Goal: Task Accomplishment & Management: Use online tool/utility

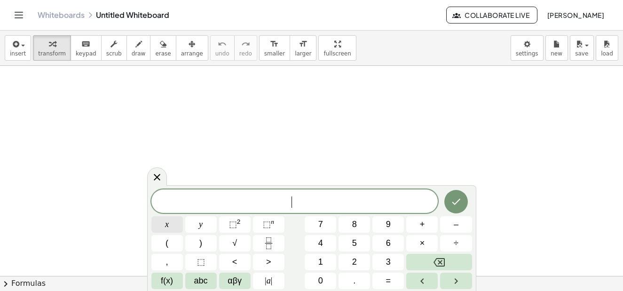
click at [176, 226] on button "x" at bounding box center [167, 224] width 32 height 16
click at [424, 229] on span "+" at bounding box center [422, 224] width 5 height 13
click at [204, 227] on button "y" at bounding box center [201, 224] width 32 height 16
click at [386, 284] on span "=" at bounding box center [388, 281] width 5 height 13
click at [323, 262] on span "1" at bounding box center [320, 262] width 5 height 13
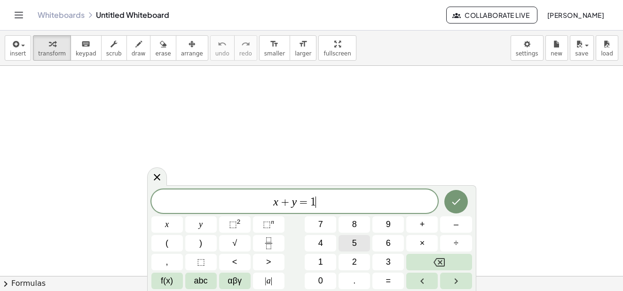
click at [358, 247] on button "5" at bounding box center [355, 243] width 32 height 16
click at [461, 203] on icon "Done" at bounding box center [455, 201] width 11 height 11
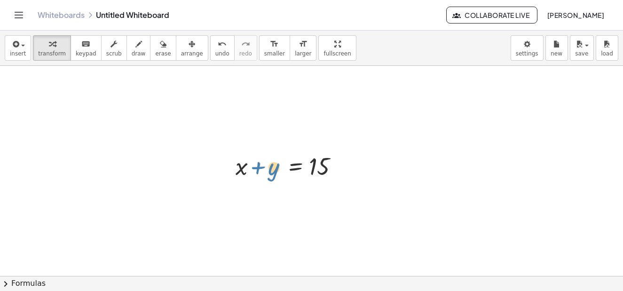
click at [262, 162] on div at bounding box center [292, 166] width 123 height 32
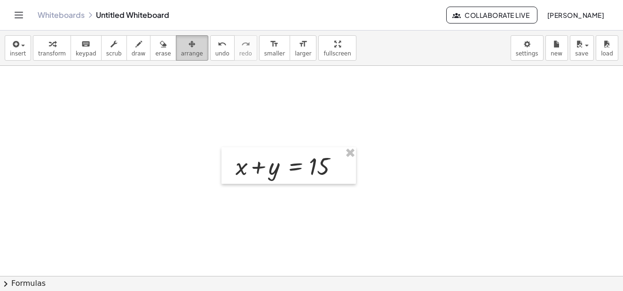
click at [182, 52] on span "arrange" at bounding box center [192, 53] width 22 height 7
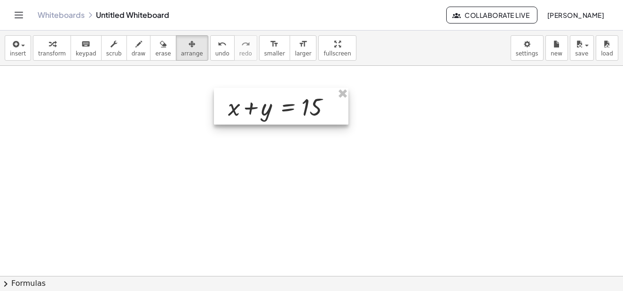
drag, startPoint x: 297, startPoint y: 174, endPoint x: 290, endPoint y: 116, distance: 58.7
click at [290, 116] on div at bounding box center [281, 106] width 134 height 37
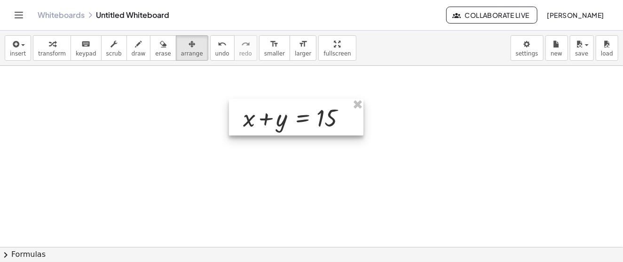
drag, startPoint x: 292, startPoint y: 107, endPoint x: 307, endPoint y: 114, distance: 16.8
click at [307, 114] on div at bounding box center [296, 117] width 134 height 37
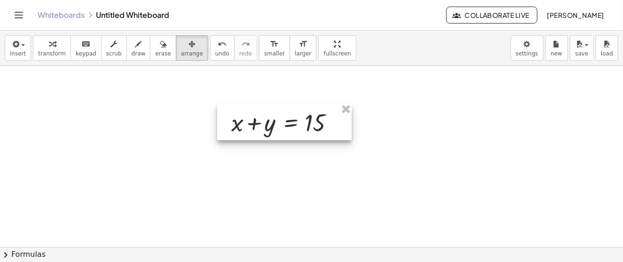
drag, startPoint x: 274, startPoint y: 110, endPoint x: 261, endPoint y: 117, distance: 14.5
click at [261, 117] on div at bounding box center [284, 121] width 134 height 37
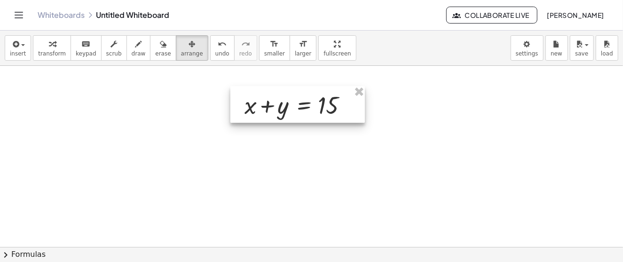
drag, startPoint x: 303, startPoint y: 114, endPoint x: 316, endPoint y: 97, distance: 21.8
click at [316, 97] on div at bounding box center [297, 104] width 134 height 37
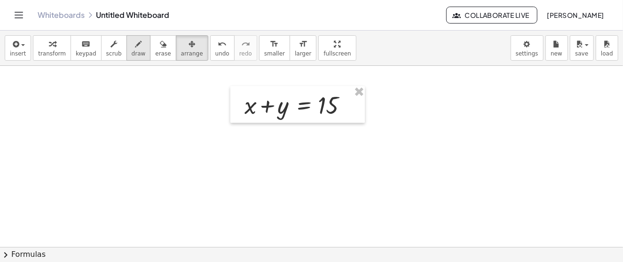
click at [135, 48] on icon "button" at bounding box center [138, 44] width 7 height 11
drag, startPoint x: 244, startPoint y: 128, endPoint x: 245, endPoint y: 143, distance: 15.1
drag, startPoint x: 273, startPoint y: 128, endPoint x: 277, endPoint y: 143, distance: 14.9
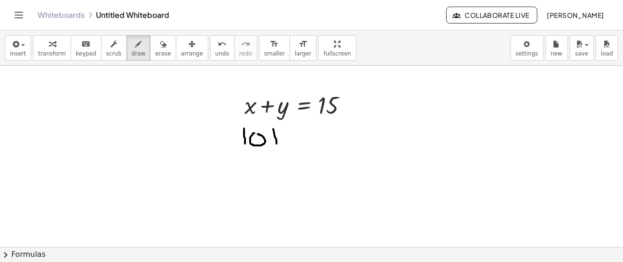
drag, startPoint x: 270, startPoint y: 139, endPoint x: 288, endPoint y: 136, distance: 17.6
drag, startPoint x: 299, startPoint y: 128, endPoint x: 296, endPoint y: 141, distance: 12.9
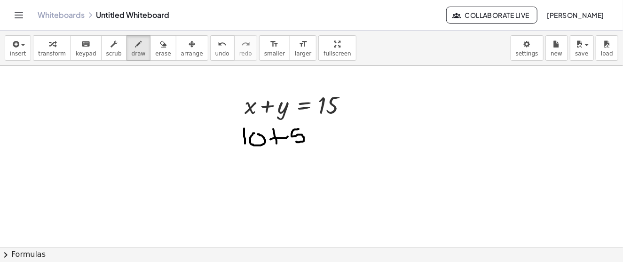
drag, startPoint x: 310, startPoint y: 128, endPoint x: 319, endPoint y: 128, distance: 8.9
drag, startPoint x: 316, startPoint y: 135, endPoint x: 323, endPoint y: 135, distance: 7.1
drag, startPoint x: 333, startPoint y: 128, endPoint x: 338, endPoint y: 138, distance: 10.9
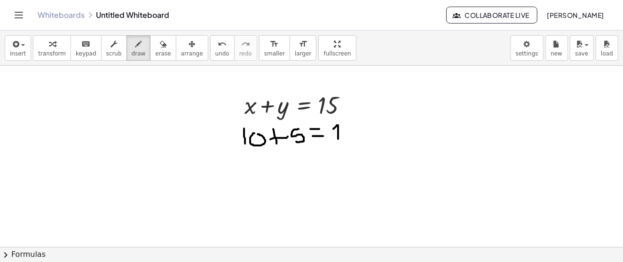
drag, startPoint x: 352, startPoint y: 127, endPoint x: 351, endPoint y: 141, distance: 13.7
click at [81, 39] on icon "keyboard" at bounding box center [85, 44] width 9 height 11
click at [82, 50] on span "keypad" at bounding box center [86, 53] width 21 height 7
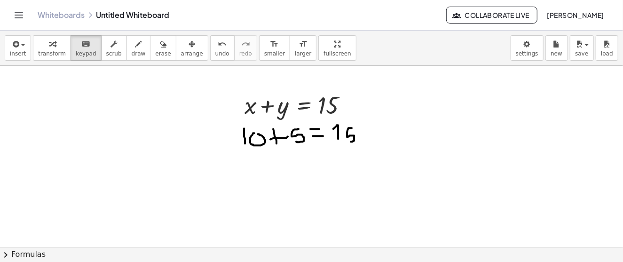
click at [82, 50] on span "keypad" at bounding box center [86, 53] width 21 height 7
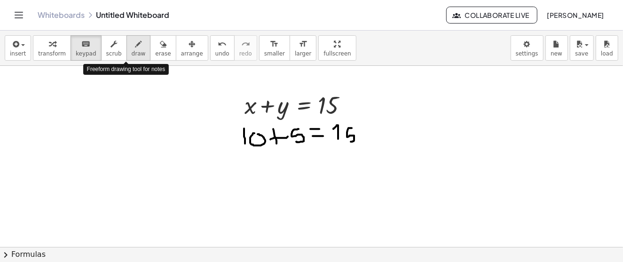
click at [132, 47] on div "button" at bounding box center [139, 43] width 14 height 11
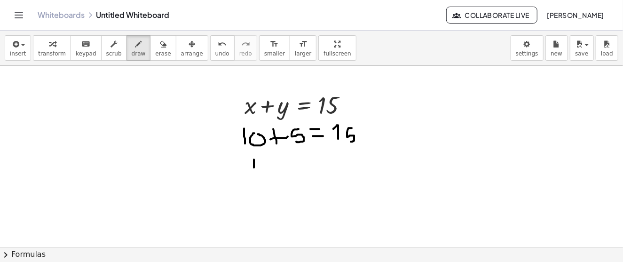
drag, startPoint x: 254, startPoint y: 159, endPoint x: 254, endPoint y: 174, distance: 14.6
drag, startPoint x: 264, startPoint y: 160, endPoint x: 264, endPoint y: 176, distance: 15.5
drag, startPoint x: 279, startPoint y: 160, endPoint x: 277, endPoint y: 174, distance: 13.8
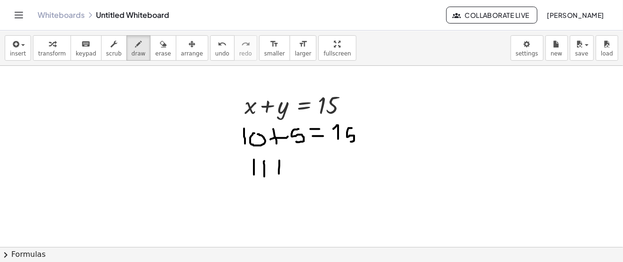
drag, startPoint x: 274, startPoint y: 168, endPoint x: 283, endPoint y: 168, distance: 8.9
drag, startPoint x: 300, startPoint y: 159, endPoint x: 296, endPoint y: 168, distance: 9.9
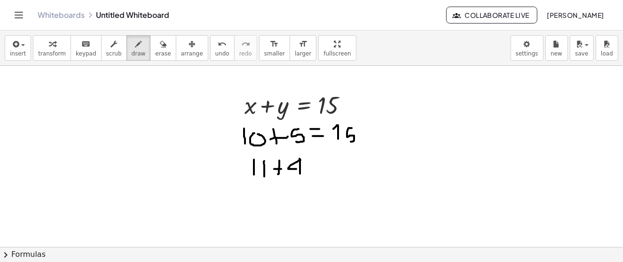
drag, startPoint x: 300, startPoint y: 158, endPoint x: 300, endPoint y: 176, distance: 17.9
drag, startPoint x: 318, startPoint y: 165, endPoint x: 327, endPoint y: 163, distance: 9.0
drag, startPoint x: 320, startPoint y: 168, endPoint x: 335, endPoint y: 170, distance: 14.7
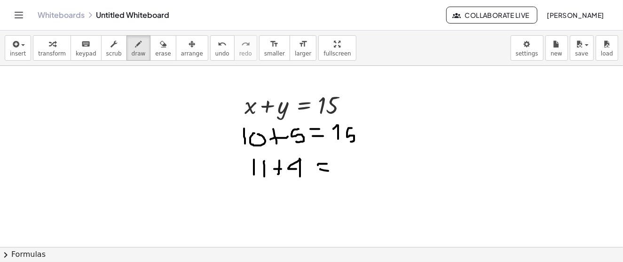
drag, startPoint x: 342, startPoint y: 166, endPoint x: 352, endPoint y: 174, distance: 11.8
drag, startPoint x: 364, startPoint y: 159, endPoint x: 360, endPoint y: 173, distance: 14.5
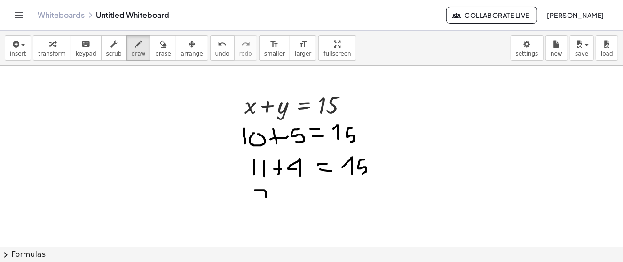
drag, startPoint x: 255, startPoint y: 190, endPoint x: 266, endPoint y: 203, distance: 17.0
drag, startPoint x: 279, startPoint y: 197, endPoint x: 288, endPoint y: 197, distance: 8.9
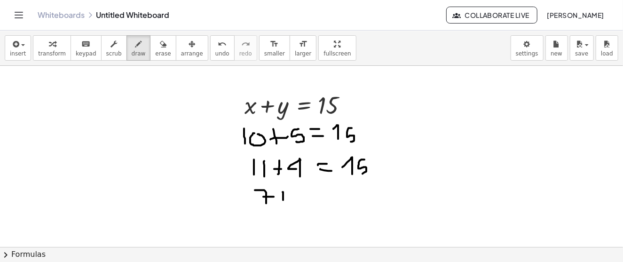
drag, startPoint x: 327, startPoint y: 196, endPoint x: 335, endPoint y: 195, distance: 8.6
drag, startPoint x: 327, startPoint y: 201, endPoint x: 341, endPoint y: 202, distance: 14.1
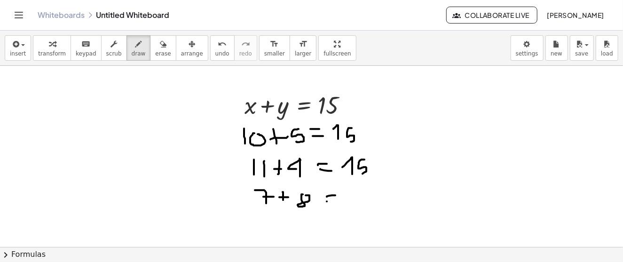
drag, startPoint x: 349, startPoint y: 195, endPoint x: 354, endPoint y: 202, distance: 8.9
drag, startPoint x: 368, startPoint y: 186, endPoint x: 364, endPoint y: 203, distance: 17.4
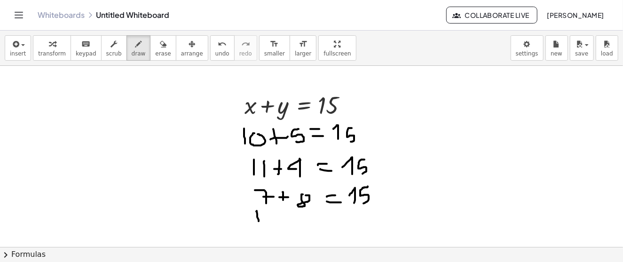
drag, startPoint x: 257, startPoint y: 210, endPoint x: 259, endPoint y: 222, distance: 12.4
drag, startPoint x: 267, startPoint y: 213, endPoint x: 272, endPoint y: 223, distance: 11.1
drag, startPoint x: 288, startPoint y: 213, endPoint x: 285, endPoint y: 221, distance: 8.0
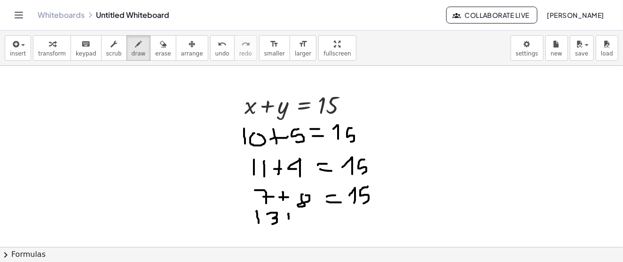
drag, startPoint x: 285, startPoint y: 221, endPoint x: 293, endPoint y: 220, distance: 8.0
drag, startPoint x: 297, startPoint y: 218, endPoint x: 308, endPoint y: 224, distance: 13.1
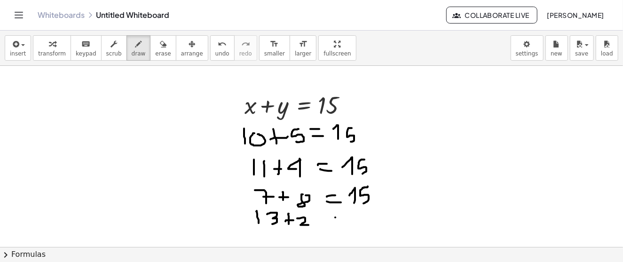
drag, startPoint x: 333, startPoint y: 222, endPoint x: 339, endPoint y: 222, distance: 5.2
drag
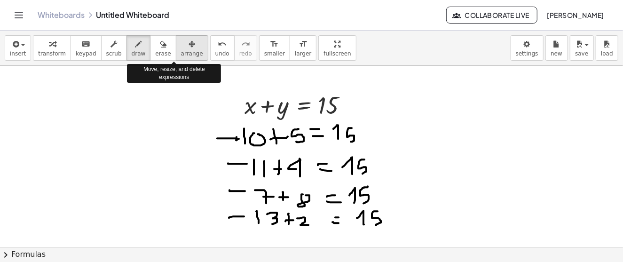
click at [181, 51] on span "arrange" at bounding box center [192, 53] width 22 height 7
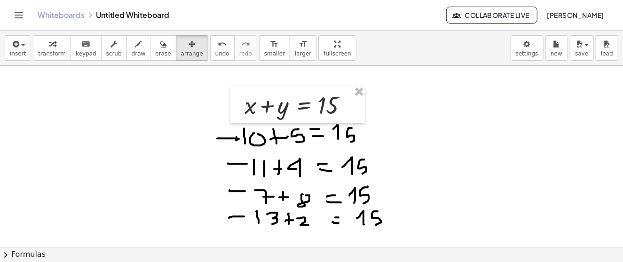
click at [132, 50] on span "draw" at bounding box center [139, 53] width 14 height 7
drag, startPoint x: 206, startPoint y: 134, endPoint x: 202, endPoint y: 121, distance: 13.2
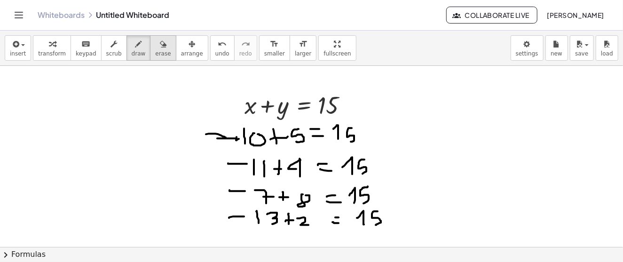
click at [155, 48] on div "button" at bounding box center [163, 43] width 16 height 11
drag, startPoint x: 211, startPoint y: 127, endPoint x: 229, endPoint y: 144, distance: 25.0
drag, startPoint x: 221, startPoint y: 153, endPoint x: 223, endPoint y: 216, distance: 63.1
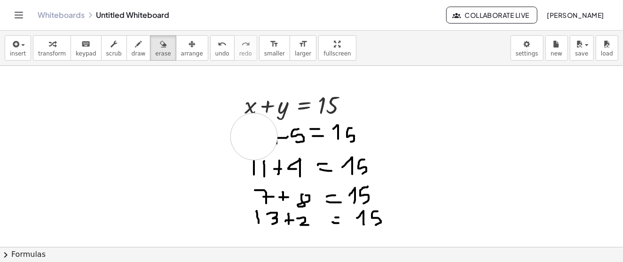
drag, startPoint x: 232, startPoint y: 142, endPoint x: 254, endPoint y: 136, distance: 23.4
drag, startPoint x: 270, startPoint y: 135, endPoint x: 376, endPoint y: 140, distance: 105.9
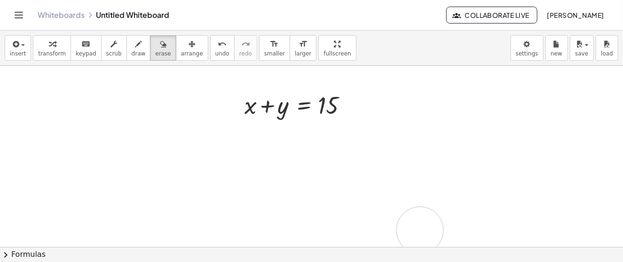
drag, startPoint x: 238, startPoint y: 164, endPoint x: 423, endPoint y: 229, distance: 195.9
click at [135, 46] on icon "button" at bounding box center [138, 44] width 7 height 11
drag, startPoint x: 236, startPoint y: 132, endPoint x: 240, endPoint y: 140, distance: 9.5
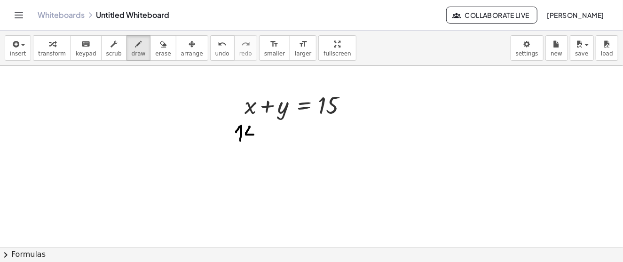
drag, startPoint x: 249, startPoint y: 126, endPoint x: 253, endPoint y: 134, distance: 9.0
drag, startPoint x: 253, startPoint y: 127, endPoint x: 252, endPoint y: 144, distance: 16.5
drag, startPoint x: 260, startPoint y: 141, endPoint x: 255, endPoint y: 146, distance: 7.0
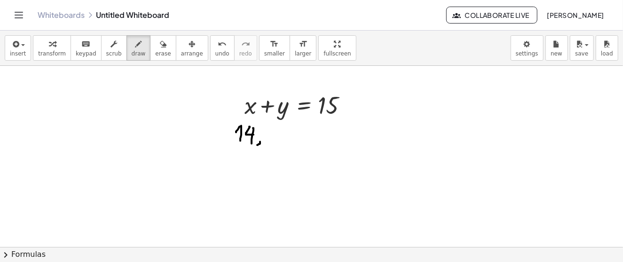
drag, startPoint x: 273, startPoint y: 128, endPoint x: 289, endPoint y: 140, distance: 19.6
drag, startPoint x: 287, startPoint y: 128, endPoint x: 287, endPoint y: 141, distance: 12.7
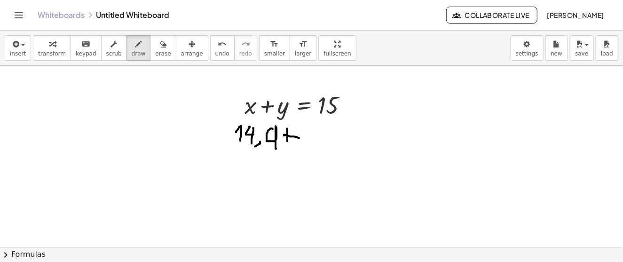
drag, startPoint x: 284, startPoint y: 135, endPoint x: 300, endPoint y: 137, distance: 15.7
drag, startPoint x: 330, startPoint y: 140, endPoint x: 325, endPoint y: 146, distance: 7.8
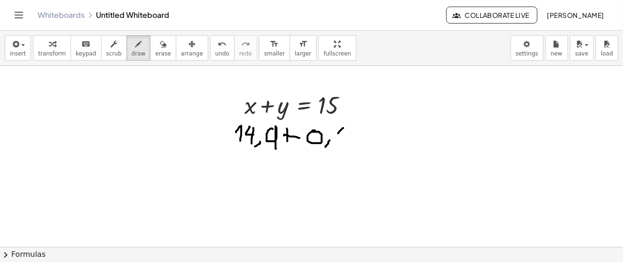
drag, startPoint x: 338, startPoint y: 133, endPoint x: 343, endPoint y: 143, distance: 12.0
drag, startPoint x: 356, startPoint y: 135, endPoint x: 368, endPoint y: 135, distance: 12.2
drag, startPoint x: 357, startPoint y: 143, endPoint x: 371, endPoint y: 143, distance: 13.2
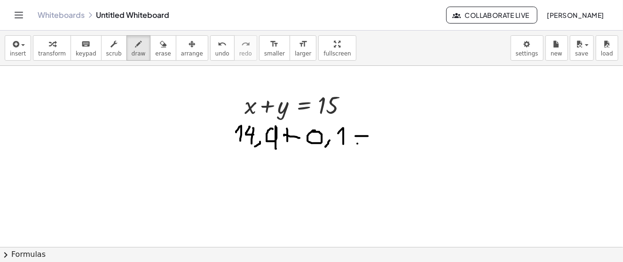
drag, startPoint x: 382, startPoint y: 134, endPoint x: 387, endPoint y: 146, distance: 13.3
drag, startPoint x: 401, startPoint y: 132, endPoint x: 403, endPoint y: 147, distance: 15.2
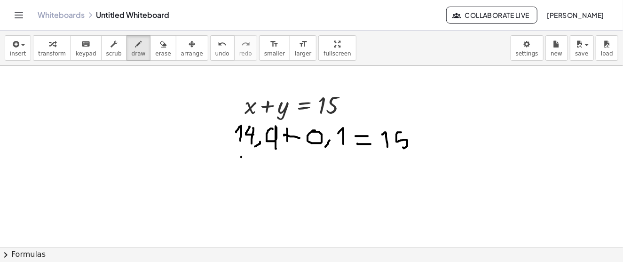
drag, startPoint x: 241, startPoint y: 156, endPoint x: 241, endPoint y: 169, distance: 12.7
drag, startPoint x: 250, startPoint y: 158, endPoint x: 258, endPoint y: 163, distance: 9.3
drag, startPoint x: 254, startPoint y: 157, endPoint x: 254, endPoint y: 172, distance: 15.0
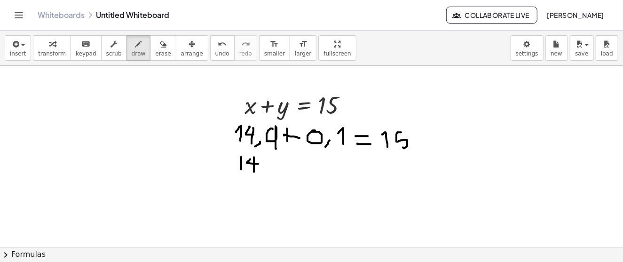
drag, startPoint x: 264, startPoint y: 167, endPoint x: 260, endPoint y: 175, distance: 8.4
drag, startPoint x: 277, startPoint y: 158, endPoint x: 283, endPoint y: 168, distance: 10.7
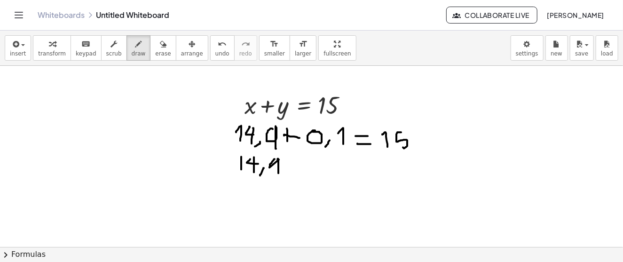
drag, startPoint x: 286, startPoint y: 160, endPoint x: 289, endPoint y: 181, distance: 20.4
drag, startPoint x: 300, startPoint y: 160, endPoint x: 309, endPoint y: 178, distance: 19.8
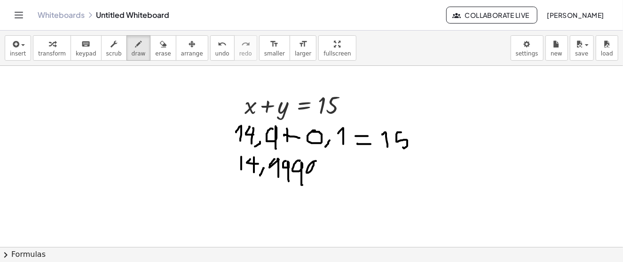
drag, startPoint x: 316, startPoint y: 160, endPoint x: 316, endPoint y: 182, distance: 21.6
drag, startPoint x: 330, startPoint y: 170, endPoint x: 330, endPoint y: 181, distance: 11.3
drag, startPoint x: 326, startPoint y: 174, endPoint x: 341, endPoint y: 173, distance: 15.1
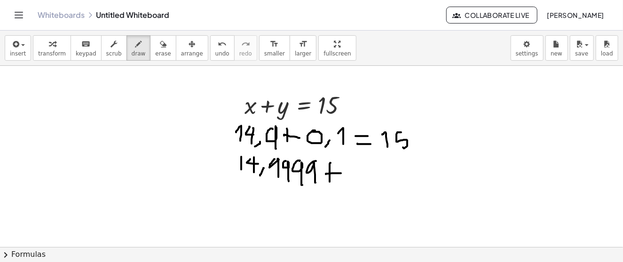
drag, startPoint x: 349, startPoint y: 167, endPoint x: 344, endPoint y: 166, distance: 4.9
drag, startPoint x: 360, startPoint y: 176, endPoint x: 358, endPoint y: 185, distance: 9.1
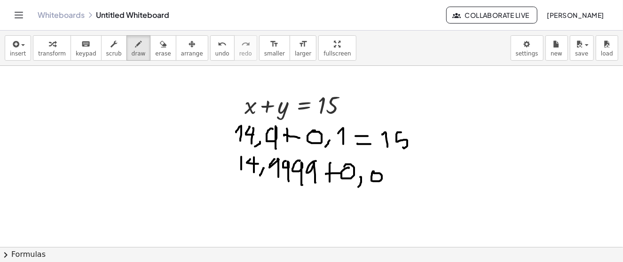
drag, startPoint x: 374, startPoint y: 171, endPoint x: 380, endPoint y: 176, distance: 8.1
drag, startPoint x: 423, startPoint y: 173, endPoint x: 428, endPoint y: 186, distance: 14.8
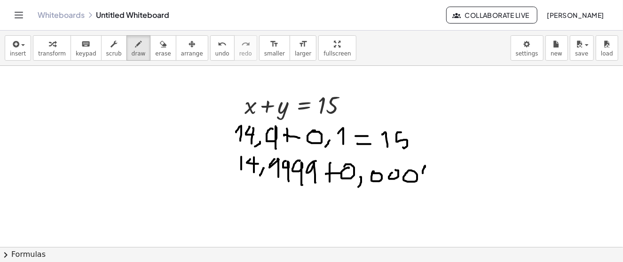
drag, startPoint x: 441, startPoint y: 173, endPoint x: 457, endPoint y: 173, distance: 16.0
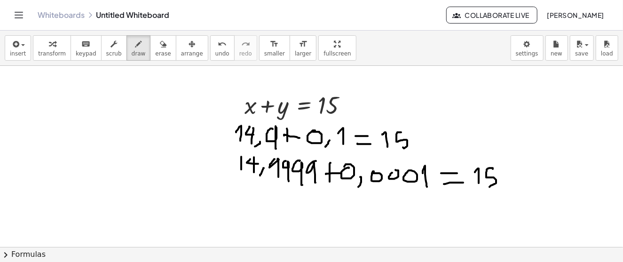
click at [155, 53] on button "erase" at bounding box center [163, 47] width 26 height 25
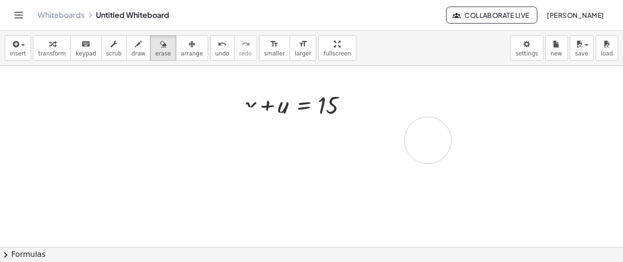
drag, startPoint x: 221, startPoint y: 126, endPoint x: 344, endPoint y: 141, distance: 123.1
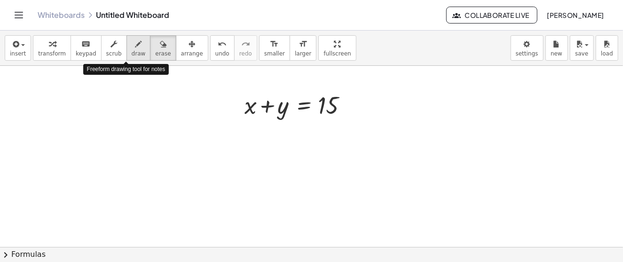
click at [135, 45] on icon "button" at bounding box center [138, 44] width 7 height 11
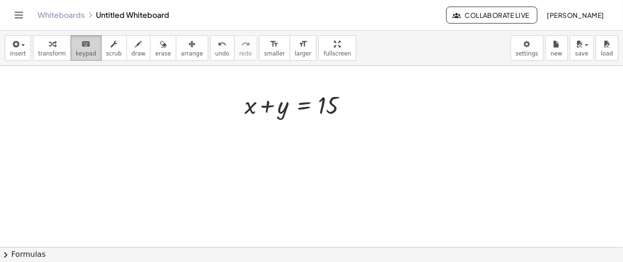
click at [81, 48] on icon "keyboard" at bounding box center [85, 44] width 9 height 11
click at [18, 253] on button "chevron_right Formulas" at bounding box center [311, 254] width 623 height 15
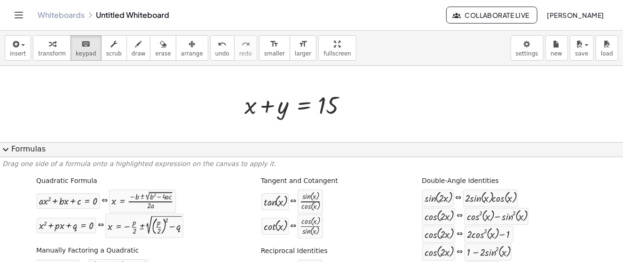
click at [11, 148] on button "expand_more Formulas" at bounding box center [311, 149] width 623 height 15
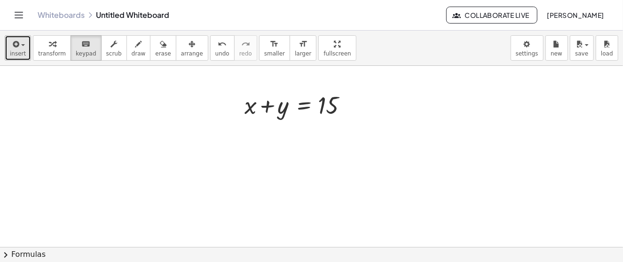
click at [24, 44] on button "insert" at bounding box center [18, 47] width 26 height 25
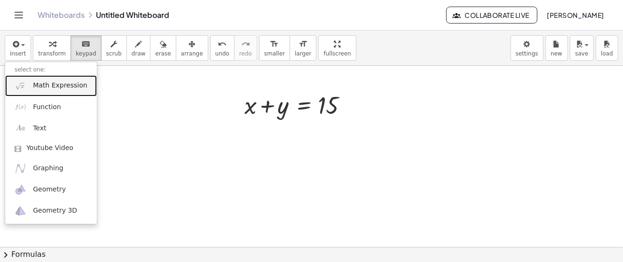
click at [67, 86] on span "Math Expression" at bounding box center [60, 85] width 54 height 9
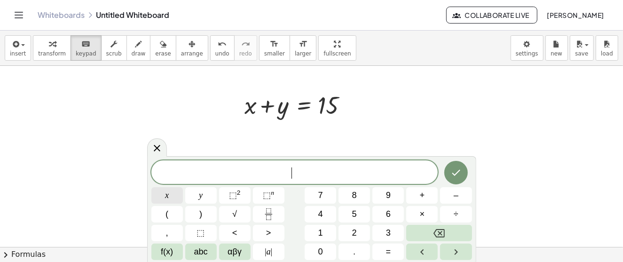
click at [170, 194] on button "x" at bounding box center [167, 195] width 32 height 16
click at [419, 195] on button "+" at bounding box center [422, 195] width 32 height 16
click at [207, 196] on button "y" at bounding box center [201, 195] width 32 height 16
click at [454, 195] on span "–" at bounding box center [456, 195] width 5 height 13
click at [326, 235] on button "1" at bounding box center [321, 233] width 32 height 16
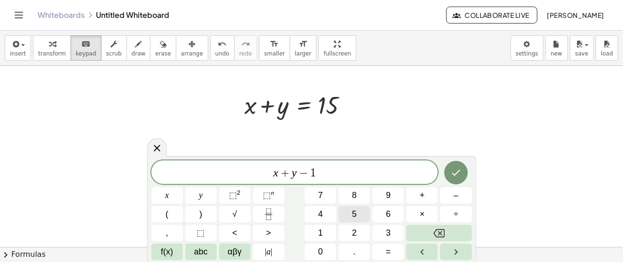
click at [359, 213] on button "5" at bounding box center [355, 214] width 32 height 16
click at [387, 250] on span "=" at bounding box center [388, 251] width 5 height 13
click at [324, 248] on button "0" at bounding box center [321, 252] width 32 height 16
click at [451, 172] on icon "Done" at bounding box center [455, 172] width 11 height 11
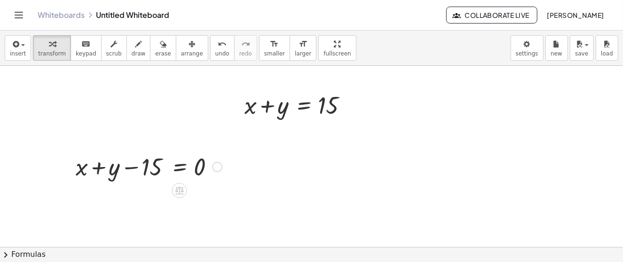
click at [143, 167] on div at bounding box center [149, 166] width 156 height 32
drag, startPoint x: 216, startPoint y: 169, endPoint x: 227, endPoint y: 165, distance: 11.6
click at [180, 167] on div "+ x + y − 15 = 0" at bounding box center [180, 167] width 0 height 0
click at [147, 166] on div at bounding box center [149, 166] width 156 height 32
click at [181, 45] on div "button" at bounding box center [192, 43] width 22 height 11
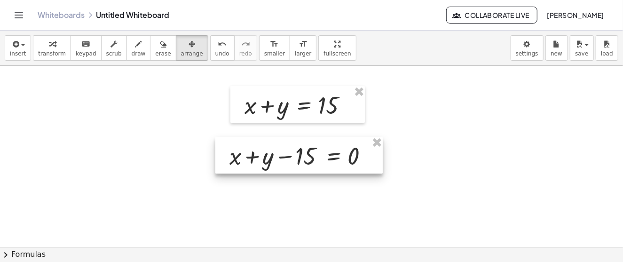
drag, startPoint x: 144, startPoint y: 166, endPoint x: 298, endPoint y: 155, distance: 154.2
click at [298, 155] on div at bounding box center [298, 155] width 167 height 37
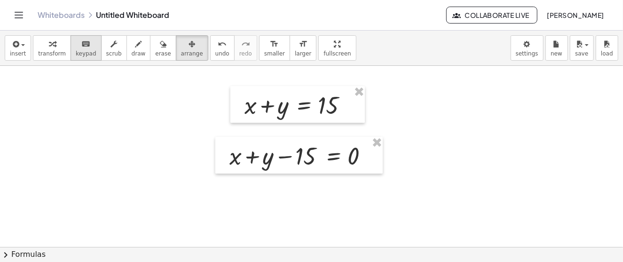
click at [81, 44] on icon "keyboard" at bounding box center [85, 44] width 9 height 11
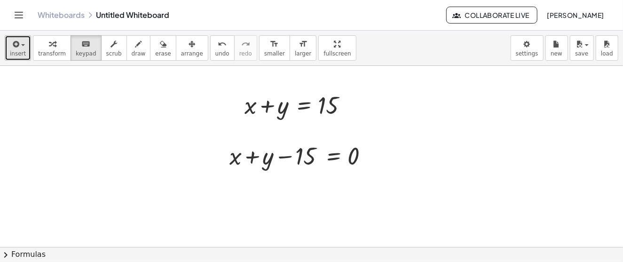
click at [21, 45] on span "button" at bounding box center [23, 45] width 4 height 2
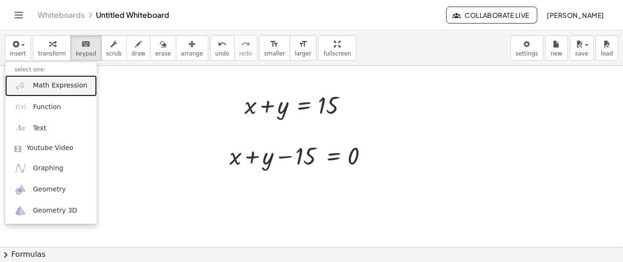
click at [48, 89] on span "Math Expression" at bounding box center [60, 85] width 54 height 9
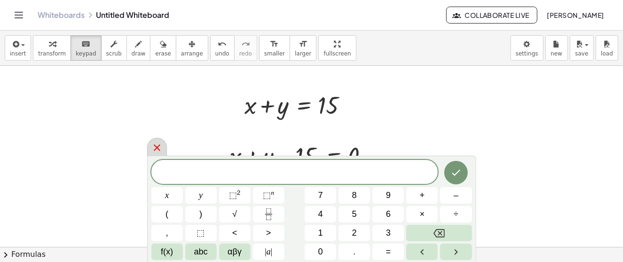
click at [158, 144] on icon at bounding box center [156, 147] width 11 height 11
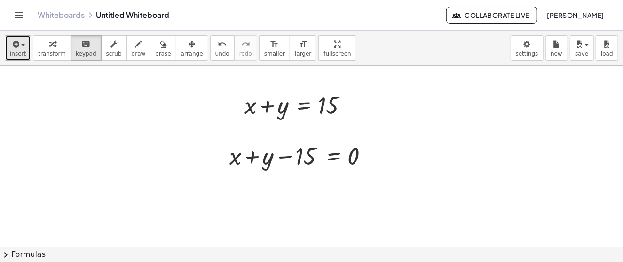
click at [14, 47] on icon "button" at bounding box center [15, 44] width 8 height 11
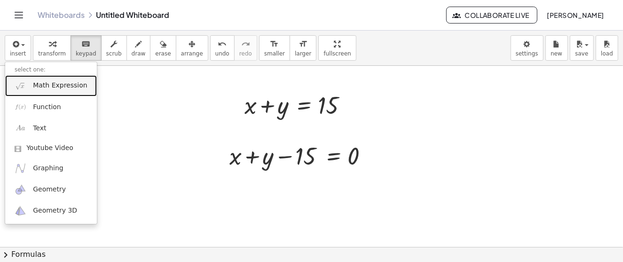
click at [60, 88] on span "Math Expression" at bounding box center [60, 85] width 54 height 9
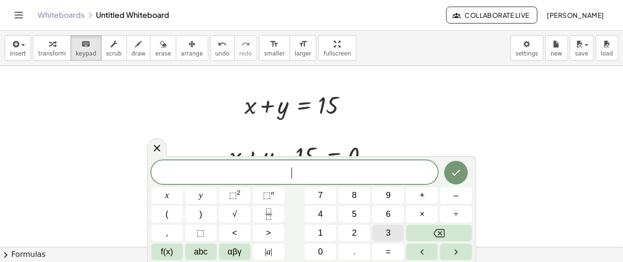
click at [385, 235] on button "3" at bounding box center [388, 233] width 32 height 16
click at [173, 198] on button "x" at bounding box center [167, 195] width 32 height 16
click at [453, 177] on icon "Done" at bounding box center [455, 172] width 11 height 11
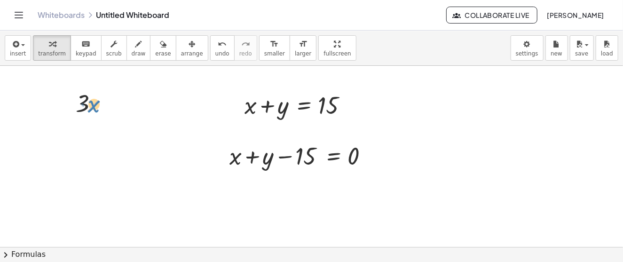
click at [91, 103] on div at bounding box center [95, 103] width 49 height 32
click at [181, 52] on span "arrange" at bounding box center [192, 53] width 22 height 7
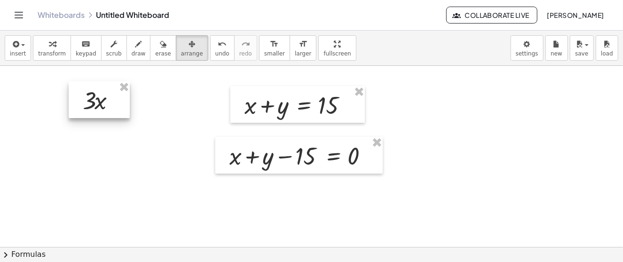
drag, startPoint x: 88, startPoint y: 104, endPoint x: 100, endPoint y: 103, distance: 11.9
click at [100, 103] on div at bounding box center [99, 99] width 61 height 37
click at [13, 45] on icon "button" at bounding box center [15, 44] width 8 height 11
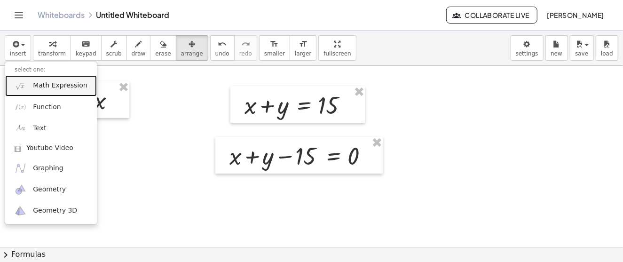
click at [54, 90] on span "Math Expression" at bounding box center [60, 85] width 54 height 9
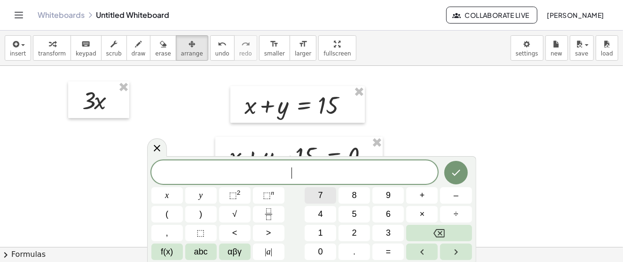
click at [324, 198] on button "7" at bounding box center [321, 195] width 32 height 16
click at [461, 175] on icon "Done" at bounding box center [455, 172] width 11 height 11
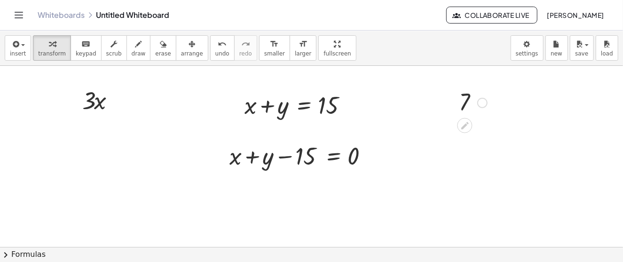
click at [462, 104] on div at bounding box center [473, 102] width 38 height 31
click at [186, 52] on button "arrange" at bounding box center [192, 47] width 32 height 25
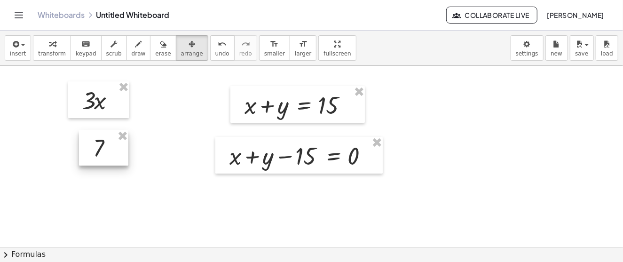
drag, startPoint x: 482, startPoint y: 108, endPoint x: 116, endPoint y: 156, distance: 369.4
click at [116, 156] on div at bounding box center [103, 148] width 49 height 36
click at [11, 46] on icon "button" at bounding box center [15, 44] width 8 height 11
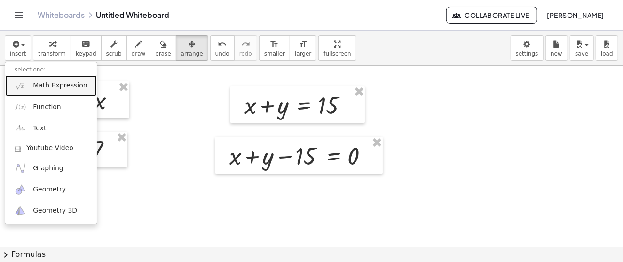
click at [62, 89] on span "Math Expression" at bounding box center [60, 85] width 54 height 9
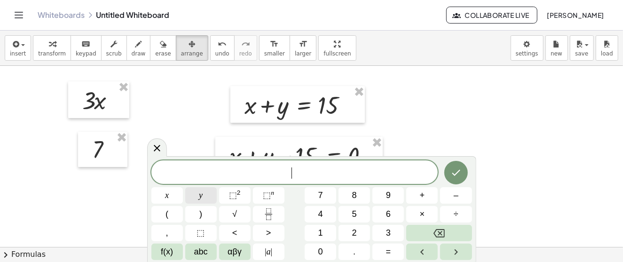
click at [207, 199] on button "y" at bounding box center [201, 195] width 32 height 16
click at [455, 175] on icon "Done" at bounding box center [456, 173] width 8 height 6
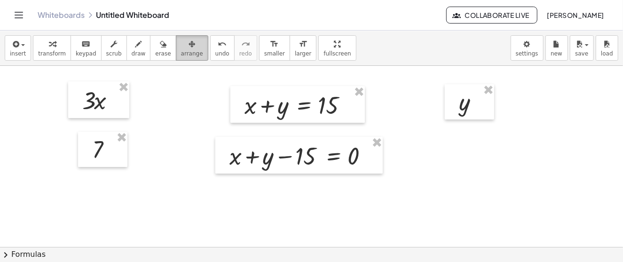
click at [189, 47] on icon "button" at bounding box center [192, 44] width 7 height 11
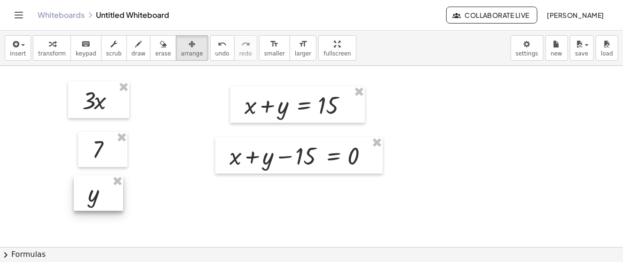
drag, startPoint x: 460, startPoint y: 103, endPoint x: 89, endPoint y: 194, distance: 382.1
click at [89, 194] on div at bounding box center [98, 193] width 49 height 36
click at [19, 47] on span "button" at bounding box center [20, 45] width 2 height 7
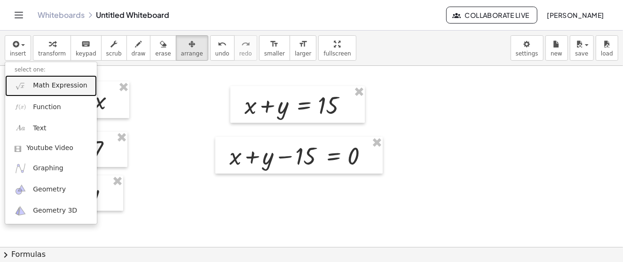
click at [53, 89] on span "Math Expression" at bounding box center [60, 85] width 54 height 9
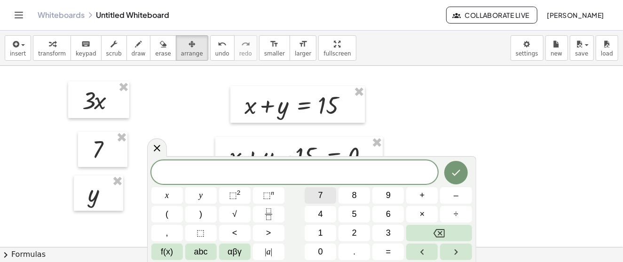
click at [321, 193] on span "7" at bounding box center [320, 195] width 5 height 13
click at [169, 194] on button "x" at bounding box center [167, 195] width 32 height 16
click at [231, 193] on span "⬚" at bounding box center [233, 194] width 8 height 9
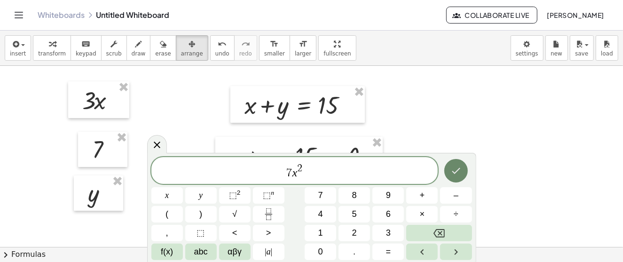
click at [457, 175] on icon "Done" at bounding box center [455, 170] width 11 height 11
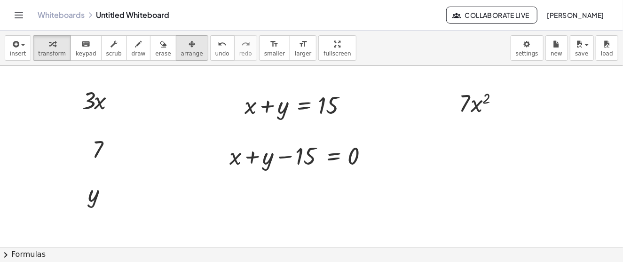
click at [189, 49] on icon "button" at bounding box center [192, 44] width 7 height 11
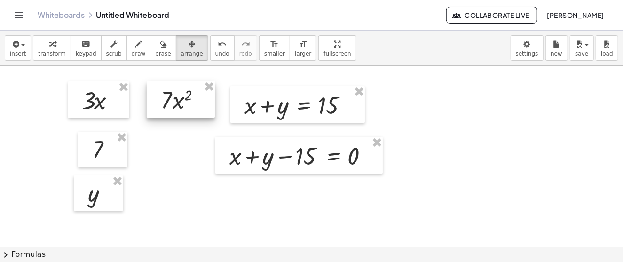
drag, startPoint x: 468, startPoint y: 109, endPoint x: 170, endPoint y: 106, distance: 298.2
click at [170, 106] on div at bounding box center [181, 99] width 68 height 37
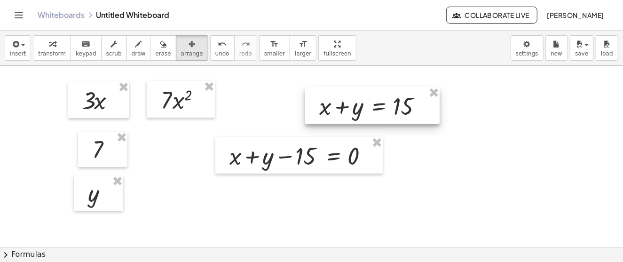
drag, startPoint x: 299, startPoint y: 110, endPoint x: 431, endPoint y: 112, distance: 131.7
click at [431, 112] on div at bounding box center [372, 105] width 134 height 37
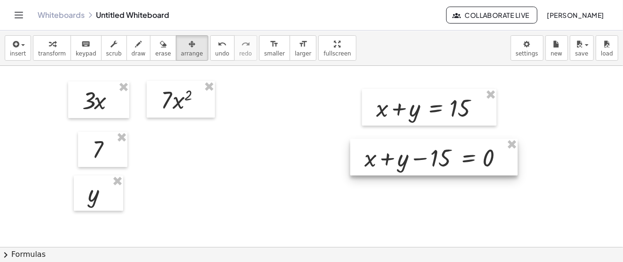
drag, startPoint x: 317, startPoint y: 158, endPoint x: 452, endPoint y: 160, distance: 135.0
click at [452, 160] on div at bounding box center [433, 157] width 167 height 37
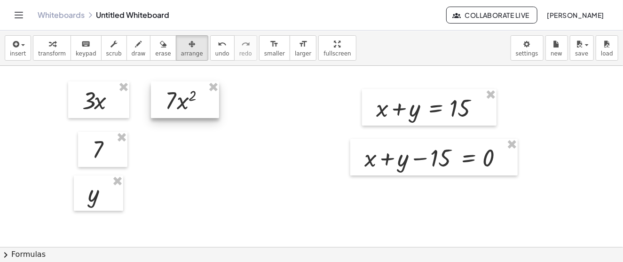
click at [180, 106] on div at bounding box center [185, 99] width 68 height 37
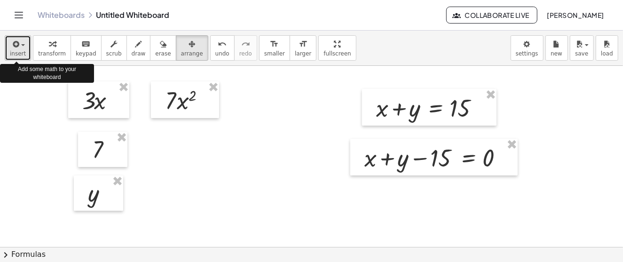
click at [18, 48] on icon "button" at bounding box center [15, 44] width 8 height 11
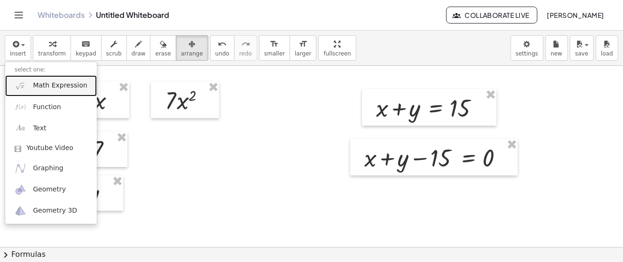
click at [48, 81] on span "Math Expression" at bounding box center [60, 85] width 54 height 9
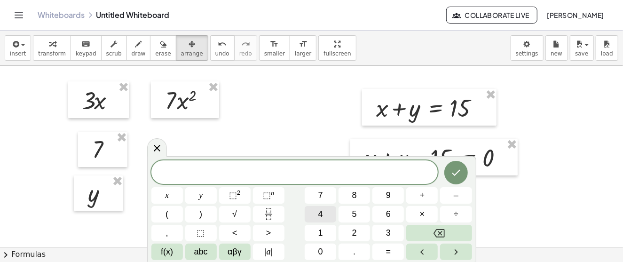
click at [323, 215] on button "4" at bounding box center [321, 214] width 32 height 16
click at [419, 216] on button "×" at bounding box center [422, 214] width 32 height 16
click at [167, 196] on span "x" at bounding box center [167, 195] width 4 height 13
click at [441, 234] on icon "Backspace" at bounding box center [439, 233] width 11 height 8
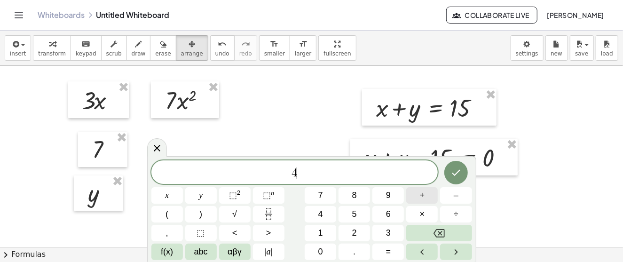
click at [420, 195] on span "+" at bounding box center [422, 195] width 5 height 13
click at [320, 210] on span "4" at bounding box center [320, 214] width 5 height 13
click at [445, 231] on icon "Backspace" at bounding box center [439, 233] width 11 height 8
click at [173, 195] on button "x" at bounding box center [167, 195] width 32 height 16
click at [454, 175] on icon "Done" at bounding box center [456, 173] width 8 height 6
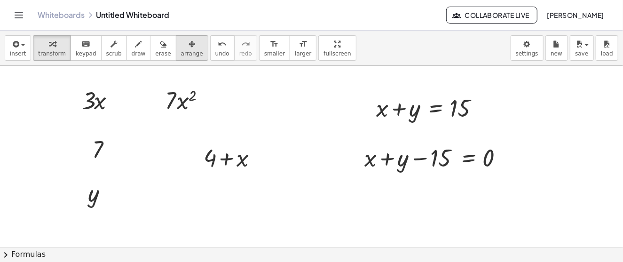
click at [189, 42] on icon "button" at bounding box center [192, 44] width 7 height 11
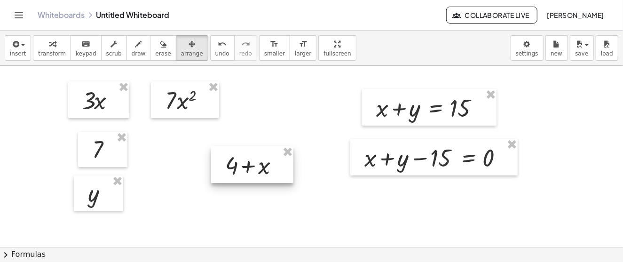
drag, startPoint x: 233, startPoint y: 158, endPoint x: 255, endPoint y: 166, distance: 22.9
click at [255, 166] on div at bounding box center [252, 164] width 82 height 37
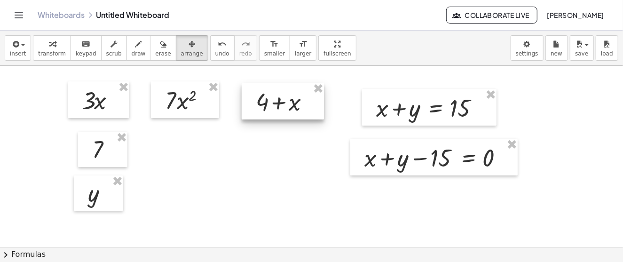
drag, startPoint x: 253, startPoint y: 166, endPoint x: 286, endPoint y: 102, distance: 72.1
click at [286, 102] on div at bounding box center [283, 101] width 82 height 37
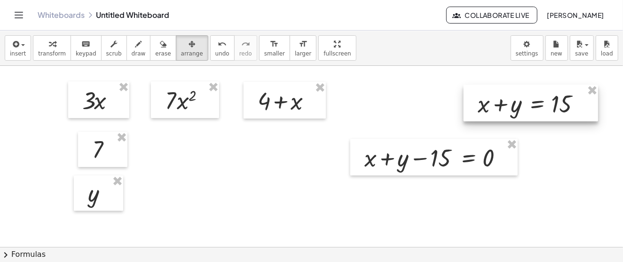
drag, startPoint x: 428, startPoint y: 113, endPoint x: 541, endPoint y: 112, distance: 112.9
click at [541, 111] on div at bounding box center [531, 103] width 134 height 37
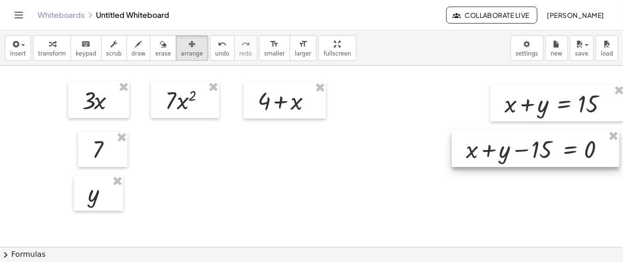
drag, startPoint x: 448, startPoint y: 166, endPoint x: 551, endPoint y: 157, distance: 102.9
click at [551, 157] on div at bounding box center [535, 148] width 167 height 37
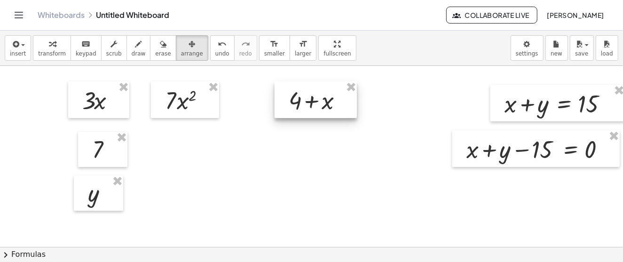
drag, startPoint x: 286, startPoint y: 101, endPoint x: 317, endPoint y: 100, distance: 31.0
click at [317, 100] on div at bounding box center [316, 99] width 82 height 37
click at [11, 48] on icon "button" at bounding box center [15, 44] width 8 height 11
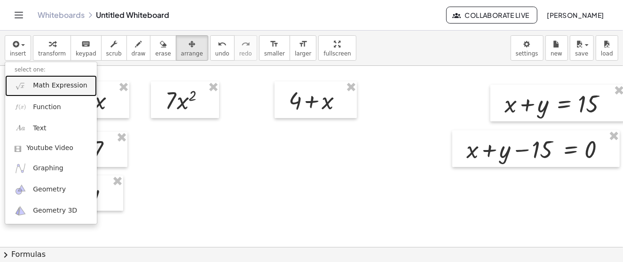
click at [41, 88] on span "Math Expression" at bounding box center [60, 85] width 54 height 9
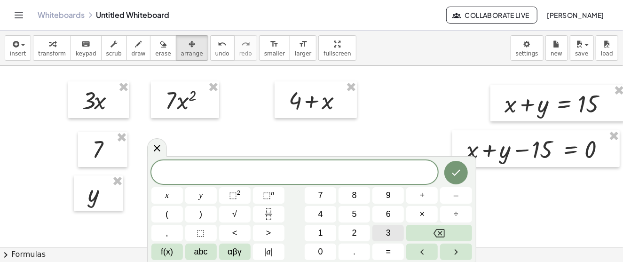
click at [387, 232] on span "3" at bounding box center [388, 233] width 5 height 13
click at [170, 197] on button "x" at bounding box center [167, 195] width 32 height 16
click at [236, 194] on span "⬚" at bounding box center [233, 194] width 8 height 9
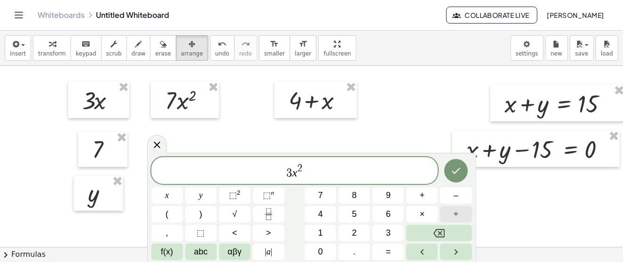
click at [425, 194] on div "****** 3 x 2 ​ x y ⬚ 2 ⬚ n 7 8 9 + – ( ) √ 4 5 6 × ÷ , ⬚ < > 1 2 3 f(x) abc αβγ…" at bounding box center [311, 208] width 321 height 103
click at [425, 194] on span "+" at bounding box center [422, 195] width 5 height 13
click at [205, 194] on button "y" at bounding box center [201, 195] width 32 height 16
click at [461, 174] on icon "Done" at bounding box center [455, 170] width 11 height 11
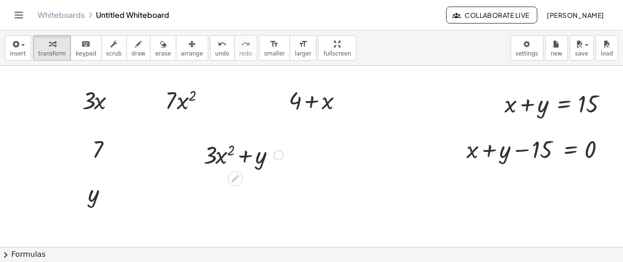
click at [235, 151] on div at bounding box center [243, 154] width 89 height 32
click at [189, 47] on icon "button" at bounding box center [192, 44] width 7 height 11
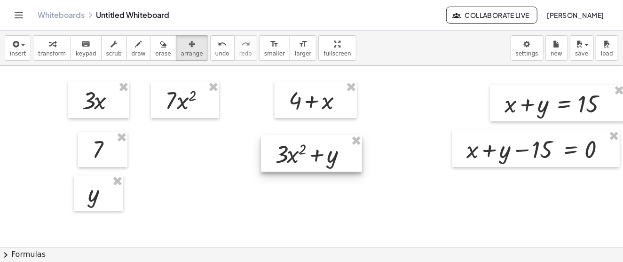
drag, startPoint x: 228, startPoint y: 167, endPoint x: 299, endPoint y: 166, distance: 71.5
click at [299, 166] on div at bounding box center [311, 153] width 101 height 37
click at [25, 47] on button "insert" at bounding box center [18, 47] width 26 height 25
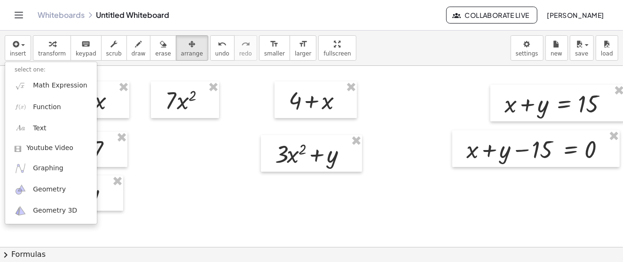
click at [421, 51] on div "insert select one: Math Expression Function Text Youtube Video Graphing Geometr…" at bounding box center [311, 48] width 623 height 35
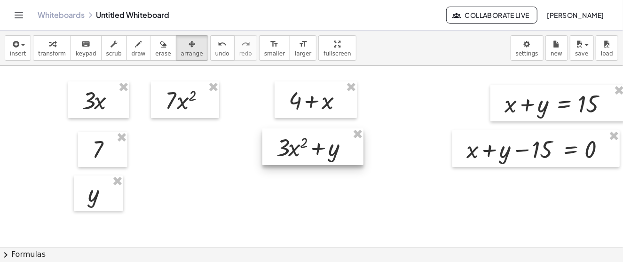
drag, startPoint x: 301, startPoint y: 154, endPoint x: 302, endPoint y: 148, distance: 6.7
click at [302, 148] on div at bounding box center [312, 146] width 101 height 37
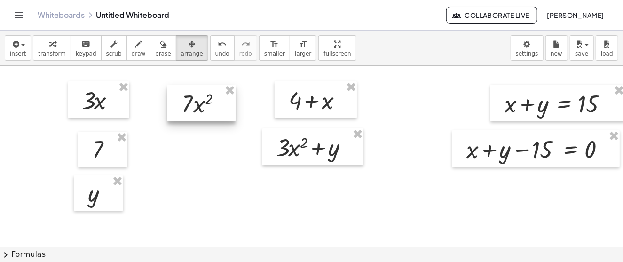
drag, startPoint x: 180, startPoint y: 97, endPoint x: 196, endPoint y: 101, distance: 16.8
click at [196, 101] on div at bounding box center [201, 103] width 68 height 37
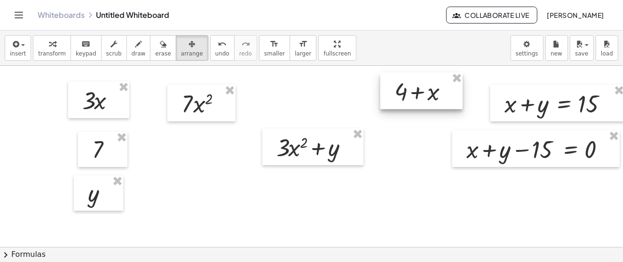
drag, startPoint x: 309, startPoint y: 102, endPoint x: 411, endPoint y: 94, distance: 102.3
click at [411, 94] on div at bounding box center [421, 90] width 82 height 37
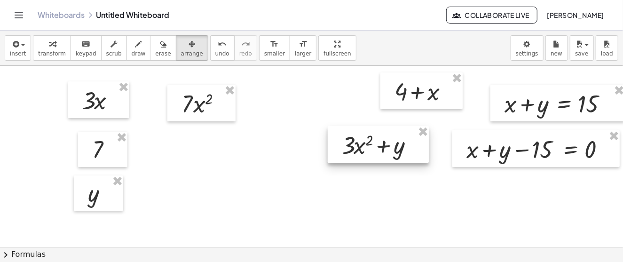
drag, startPoint x: 317, startPoint y: 147, endPoint x: 382, endPoint y: 144, distance: 64.9
click at [382, 144] on div at bounding box center [378, 144] width 101 height 37
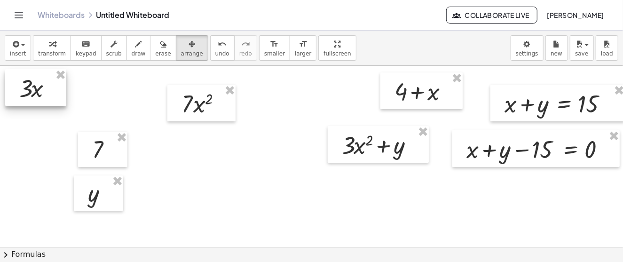
drag, startPoint x: 87, startPoint y: 103, endPoint x: 24, endPoint y: 90, distance: 64.4
click at [24, 90] on div at bounding box center [35, 87] width 61 height 37
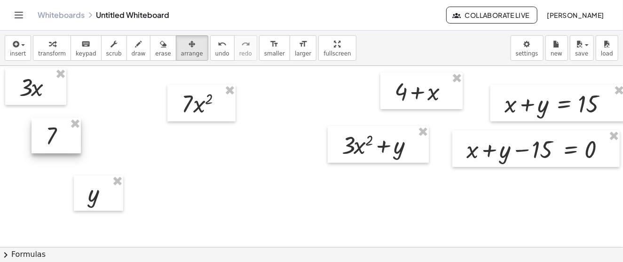
drag, startPoint x: 94, startPoint y: 149, endPoint x: 57, endPoint y: 158, distance: 38.0
click at [47, 135] on div at bounding box center [56, 136] width 49 height 36
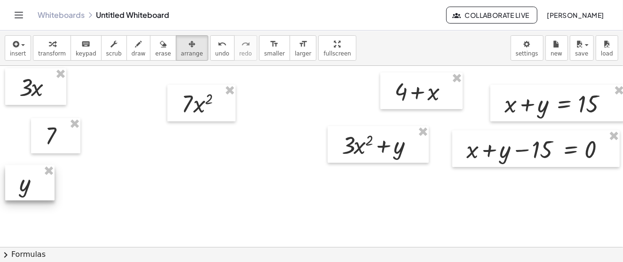
drag, startPoint x: 102, startPoint y: 203, endPoint x: 33, endPoint y: 193, distance: 69.4
click at [33, 193] on div at bounding box center [29, 183] width 49 height 36
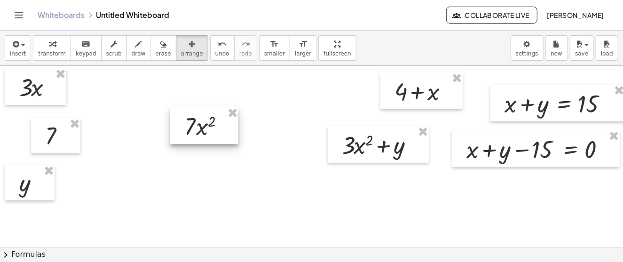
drag, startPoint x: 192, startPoint y: 109, endPoint x: 201, endPoint y: 126, distance: 19.1
click at [201, 126] on div at bounding box center [204, 125] width 68 height 37
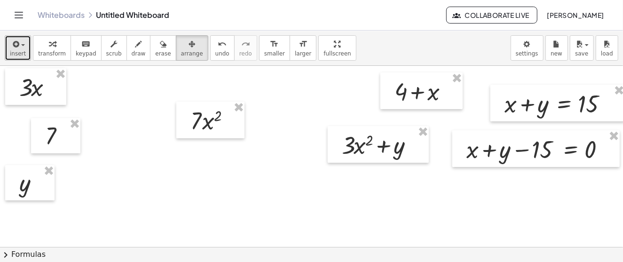
click at [24, 44] on button "insert" at bounding box center [18, 47] width 26 height 25
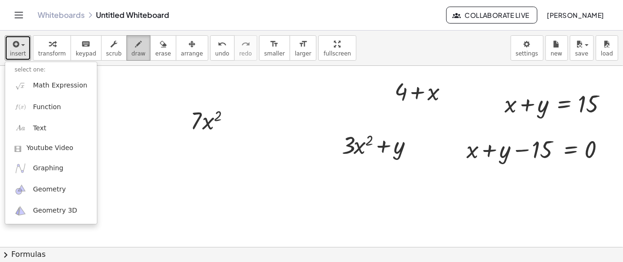
click at [132, 44] on div "button" at bounding box center [139, 43] width 14 height 11
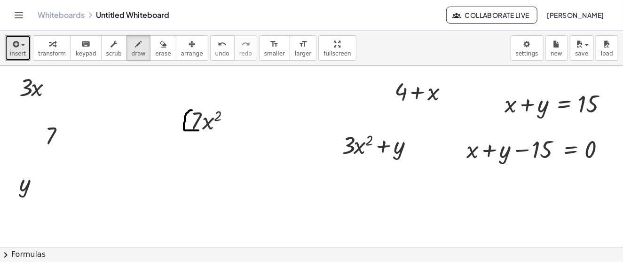
drag, startPoint x: 192, startPoint y: 110, endPoint x: 198, endPoint y: 130, distance: 21.3
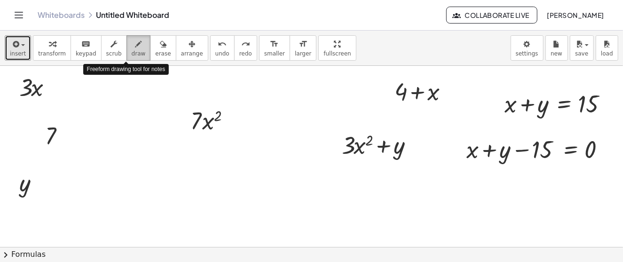
click at [132, 45] on div "button" at bounding box center [139, 43] width 14 height 11
click at [135, 45] on icon "button" at bounding box center [138, 44] width 7 height 11
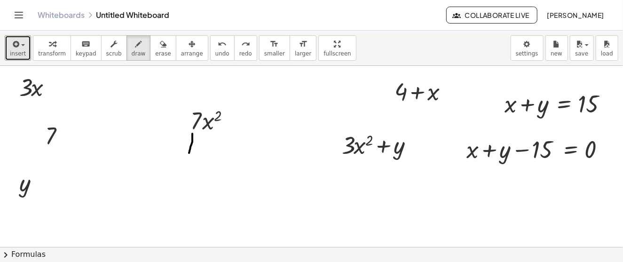
drag, startPoint x: 192, startPoint y: 133, endPoint x: 189, endPoint y: 152, distance: 19.6
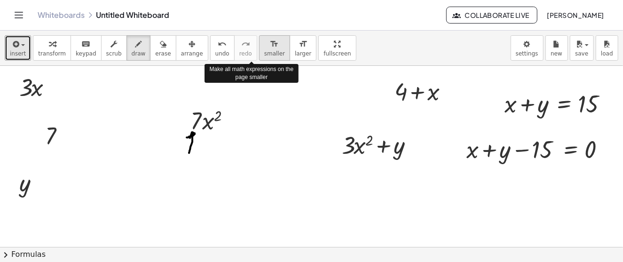
click at [264, 51] on span "smaller" at bounding box center [274, 53] width 21 height 7
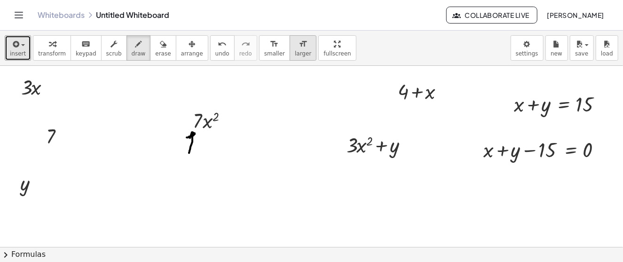
click at [299, 44] on icon "format_size" at bounding box center [303, 44] width 9 height 11
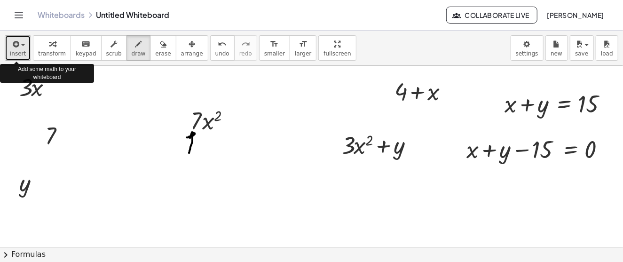
click at [14, 40] on icon "button" at bounding box center [15, 44] width 8 height 11
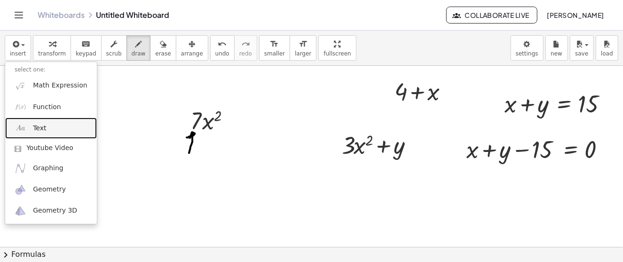
click at [52, 136] on link "Text" at bounding box center [51, 128] width 92 height 21
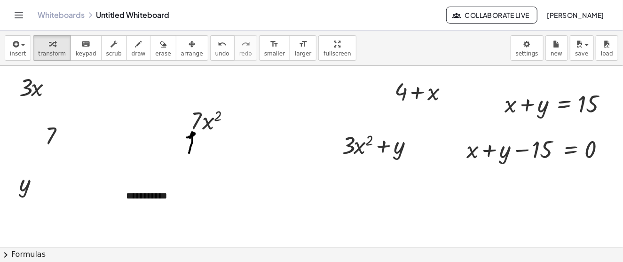
click at [155, 195] on div "**********" at bounding box center [187, 196] width 141 height 32
click at [189, 49] on icon "button" at bounding box center [192, 44] width 7 height 11
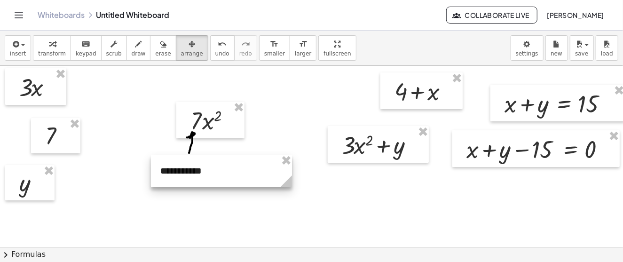
drag, startPoint x: 162, startPoint y: 198, endPoint x: 197, endPoint y: 173, distance: 42.4
click at [197, 173] on div at bounding box center [221, 171] width 141 height 32
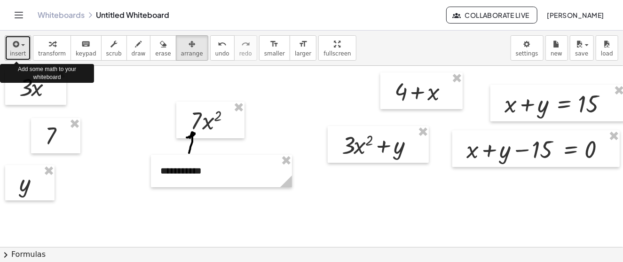
click at [21, 49] on button "insert" at bounding box center [18, 47] width 26 height 25
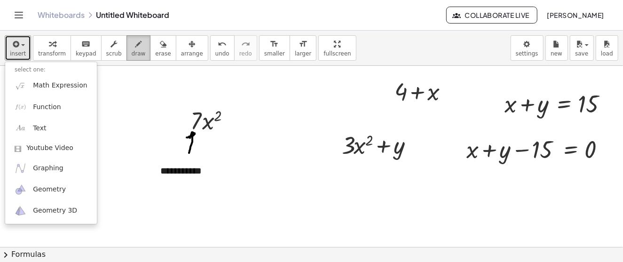
click at [135, 41] on icon "button" at bounding box center [138, 44] width 7 height 11
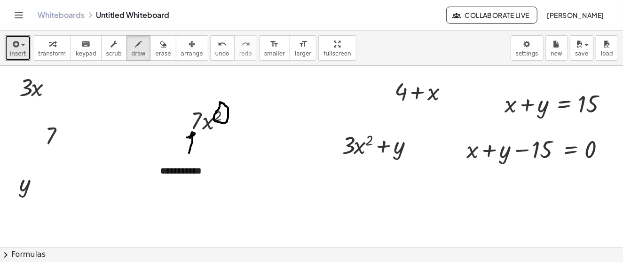
drag, startPoint x: 228, startPoint y: 106, endPoint x: 247, endPoint y: 103, distance: 20.0
click at [25, 49] on button "insert" at bounding box center [18, 47] width 26 height 25
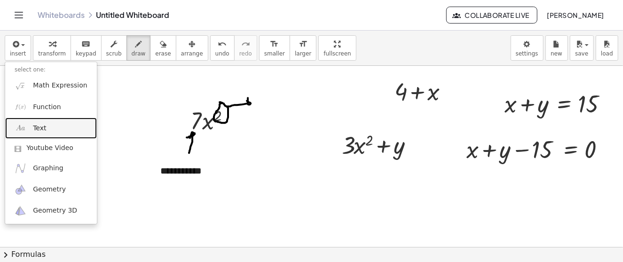
click at [53, 126] on link "Text" at bounding box center [51, 128] width 92 height 21
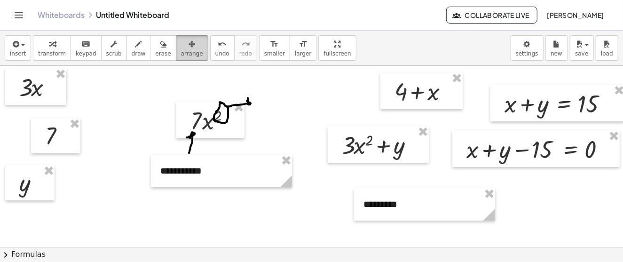
click at [189, 47] on icon "button" at bounding box center [192, 44] width 7 height 11
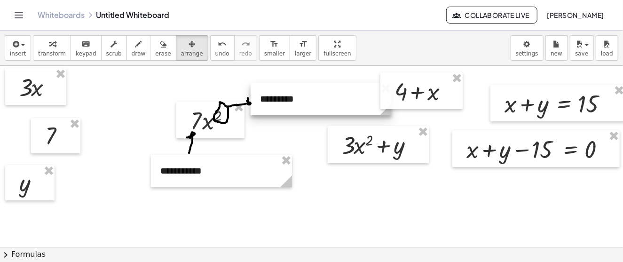
drag, startPoint x: 427, startPoint y: 213, endPoint x: 323, endPoint y: 108, distance: 147.6
click at [323, 108] on div at bounding box center [321, 99] width 141 height 32
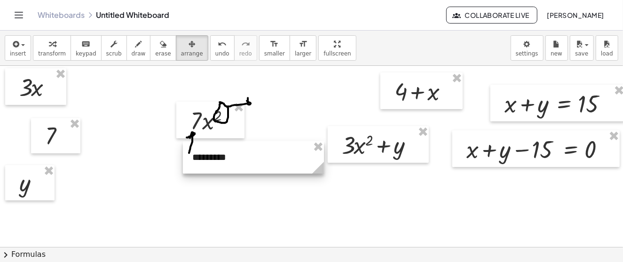
drag, startPoint x: 325, startPoint y: 95, endPoint x: 255, endPoint y: 156, distance: 92.4
click at [255, 156] on div at bounding box center [253, 157] width 141 height 32
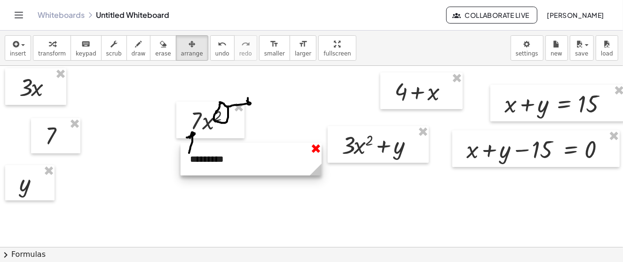
drag, startPoint x: 320, startPoint y: 144, endPoint x: 302, endPoint y: 143, distance: 17.9
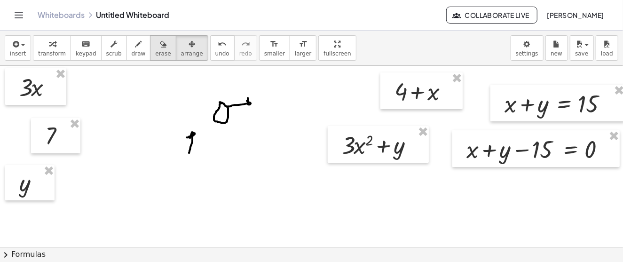
click at [160, 48] on icon "button" at bounding box center [163, 44] width 7 height 11
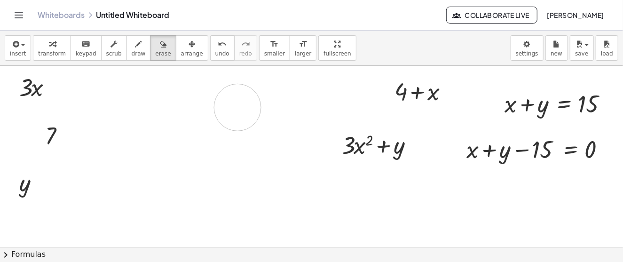
drag, startPoint x: 165, startPoint y: 126, endPoint x: 242, endPoint y: 105, distance: 80.3
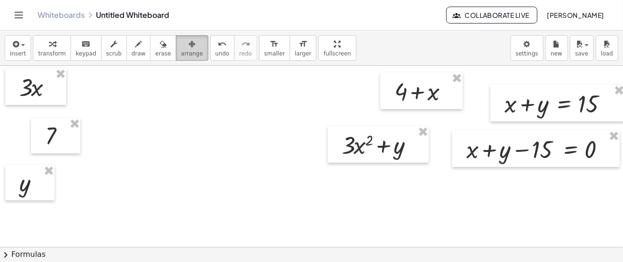
click at [189, 46] on icon "button" at bounding box center [192, 44] width 7 height 11
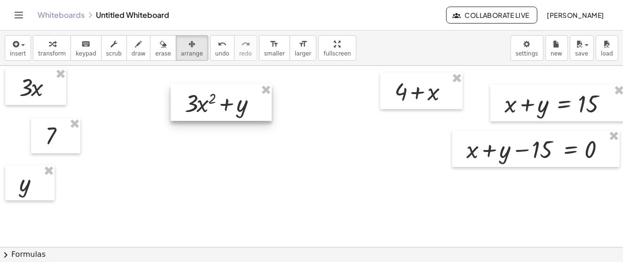
drag, startPoint x: 383, startPoint y: 154, endPoint x: 226, endPoint y: 112, distance: 162.1
click at [226, 112] on div at bounding box center [221, 102] width 101 height 37
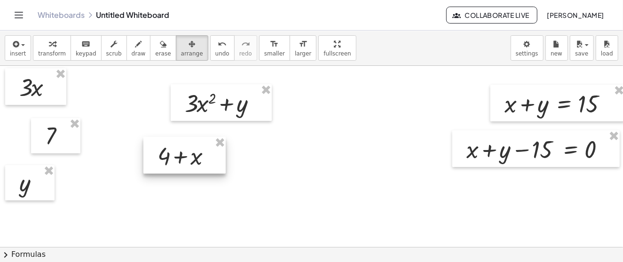
drag, startPoint x: 424, startPoint y: 90, endPoint x: 188, endPoint y: 155, distance: 244.4
click at [188, 155] on div at bounding box center [184, 155] width 82 height 37
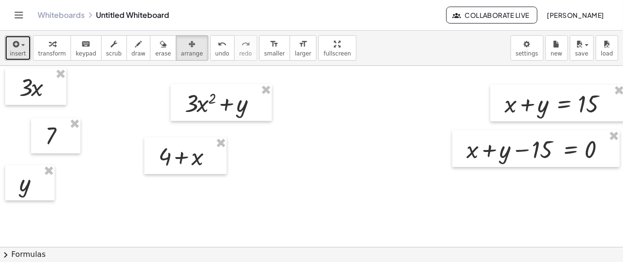
click at [26, 48] on button "insert" at bounding box center [18, 47] width 26 height 25
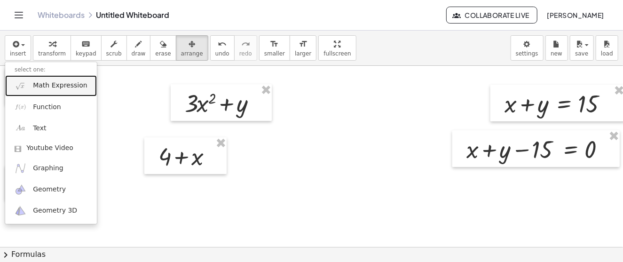
click at [51, 85] on span "Math Expression" at bounding box center [60, 85] width 54 height 9
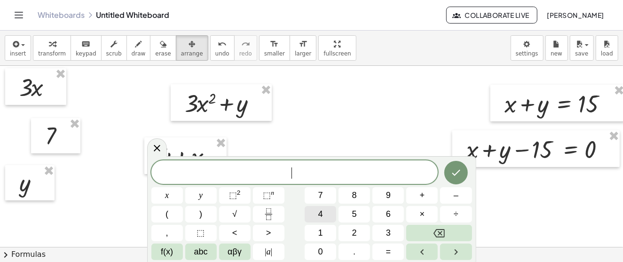
click at [328, 217] on button "4" at bounding box center [321, 214] width 32 height 16
click at [166, 194] on span "x" at bounding box center [167, 195] width 4 height 13
click at [200, 194] on span "y" at bounding box center [201, 195] width 4 height 13
click at [424, 195] on span "+" at bounding box center [422, 195] width 5 height 13
click at [390, 233] on span "3" at bounding box center [388, 233] width 5 height 13
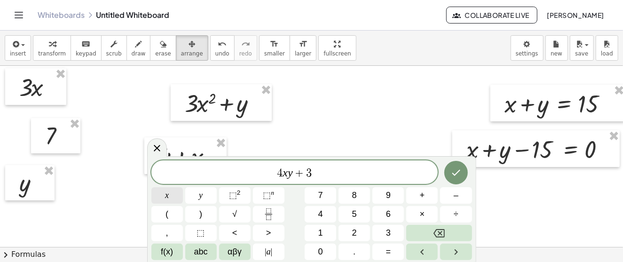
click at [173, 195] on button "x" at bounding box center [167, 195] width 32 height 16
click at [241, 197] on button "⬚ 2" at bounding box center [235, 195] width 32 height 16
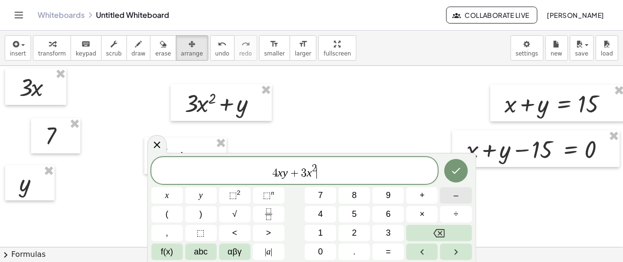
click at [455, 194] on span "–" at bounding box center [456, 195] width 5 height 13
click at [357, 194] on span "8" at bounding box center [354, 195] width 5 height 13
click at [423, 197] on span "+" at bounding box center [422, 195] width 5 height 13
click at [205, 198] on button "y" at bounding box center [201, 195] width 32 height 16
click at [460, 173] on icon "Done" at bounding box center [455, 170] width 11 height 11
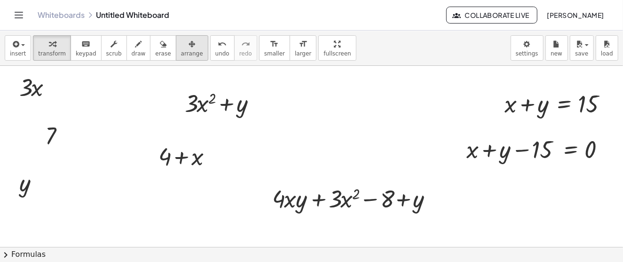
click at [181, 45] on div "button" at bounding box center [192, 43] width 22 height 11
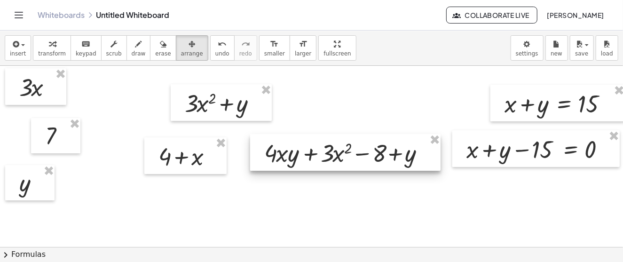
drag, startPoint x: 348, startPoint y: 200, endPoint x: 340, endPoint y: 156, distance: 45.5
click at [340, 156] on div at bounding box center [345, 152] width 190 height 37
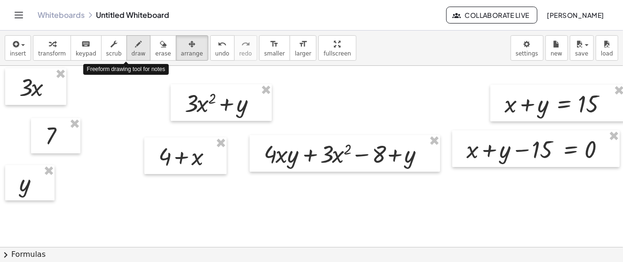
click at [135, 42] on icon "button" at bounding box center [138, 44] width 7 height 11
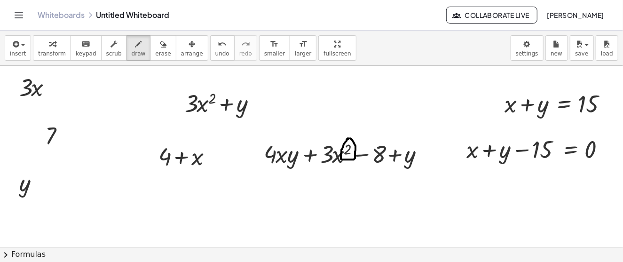
drag, startPoint x: 283, startPoint y: 144, endPoint x: 287, endPoint y: 147, distance: 5.5
drag, startPoint x: 297, startPoint y: 145, endPoint x: 300, endPoint y: 149, distance: 5.0
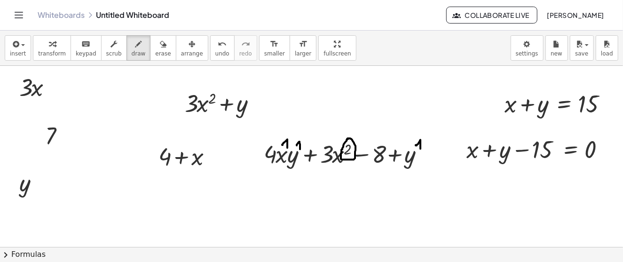
drag, startPoint x: 416, startPoint y: 144, endPoint x: 420, endPoint y: 148, distance: 6.0
drag, startPoint x: 290, startPoint y: 118, endPoint x: 299, endPoint y: 126, distance: 12.0
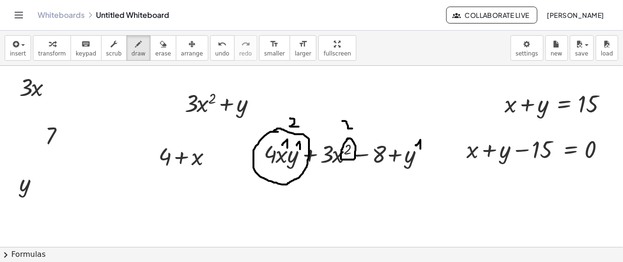
drag, startPoint x: 342, startPoint y: 120, endPoint x: 353, endPoint y: 128, distance: 13.2
drag, startPoint x: 415, startPoint y: 124, endPoint x: 421, endPoint y: 129, distance: 8.1
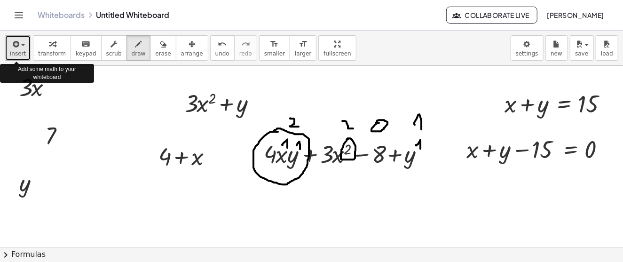
click at [21, 46] on span "button" at bounding box center [23, 45] width 4 height 2
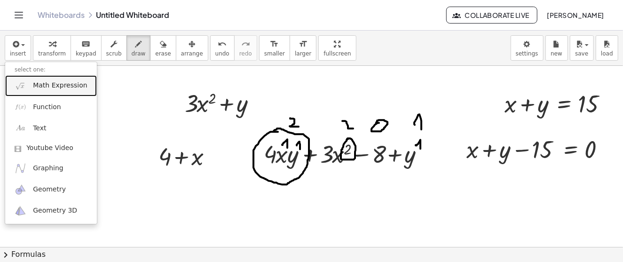
click at [50, 91] on link "Math Expression" at bounding box center [51, 85] width 92 height 21
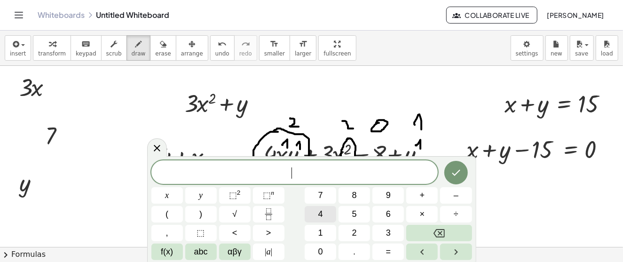
click at [332, 217] on button "4" at bounding box center [321, 214] width 32 height 16
click at [169, 196] on button "x" at bounding box center [167, 195] width 32 height 16
click at [239, 192] on sup "2" at bounding box center [239, 192] width 4 height 7
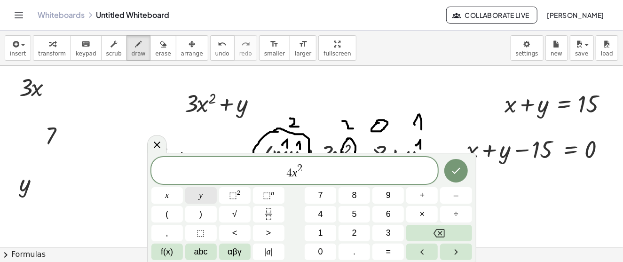
click at [200, 196] on span "y" at bounding box center [201, 195] width 4 height 13
click at [262, 197] on button "⬚ n" at bounding box center [269, 195] width 32 height 16
click at [424, 198] on span "+" at bounding box center [422, 195] width 5 height 13
click at [383, 230] on button "3" at bounding box center [388, 233] width 32 height 16
click at [165, 199] on span "x" at bounding box center [167, 195] width 4 height 13
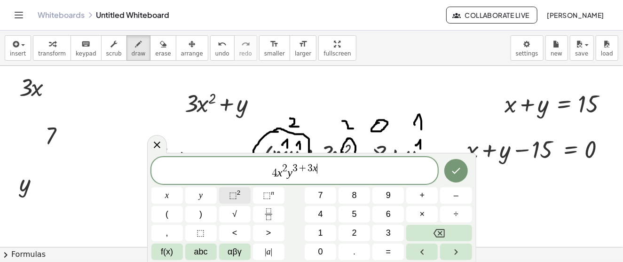
click at [239, 193] on sup "2" at bounding box center [239, 192] width 4 height 7
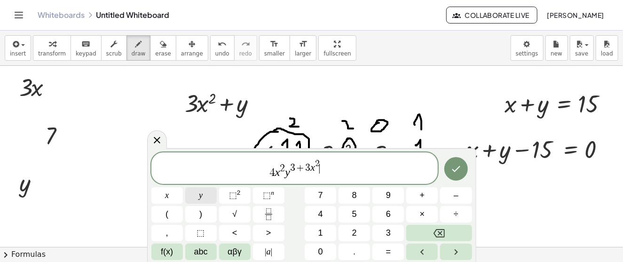
click at [199, 199] on span "y" at bounding box center [201, 195] width 4 height 13
click at [449, 197] on button "–" at bounding box center [456, 195] width 32 height 16
click at [351, 194] on button "8" at bounding box center [355, 195] width 32 height 16
click at [455, 168] on icon "Done" at bounding box center [455, 168] width 11 height 11
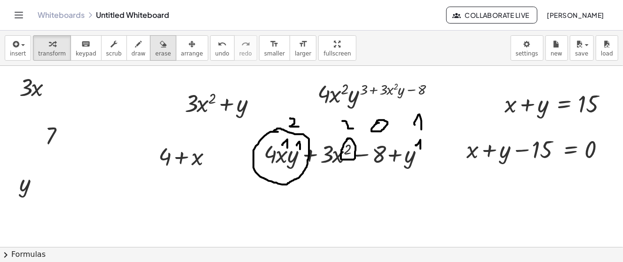
click at [160, 46] on icon "button" at bounding box center [163, 44] width 7 height 11
click at [135, 45] on icon "button" at bounding box center [138, 44] width 7 height 11
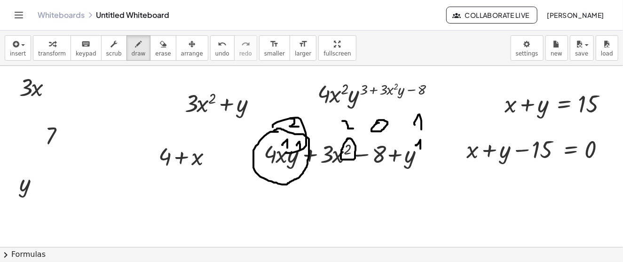
drag, startPoint x: 273, startPoint y: 126, endPoint x: 285, endPoint y: 146, distance: 23.5
click at [160, 41] on icon "button" at bounding box center [163, 44] width 7 height 11
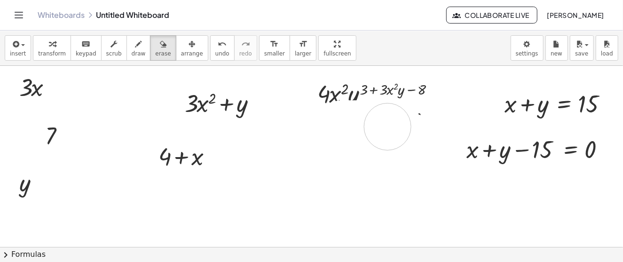
drag, startPoint x: 284, startPoint y: 123, endPoint x: 383, endPoint y: 176, distance: 112.6
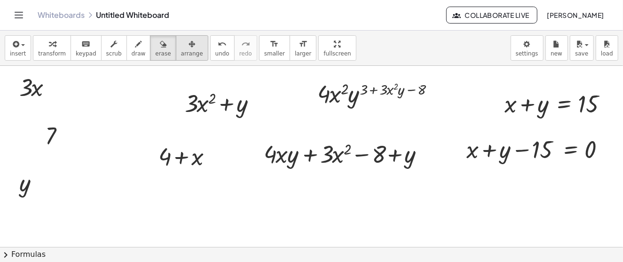
click at [181, 50] on span "arrange" at bounding box center [192, 53] width 22 height 7
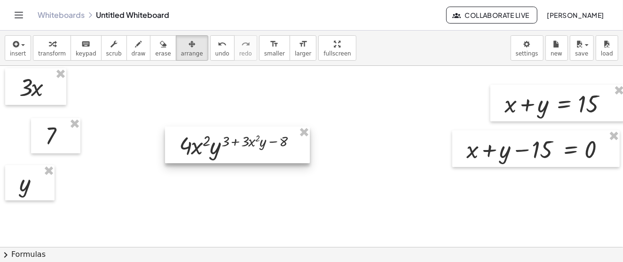
drag, startPoint x: 359, startPoint y: 96, endPoint x: 232, endPoint y: 139, distance: 133.7
click at [232, 139] on div at bounding box center [237, 144] width 145 height 37
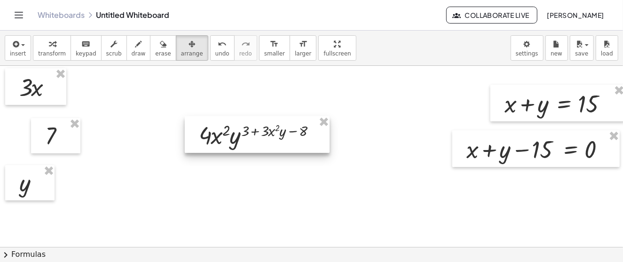
drag, startPoint x: 257, startPoint y: 139, endPoint x: 263, endPoint y: 138, distance: 6.7
click at [263, 138] on div at bounding box center [257, 134] width 145 height 37
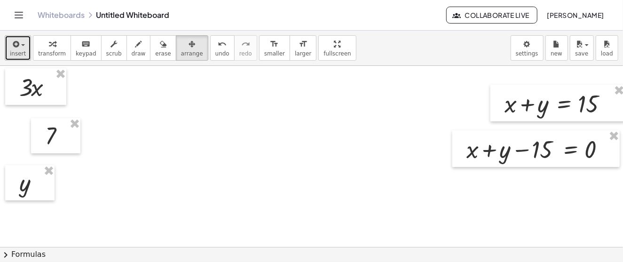
click at [24, 45] on button "insert" at bounding box center [18, 47] width 26 height 25
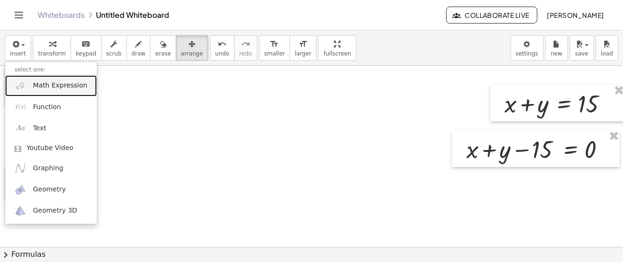
click at [56, 88] on span "Math Expression" at bounding box center [60, 85] width 54 height 9
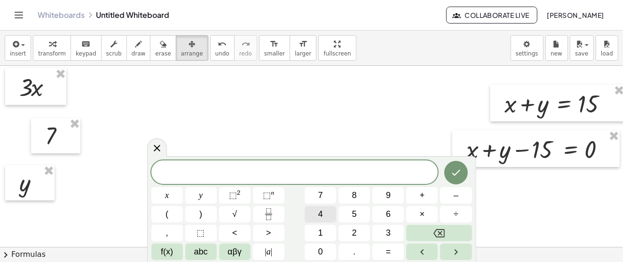
click at [322, 209] on span "4" at bounding box center [320, 214] width 5 height 13
click at [166, 198] on span "x" at bounding box center [167, 195] width 4 height 13
click at [237, 190] on sup "2" at bounding box center [239, 192] width 4 height 7
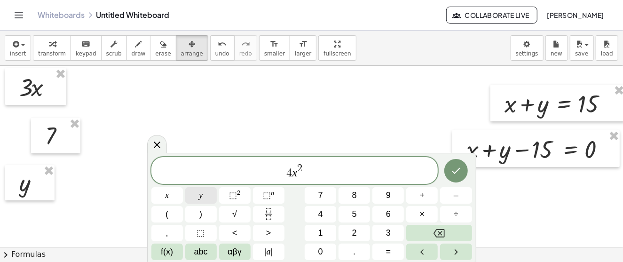
click at [199, 198] on span "y" at bounding box center [201, 195] width 4 height 13
click at [270, 188] on button "⬚ n" at bounding box center [269, 195] width 32 height 16
click at [427, 198] on button "+" at bounding box center [422, 195] width 32 height 16
click at [324, 220] on button "4" at bounding box center [321, 214] width 32 height 16
click at [172, 195] on button "x" at bounding box center [167, 195] width 32 height 16
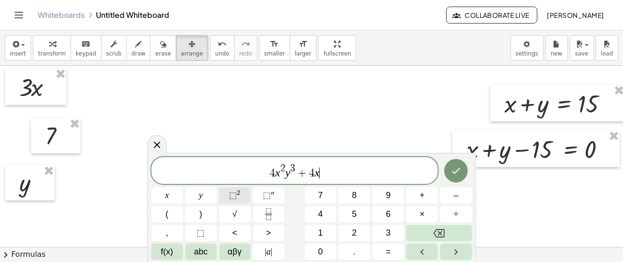
click at [239, 190] on sup "2" at bounding box center [239, 192] width 4 height 7
click at [204, 198] on button "y" at bounding box center [201, 195] width 32 height 16
click at [453, 198] on button "–" at bounding box center [456, 195] width 32 height 16
click at [358, 196] on button "8" at bounding box center [355, 195] width 32 height 16
click at [458, 167] on icon "Done" at bounding box center [455, 170] width 11 height 11
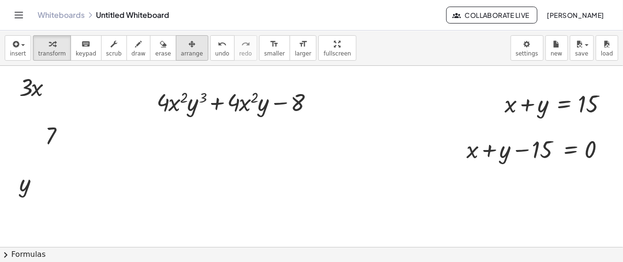
click at [181, 41] on div "button" at bounding box center [192, 43] width 22 height 11
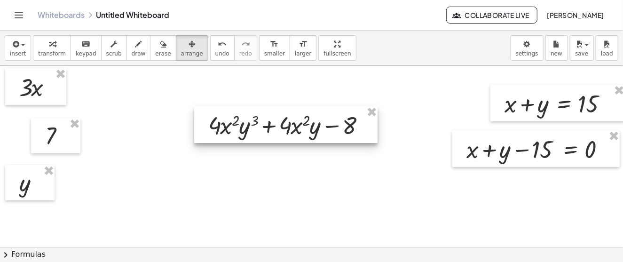
drag, startPoint x: 219, startPoint y: 111, endPoint x: 273, endPoint y: 141, distance: 61.7
click at [273, 141] on div at bounding box center [285, 124] width 183 height 37
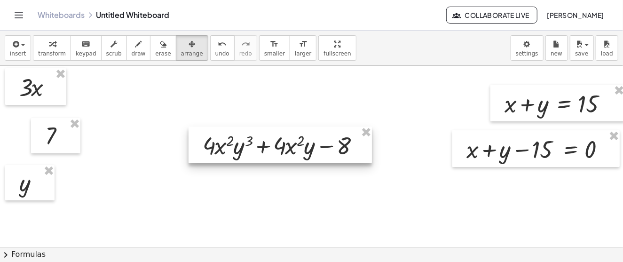
drag, startPoint x: 289, startPoint y: 135, endPoint x: 281, endPoint y: 149, distance: 15.8
click at [281, 149] on div at bounding box center [280, 144] width 183 height 37
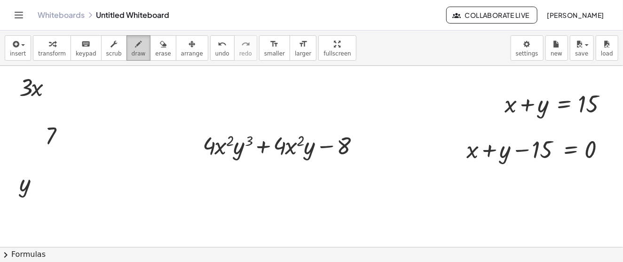
click at [135, 46] on icon "button" at bounding box center [138, 44] width 7 height 11
drag, startPoint x: 208, startPoint y: 161, endPoint x: 237, endPoint y: 161, distance: 29.2
drag, startPoint x: 278, startPoint y: 158, endPoint x: 311, endPoint y: 154, distance: 33.3
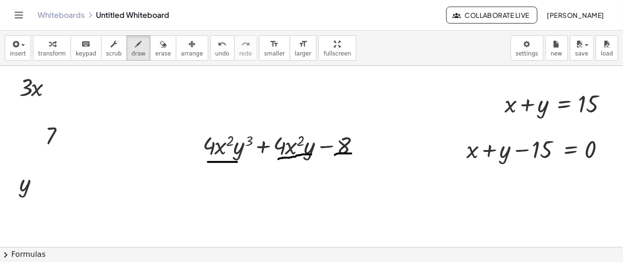
drag, startPoint x: 335, startPoint y: 154, endPoint x: 352, endPoint y: 153, distance: 17.0
drag, startPoint x: 244, startPoint y: 115, endPoint x: 239, endPoint y: 129, distance: 14.4
drag, startPoint x: 305, startPoint y: 113, endPoint x: 308, endPoint y: 127, distance: 14.8
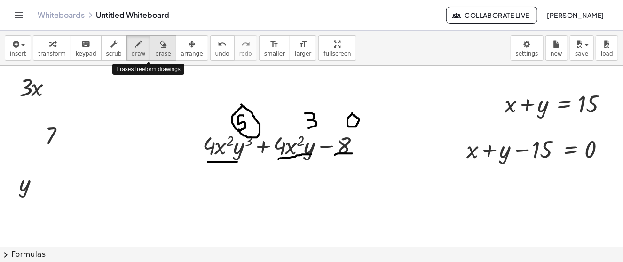
click at [160, 45] on icon "button" at bounding box center [163, 44] width 7 height 11
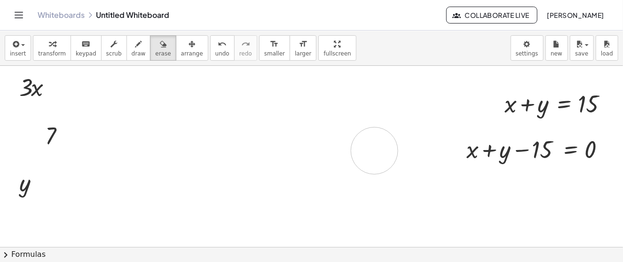
drag, startPoint x: 231, startPoint y: 117, endPoint x: 381, endPoint y: 155, distance: 154.4
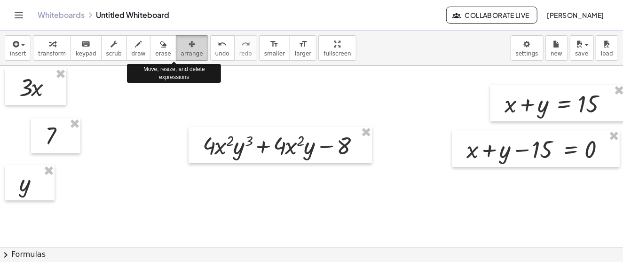
click at [189, 48] on icon "button" at bounding box center [192, 44] width 7 height 11
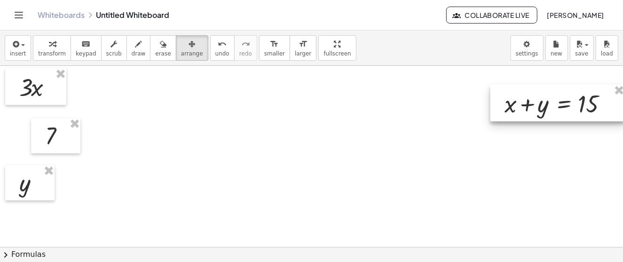
drag, startPoint x: 553, startPoint y: 107, endPoint x: 432, endPoint y: 100, distance: 121.5
click at [490, 100] on div at bounding box center [557, 103] width 134 height 37
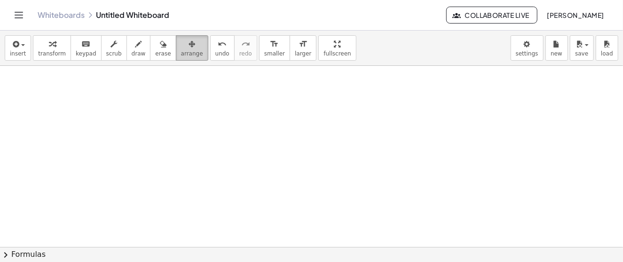
click at [189, 47] on icon "button" at bounding box center [192, 44] width 7 height 11
click at [21, 46] on span "button" at bounding box center [23, 45] width 4 height 2
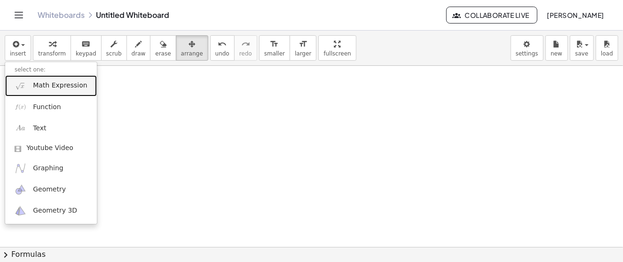
click at [56, 87] on span "Math Expression" at bounding box center [60, 85] width 54 height 9
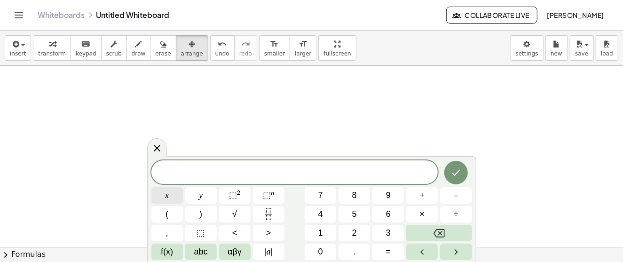
click at [159, 194] on button "x" at bounding box center [167, 195] width 32 height 16
click at [427, 216] on button "×" at bounding box center [422, 214] width 32 height 16
click at [449, 236] on button "Backspace" at bounding box center [438, 233] width 65 height 16
click at [427, 199] on button "+" at bounding box center [422, 195] width 32 height 16
click at [202, 198] on span "y" at bounding box center [201, 195] width 4 height 13
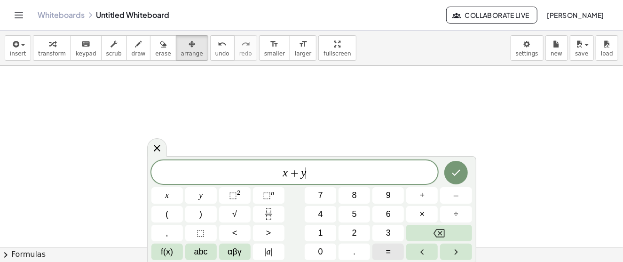
click at [394, 248] on button "=" at bounding box center [388, 252] width 32 height 16
click at [328, 230] on button "1" at bounding box center [321, 233] width 32 height 16
click at [359, 215] on button "5" at bounding box center [355, 214] width 32 height 16
click at [459, 174] on icon "Done" at bounding box center [455, 172] width 11 height 11
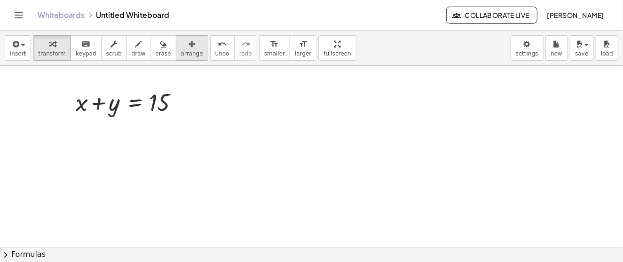
click at [189, 46] on icon "button" at bounding box center [192, 44] width 7 height 11
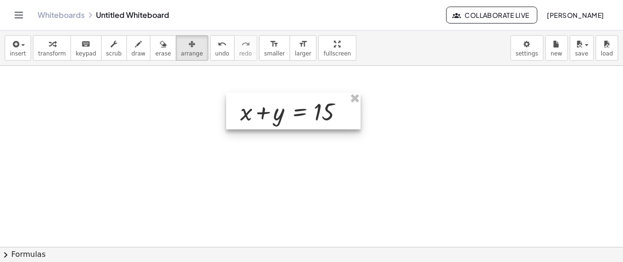
drag, startPoint x: 123, startPoint y: 98, endPoint x: 288, endPoint y: 112, distance: 166.1
click at [288, 112] on div at bounding box center [293, 111] width 134 height 37
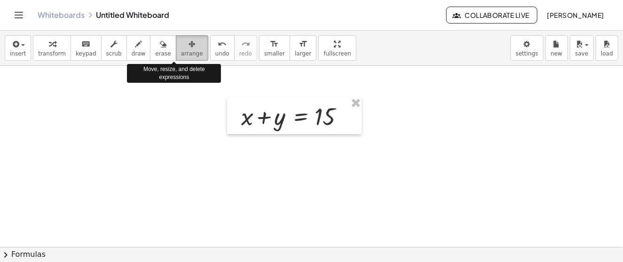
click at [181, 44] on div "button" at bounding box center [192, 43] width 22 height 11
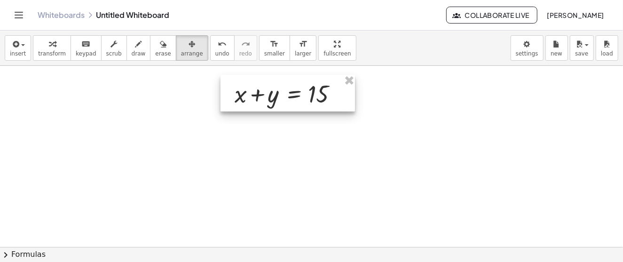
drag, startPoint x: 286, startPoint y: 119, endPoint x: 280, endPoint y: 96, distance: 23.4
click at [280, 96] on div at bounding box center [288, 93] width 134 height 37
click at [19, 51] on span "insert" at bounding box center [18, 53] width 16 height 7
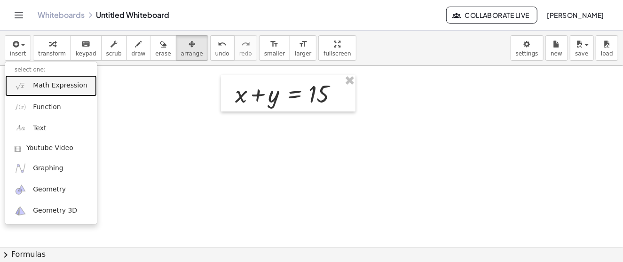
click at [53, 91] on link "Math Expression" at bounding box center [51, 85] width 92 height 21
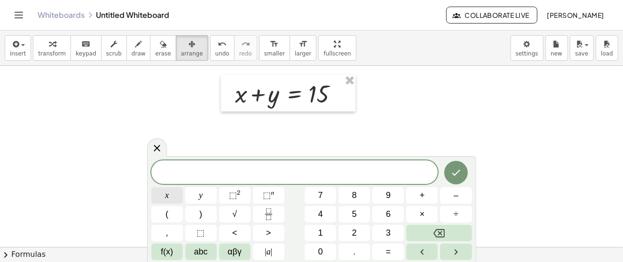
click at [169, 198] on button "x" at bounding box center [167, 195] width 32 height 16
click at [457, 198] on span "–" at bounding box center [456, 195] width 5 height 13
click at [317, 196] on button "7" at bounding box center [321, 195] width 32 height 16
click at [429, 229] on button "Backspace" at bounding box center [438, 233] width 65 height 16
click at [199, 199] on span "y" at bounding box center [201, 195] width 4 height 13
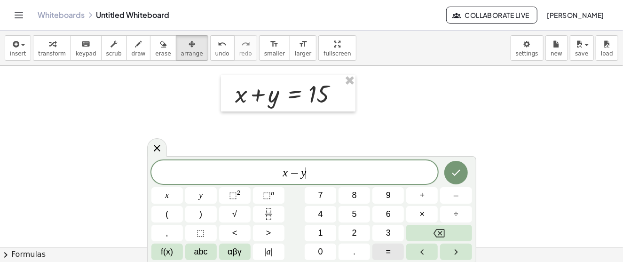
click at [387, 249] on span "=" at bounding box center [388, 251] width 5 height 13
click at [324, 201] on button "7" at bounding box center [321, 195] width 32 height 16
click at [456, 175] on icon "Done" at bounding box center [455, 172] width 11 height 11
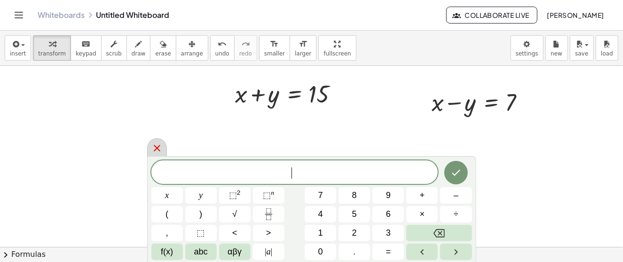
click at [163, 149] on div at bounding box center [157, 147] width 20 height 18
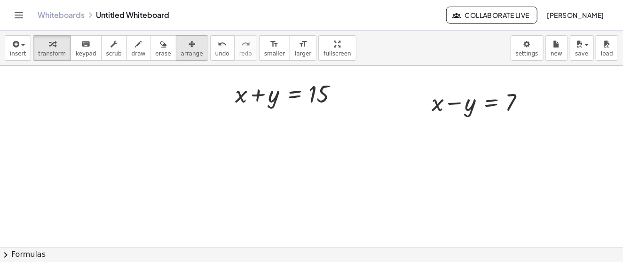
click at [176, 36] on button "arrange" at bounding box center [192, 47] width 32 height 25
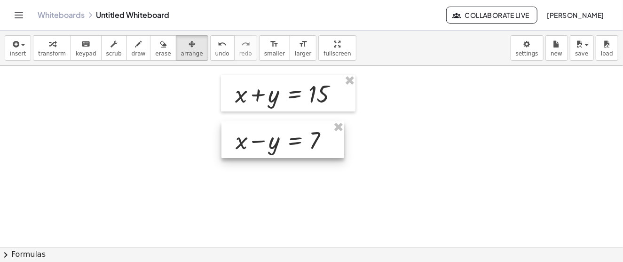
drag, startPoint x: 476, startPoint y: 111, endPoint x: 280, endPoint y: 150, distance: 200.2
click at [280, 150] on div at bounding box center [282, 139] width 123 height 37
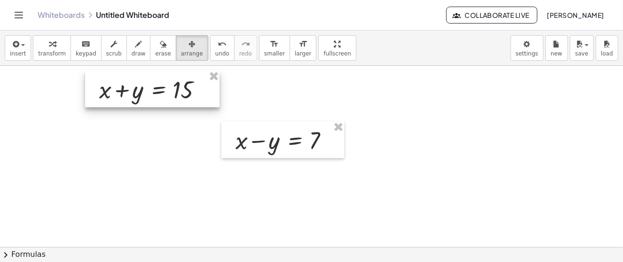
drag, startPoint x: 274, startPoint y: 88, endPoint x: 138, endPoint y: 84, distance: 136.0
click at [138, 84] on div at bounding box center [152, 89] width 134 height 37
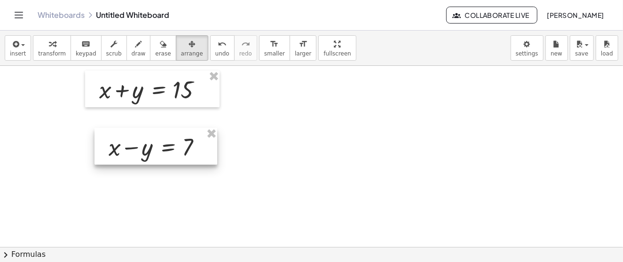
drag, startPoint x: 269, startPoint y: 143, endPoint x: 142, endPoint y: 150, distance: 127.1
click at [142, 150] on div at bounding box center [156, 146] width 123 height 37
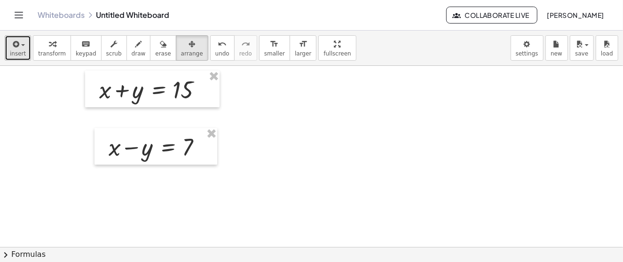
click at [24, 44] on button "insert" at bounding box center [18, 47] width 26 height 25
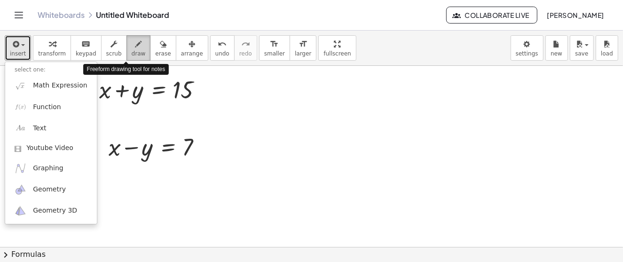
click at [135, 43] on icon "button" at bounding box center [138, 44] width 7 height 11
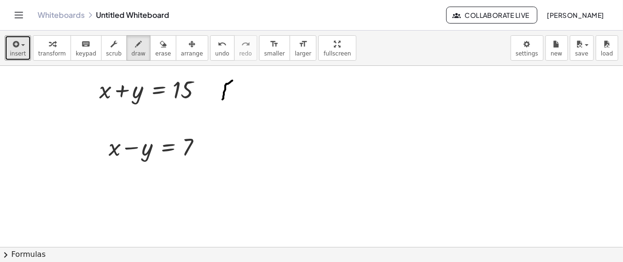
drag, startPoint x: 232, startPoint y: 80, endPoint x: 233, endPoint y: 99, distance: 18.8
drag, startPoint x: 236, startPoint y: 88, endPoint x: 241, endPoint y: 97, distance: 10.7
drag, startPoint x: 261, startPoint y: 81, endPoint x: 254, endPoint y: 97, distance: 17.3
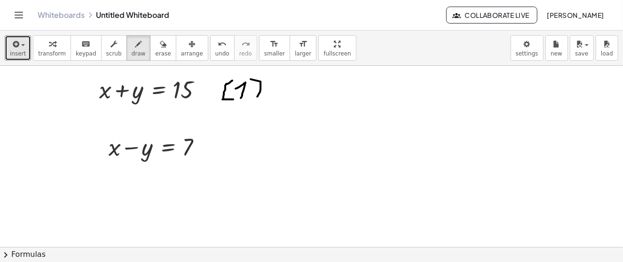
drag, startPoint x: 220, startPoint y: 136, endPoint x: 226, endPoint y: 158, distance: 22.0
drag, startPoint x: 233, startPoint y: 140, endPoint x: 241, endPoint y: 154, distance: 16.2
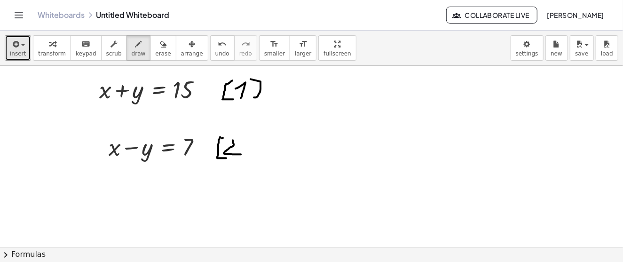
drag, startPoint x: 226, startPoint y: 144, endPoint x: 234, endPoint y: 140, distance: 8.4
drag, startPoint x: 245, startPoint y: 136, endPoint x: 246, endPoint y: 159, distance: 23.1
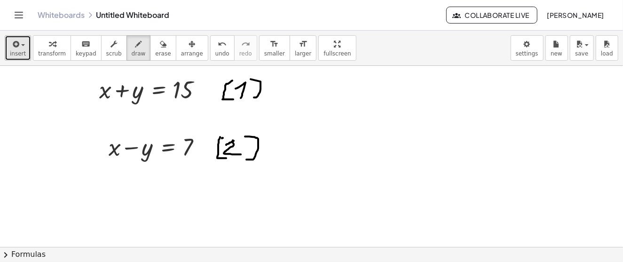
click at [16, 45] on icon "button" at bounding box center [15, 44] width 8 height 11
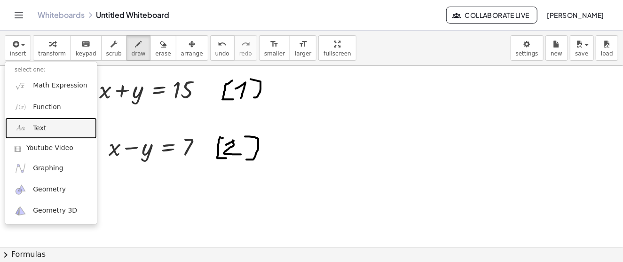
click at [42, 126] on span "Text" at bounding box center [39, 128] width 13 height 9
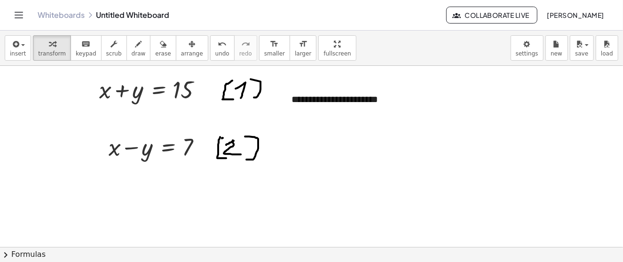
click at [189, 46] on icon "button" at bounding box center [192, 44] width 7 height 11
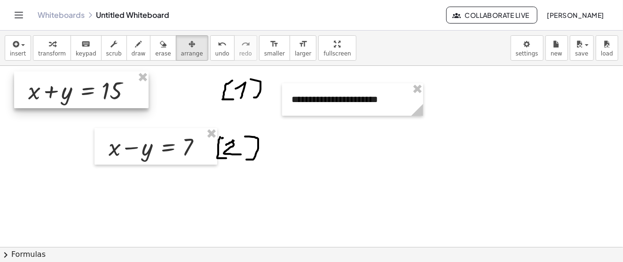
drag, startPoint x: 170, startPoint y: 96, endPoint x: 99, endPoint y: 97, distance: 71.0
click at [99, 97] on div at bounding box center [81, 89] width 134 height 37
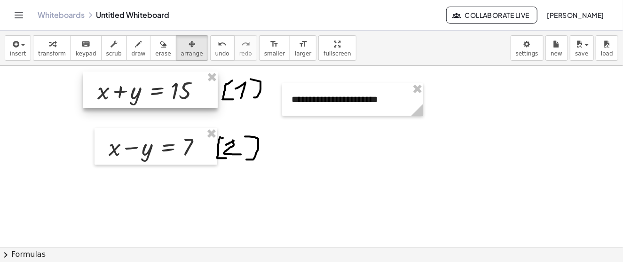
drag, startPoint x: 87, startPoint y: 92, endPoint x: 157, endPoint y: 92, distance: 69.1
click at [157, 92] on div at bounding box center [150, 89] width 134 height 37
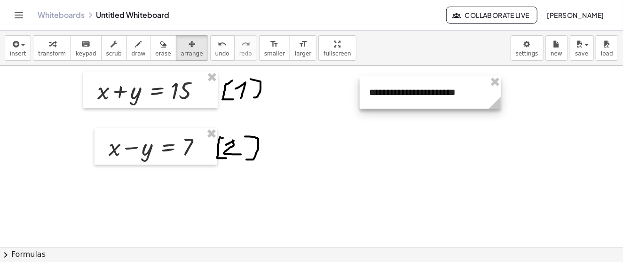
drag, startPoint x: 364, startPoint y: 108, endPoint x: 442, endPoint y: 101, distance: 77.9
click at [442, 101] on div at bounding box center [430, 92] width 141 height 32
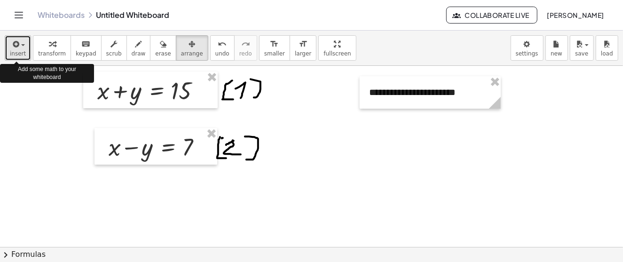
click at [16, 51] on span "insert" at bounding box center [18, 53] width 16 height 7
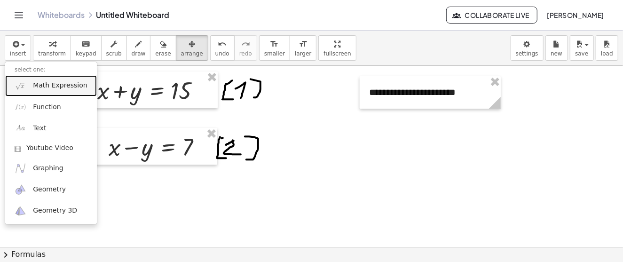
click at [49, 87] on span "Math Expression" at bounding box center [60, 85] width 54 height 9
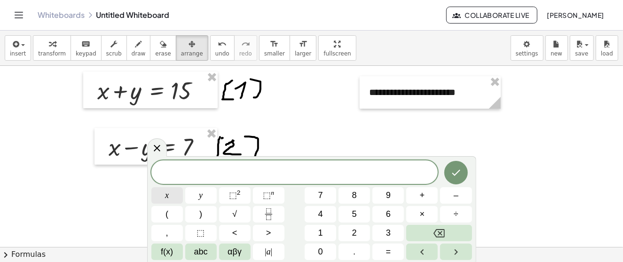
click at [170, 198] on button "x" at bounding box center [167, 195] width 32 height 16
click at [385, 251] on button "=" at bounding box center [388, 252] width 32 height 16
click at [352, 235] on button "2" at bounding box center [355, 233] width 32 height 16
click at [423, 192] on span "+" at bounding box center [422, 195] width 5 height 13
click at [197, 199] on button "y" at bounding box center [201, 195] width 32 height 16
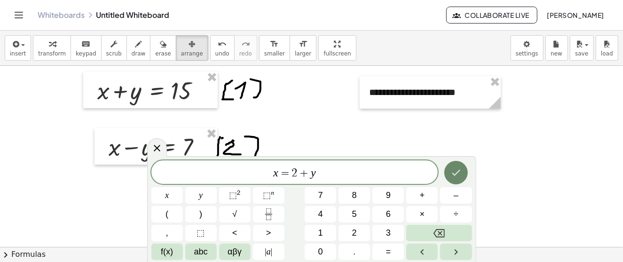
click at [450, 172] on button "Done" at bounding box center [456, 173] width 24 height 24
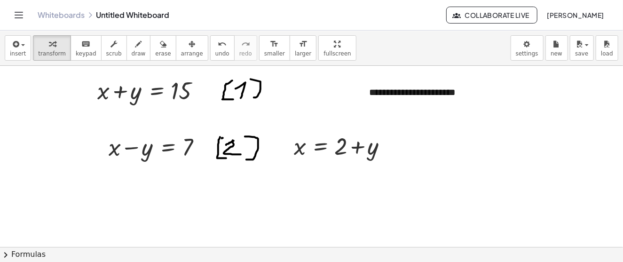
click at [433, 175] on div at bounding box center [314, 248] width 628 height 364
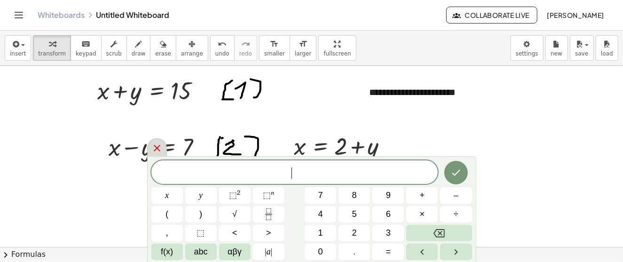
click at [158, 148] on icon at bounding box center [156, 147] width 11 height 11
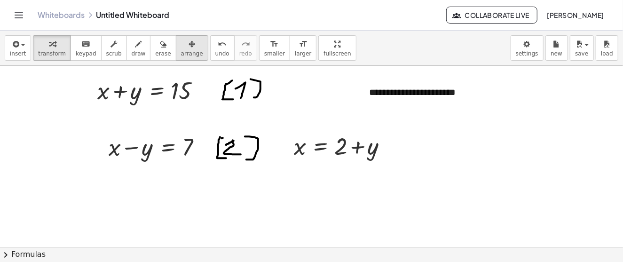
click at [181, 43] on div "button" at bounding box center [192, 43] width 22 height 11
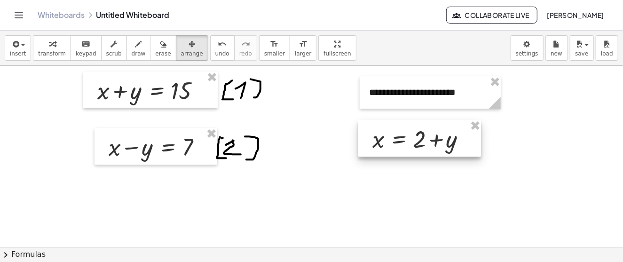
drag, startPoint x: 343, startPoint y: 149, endPoint x: 422, endPoint y: 142, distance: 79.3
click at [422, 142] on div at bounding box center [419, 138] width 123 height 37
click at [411, 142] on div at bounding box center [419, 138] width 123 height 37
click at [421, 139] on div at bounding box center [419, 138] width 123 height 37
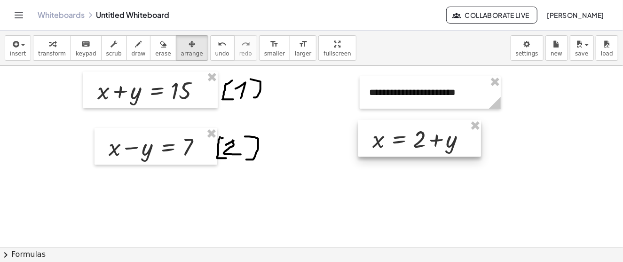
click at [414, 143] on div at bounding box center [419, 138] width 123 height 37
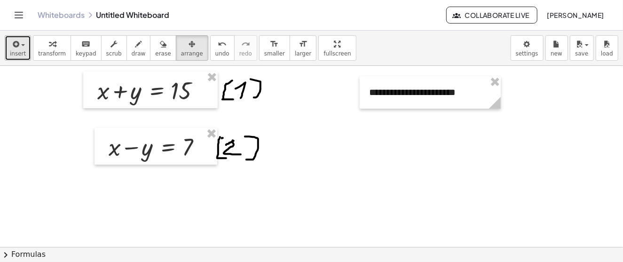
click at [21, 50] on span "insert" at bounding box center [18, 53] width 16 height 7
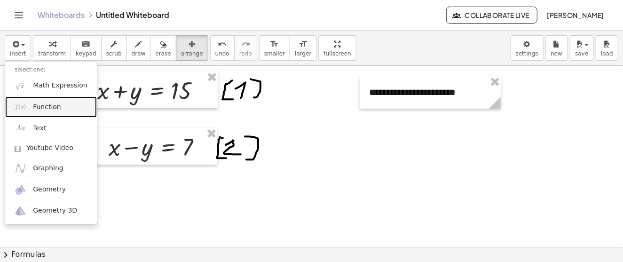
click at [43, 107] on span "Function" at bounding box center [47, 107] width 28 height 9
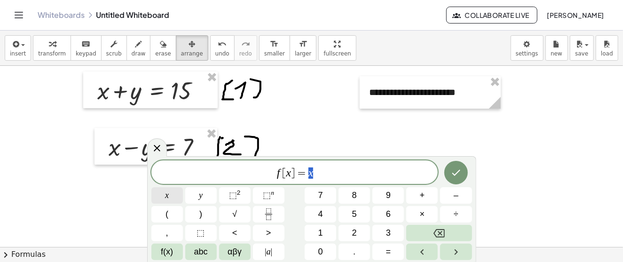
click at [164, 198] on button "x" at bounding box center [167, 195] width 32 height 16
click at [387, 251] on span "=" at bounding box center [388, 251] width 5 height 13
click at [325, 195] on button "7" at bounding box center [321, 195] width 32 height 16
click at [421, 196] on span "+" at bounding box center [422, 195] width 5 height 13
click at [197, 192] on button "y" at bounding box center [201, 195] width 32 height 16
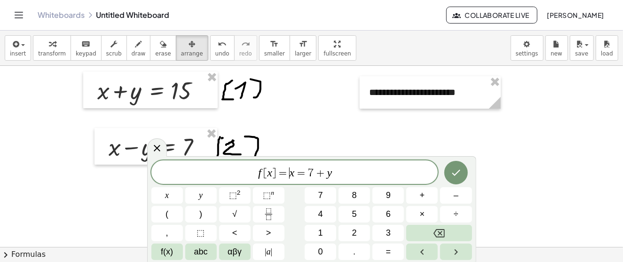
click at [288, 173] on span "=" at bounding box center [283, 172] width 14 height 11
click at [445, 230] on icon "Backspace" at bounding box center [439, 233] width 11 height 8
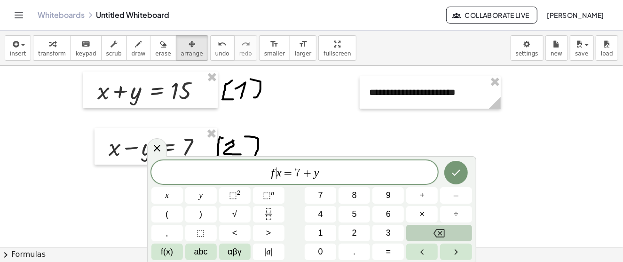
click at [445, 230] on icon "Backspace" at bounding box center [439, 233] width 11 height 8
click at [460, 173] on icon "Done" at bounding box center [455, 172] width 11 height 11
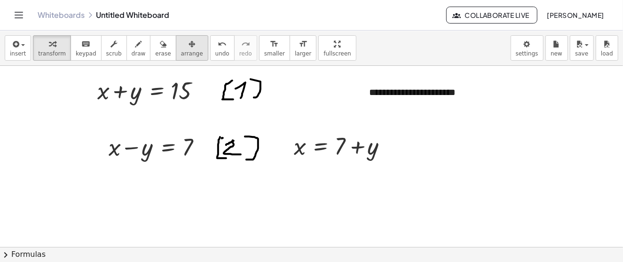
click at [181, 51] on span "arrange" at bounding box center [192, 53] width 22 height 7
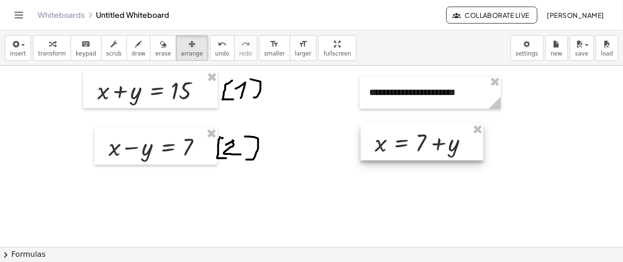
drag, startPoint x: 334, startPoint y: 147, endPoint x: 415, endPoint y: 143, distance: 81.4
click at [415, 143] on div at bounding box center [422, 142] width 123 height 37
click at [132, 45] on div "button" at bounding box center [139, 43] width 14 height 11
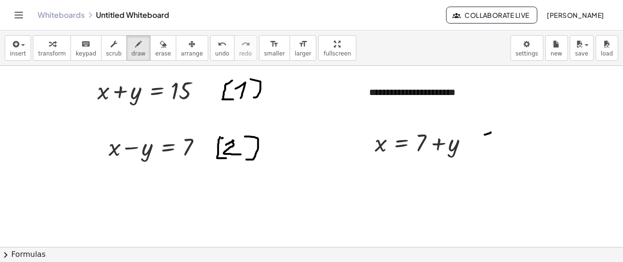
drag, startPoint x: 491, startPoint y: 132, endPoint x: 480, endPoint y: 135, distance: 11.8
click at [483, 134] on div at bounding box center [314, 248] width 628 height 364
click at [479, 135] on div at bounding box center [314, 248] width 628 height 364
drag, startPoint x: 482, startPoint y: 135, endPoint x: 488, endPoint y: 134, distance: 6.7
click at [488, 134] on div at bounding box center [314, 248] width 628 height 364
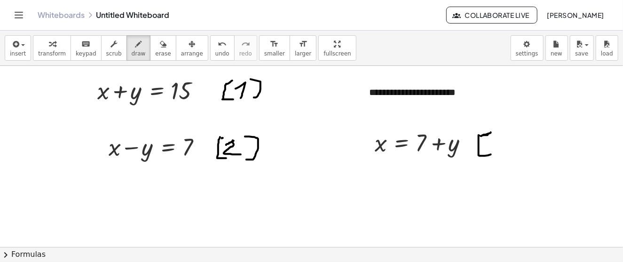
drag, startPoint x: 479, startPoint y: 136, endPoint x: 491, endPoint y: 154, distance: 21.7
click at [491, 154] on div at bounding box center [314, 248] width 628 height 364
drag, startPoint x: 495, startPoint y: 138, endPoint x: 499, endPoint y: 154, distance: 16.4
click at [499, 154] on div at bounding box center [314, 248] width 628 height 364
drag, startPoint x: 507, startPoint y: 130, endPoint x: 516, endPoint y: 158, distance: 28.7
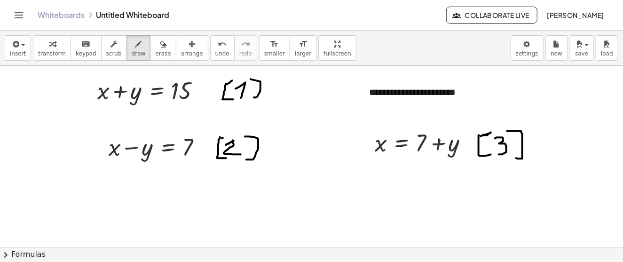
click at [516, 158] on div at bounding box center [314, 248] width 628 height 364
click at [24, 47] on button "insert" at bounding box center [18, 47] width 26 height 25
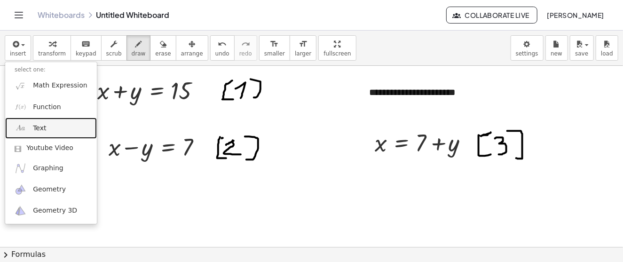
click at [41, 128] on span "Text" at bounding box center [39, 128] width 13 height 9
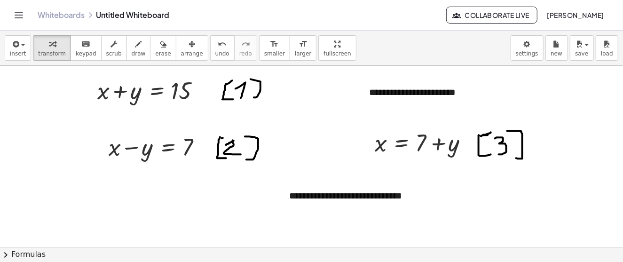
click at [499, 205] on div at bounding box center [314, 248] width 628 height 364
click at [364, 189] on div "**********" at bounding box center [350, 203] width 141 height 46
click at [321, 152] on div at bounding box center [314, 248] width 628 height 364
click at [316, 207] on div "**********" at bounding box center [350, 203] width 141 height 46
click at [189, 44] on icon "button" at bounding box center [192, 44] width 7 height 11
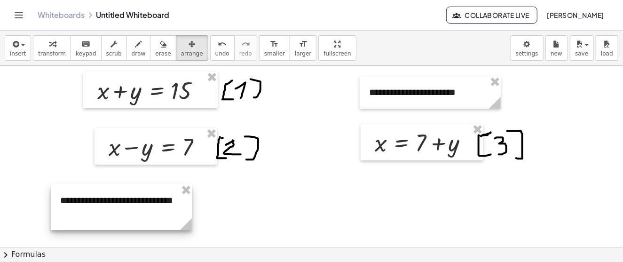
drag, startPoint x: 319, startPoint y: 184, endPoint x: 90, endPoint y: 189, distance: 229.1
click at [90, 189] on div at bounding box center [121, 207] width 141 height 46
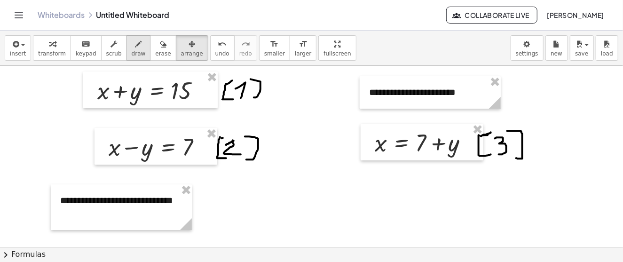
click at [132, 52] on span "draw" at bounding box center [139, 53] width 14 height 7
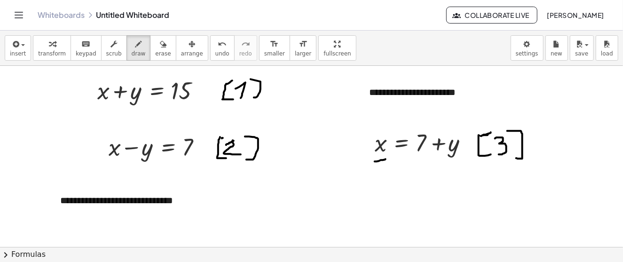
drag, startPoint x: 375, startPoint y: 161, endPoint x: 388, endPoint y: 158, distance: 13.4
click at [387, 158] on div at bounding box center [314, 248] width 628 height 364
drag, startPoint x: 417, startPoint y: 160, endPoint x: 452, endPoint y: 161, distance: 35.8
click at [452, 161] on div at bounding box center [314, 248] width 628 height 364
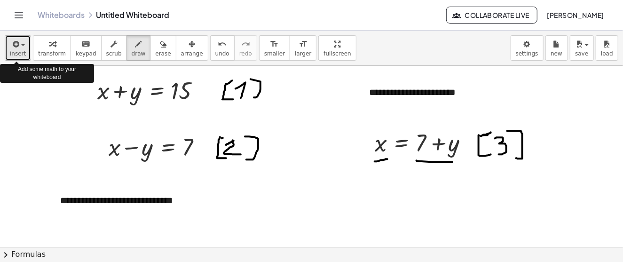
click at [19, 45] on span "button" at bounding box center [20, 45] width 2 height 7
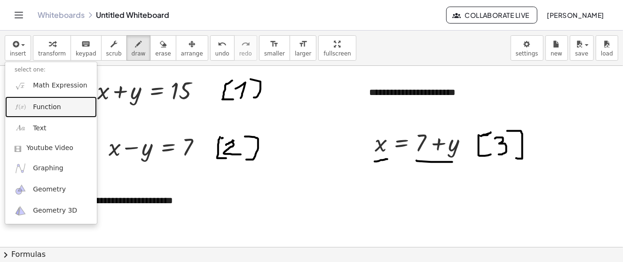
click at [54, 106] on span "Function" at bounding box center [47, 107] width 28 height 9
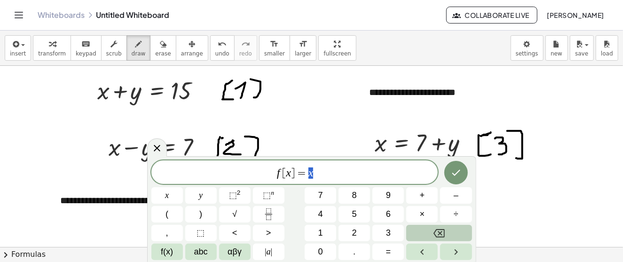
click at [435, 229] on icon "Backspace" at bounding box center [439, 233] width 11 height 11
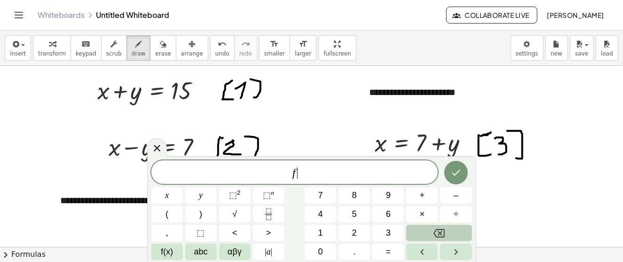
click at [435, 229] on icon "Backspace" at bounding box center [439, 233] width 11 height 11
click at [172, 217] on button "(" at bounding box center [167, 214] width 32 height 16
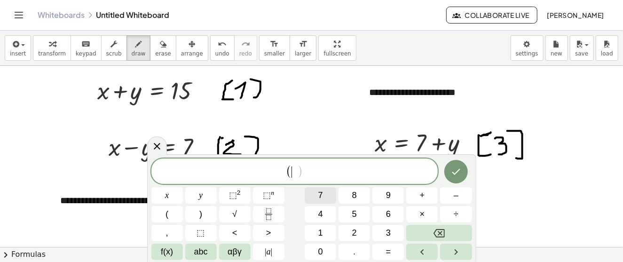
click at [318, 195] on span "7" at bounding box center [320, 195] width 5 height 13
click at [421, 195] on span "+" at bounding box center [422, 195] width 5 height 13
click at [203, 198] on span "y" at bounding box center [201, 195] width 4 height 13
click at [203, 215] on button ")" at bounding box center [201, 214] width 32 height 16
click at [426, 201] on button "+" at bounding box center [422, 195] width 32 height 16
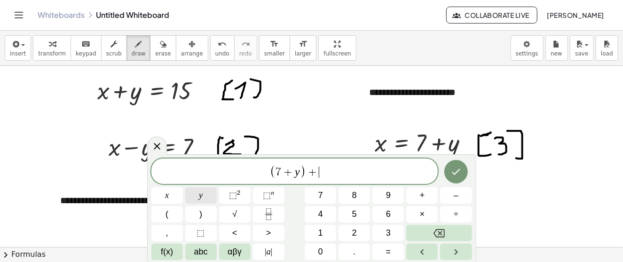
click at [198, 193] on button "y" at bounding box center [201, 195] width 32 height 16
click at [387, 249] on span "=" at bounding box center [388, 251] width 5 height 13
click at [322, 231] on span "1" at bounding box center [320, 233] width 5 height 13
click at [352, 216] on span "5" at bounding box center [354, 214] width 5 height 13
click at [456, 171] on icon "Done" at bounding box center [455, 171] width 11 height 11
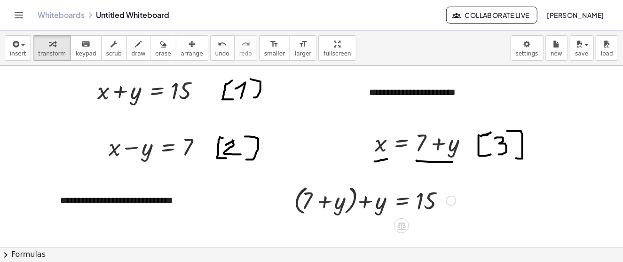
click at [353, 198] on div at bounding box center [375, 200] width 172 height 36
click at [353, 201] on div at bounding box center [375, 200] width 172 height 36
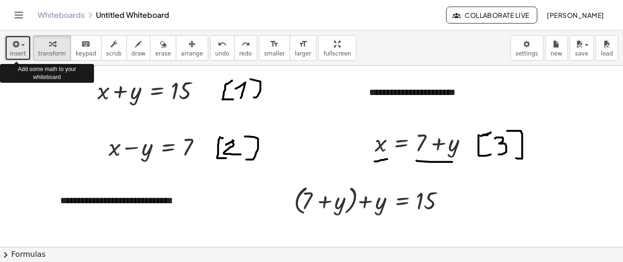
click at [19, 52] on span "insert" at bounding box center [18, 53] width 16 height 7
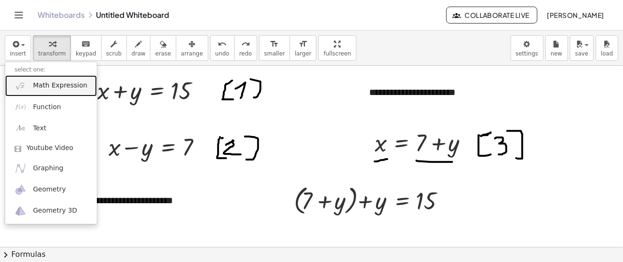
click at [62, 83] on span "Math Expression" at bounding box center [60, 85] width 54 height 9
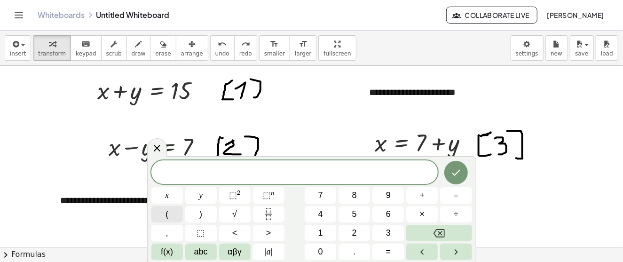
click at [175, 214] on button "(" at bounding box center [167, 214] width 32 height 16
click at [323, 199] on span "7" at bounding box center [320, 195] width 5 height 13
click at [423, 199] on span "+" at bounding box center [422, 195] width 5 height 13
click at [202, 195] on span "y" at bounding box center [201, 195] width 4 height 13
click at [203, 218] on button ")" at bounding box center [201, 214] width 32 height 16
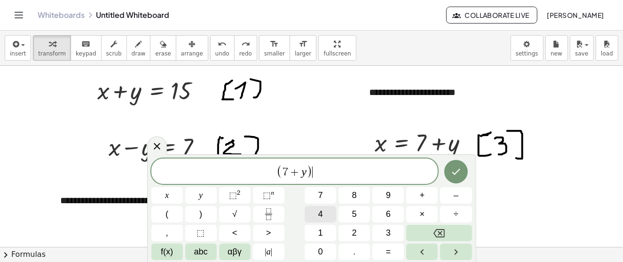
click at [326, 216] on button "4" at bounding box center [321, 214] width 32 height 16
click at [421, 195] on span "+" at bounding box center [422, 195] width 5 height 13
click at [205, 196] on button "y" at bounding box center [201, 195] width 32 height 16
click at [394, 250] on button "=" at bounding box center [388, 252] width 32 height 16
click at [321, 229] on span "1" at bounding box center [320, 233] width 5 height 13
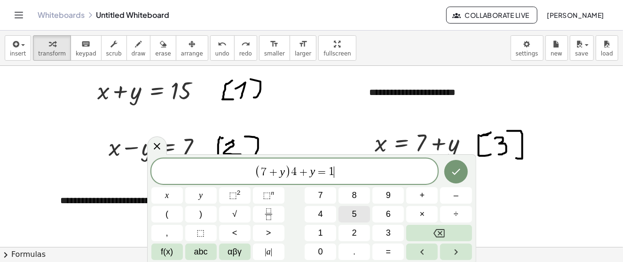
click at [351, 214] on button "5" at bounding box center [355, 214] width 32 height 16
click at [459, 171] on icon "Done" at bounding box center [456, 172] width 8 height 6
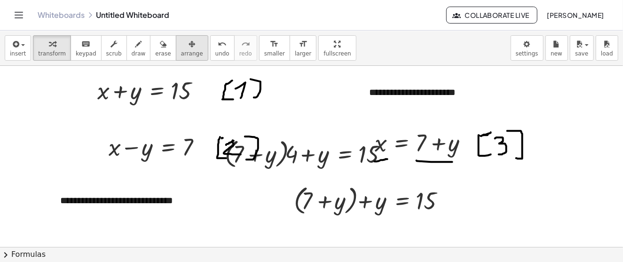
click at [181, 41] on div "button" at bounding box center [192, 43] width 22 height 11
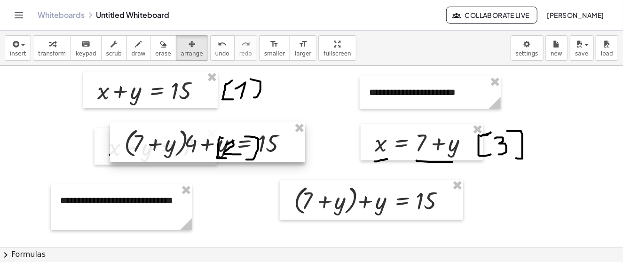
drag, startPoint x: 320, startPoint y: 159, endPoint x: 308, endPoint y: 169, distance: 15.0
click at [305, 163] on div at bounding box center [207, 142] width 195 height 40
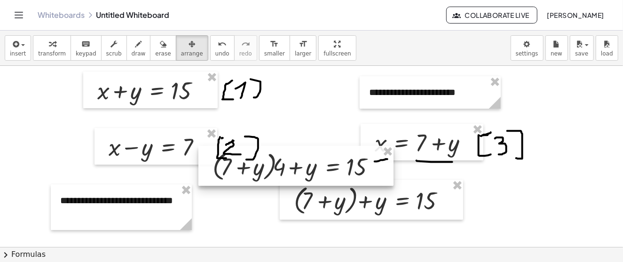
scroll to position [94, 0]
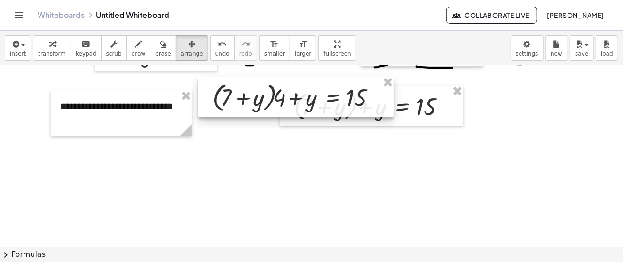
drag, startPoint x: 301, startPoint y: 71, endPoint x: 296, endPoint y: 158, distance: 87.6
click at [296, 117] on div at bounding box center [295, 97] width 195 height 40
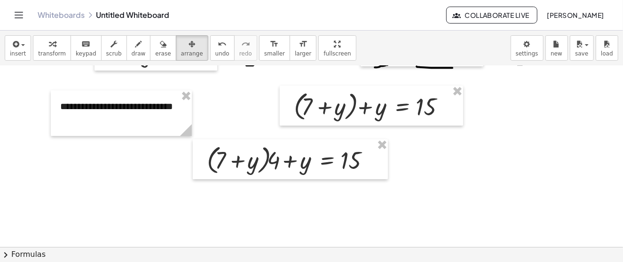
scroll to position [188, 0]
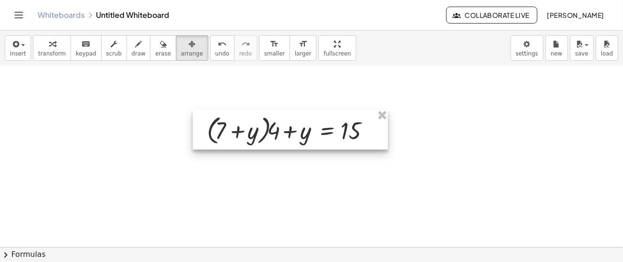
drag, startPoint x: 314, startPoint y: 74, endPoint x: 314, endPoint y: 140, distance: 65.8
click at [314, 140] on div at bounding box center [290, 130] width 195 height 40
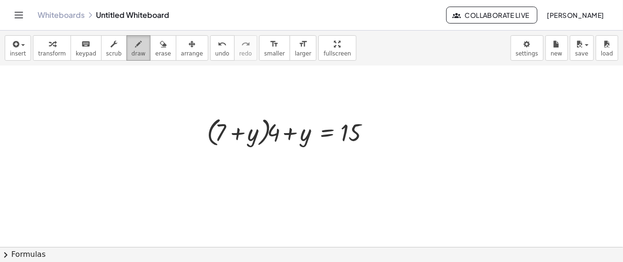
click at [126, 45] on button "draw" at bounding box center [138, 47] width 24 height 25
drag, startPoint x: 277, startPoint y: 122, endPoint x: 225, endPoint y: 122, distance: 51.7
click at [225, 122] on div at bounding box center [314, 150] width 628 height 545
drag, startPoint x: 276, startPoint y: 126, endPoint x: 251, endPoint y: 127, distance: 24.5
click at [251, 127] on div at bounding box center [314, 150] width 628 height 545
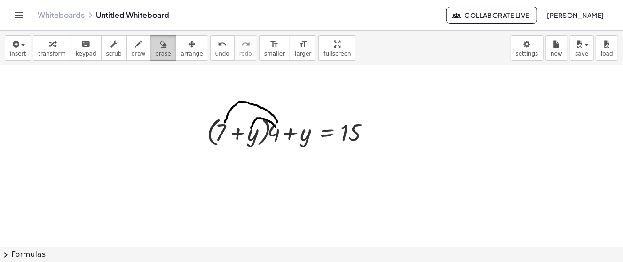
click at [155, 51] on span "erase" at bounding box center [163, 53] width 16 height 7
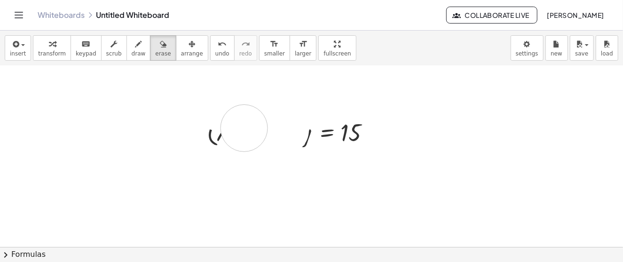
drag, startPoint x: 190, startPoint y: 104, endPoint x: 310, endPoint y: 132, distance: 123.4
click at [310, 132] on div at bounding box center [314, 150] width 628 height 545
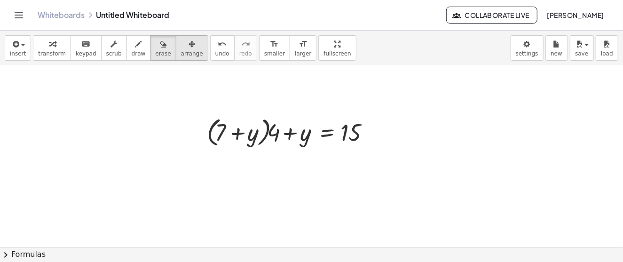
click at [181, 46] on div "button" at bounding box center [192, 43] width 22 height 11
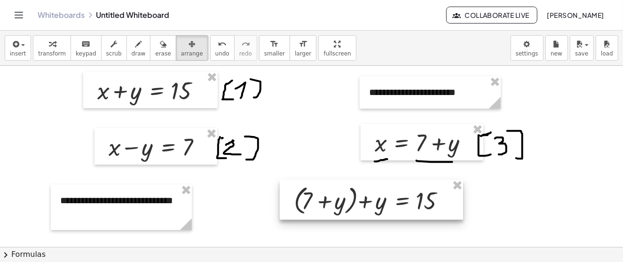
scroll to position [47, 0]
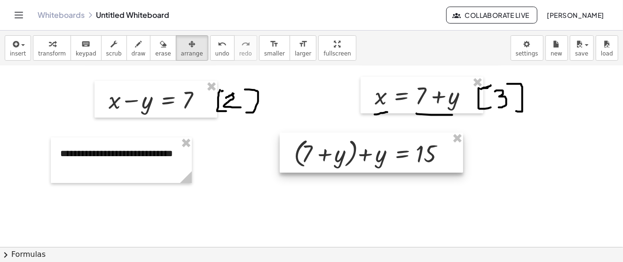
click at [354, 159] on div at bounding box center [371, 153] width 183 height 40
click at [357, 158] on div at bounding box center [371, 152] width 183 height 40
click at [353, 149] on div at bounding box center [371, 152] width 183 height 40
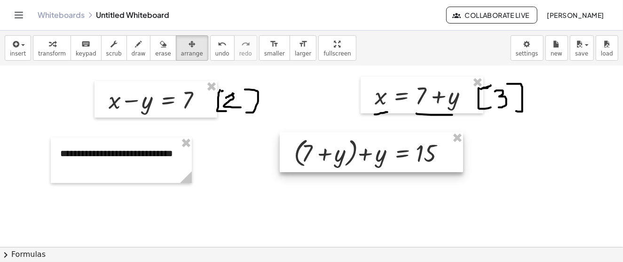
click at [353, 149] on div at bounding box center [371, 152] width 183 height 40
click at [338, 154] on div at bounding box center [371, 152] width 183 height 40
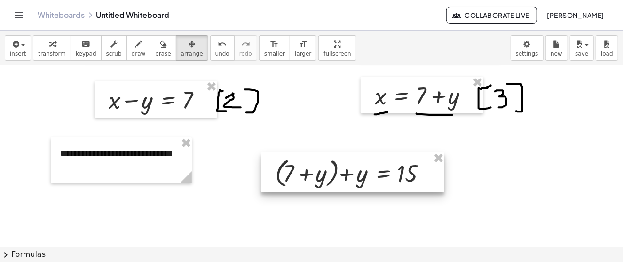
drag, startPoint x: 316, startPoint y: 152, endPoint x: 297, endPoint y: 173, distance: 27.6
click at [297, 173] on div at bounding box center [352, 172] width 183 height 40
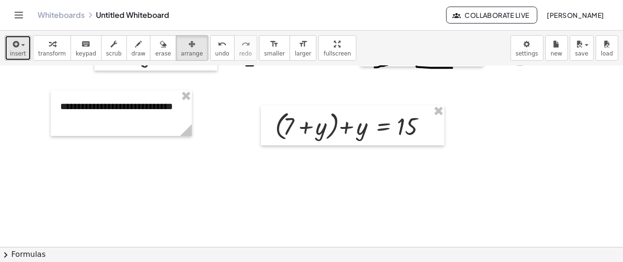
click at [14, 50] on span "insert" at bounding box center [18, 53] width 16 height 7
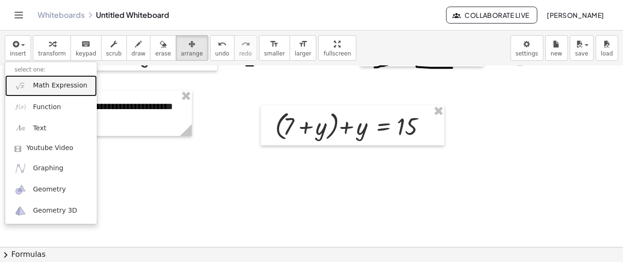
click at [56, 86] on span "Math Expression" at bounding box center [60, 85] width 54 height 9
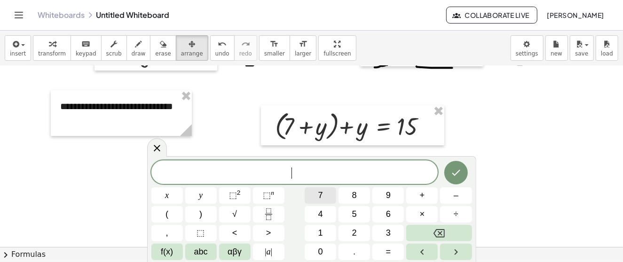
click at [321, 194] on span "7" at bounding box center [320, 195] width 5 height 13
click at [422, 193] on span "+" at bounding box center [422, 195] width 5 height 13
click at [198, 196] on button "y" at bounding box center [201, 195] width 32 height 16
click at [427, 194] on button "+" at bounding box center [422, 195] width 32 height 16
click at [208, 195] on button "y" at bounding box center [201, 195] width 32 height 16
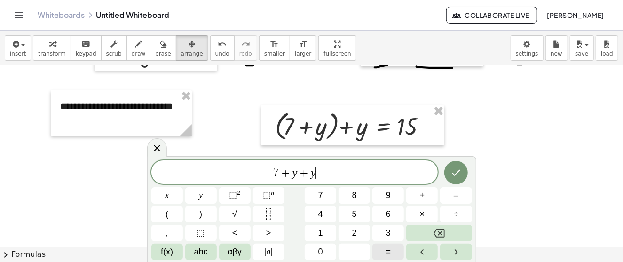
click at [393, 257] on button "=" at bounding box center [388, 252] width 32 height 16
click at [321, 231] on span "1" at bounding box center [320, 233] width 5 height 13
click at [352, 212] on span "5" at bounding box center [354, 214] width 5 height 13
click at [449, 175] on button "Done" at bounding box center [456, 173] width 24 height 24
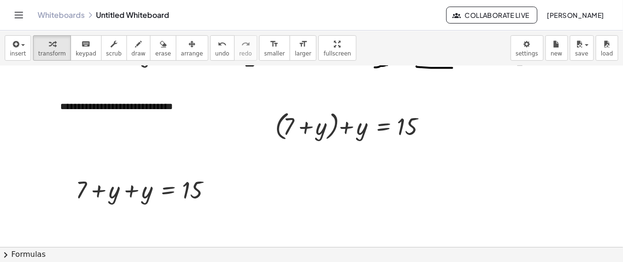
click at [238, 174] on div at bounding box center [314, 154] width 628 height 364
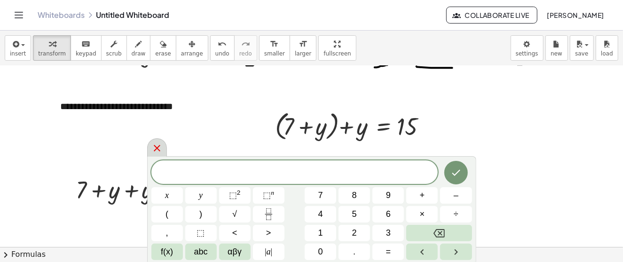
click at [164, 149] on div at bounding box center [157, 147] width 20 height 18
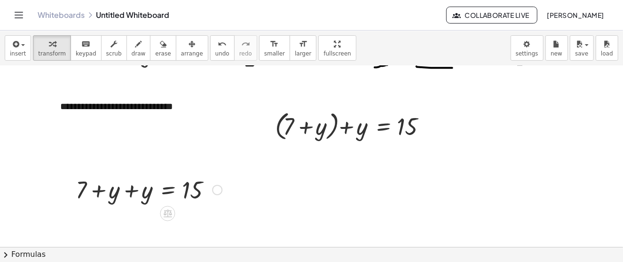
click at [120, 195] on div at bounding box center [149, 189] width 156 height 32
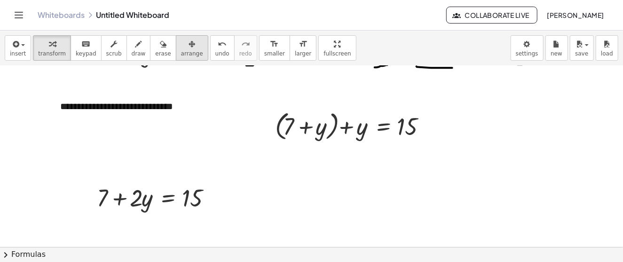
click at [189, 47] on icon "button" at bounding box center [192, 44] width 7 height 11
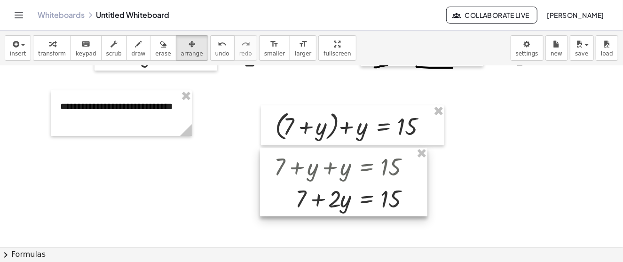
drag, startPoint x: 169, startPoint y: 186, endPoint x: 367, endPoint y: 163, distance: 199.8
click at [367, 163] on div at bounding box center [343, 182] width 167 height 69
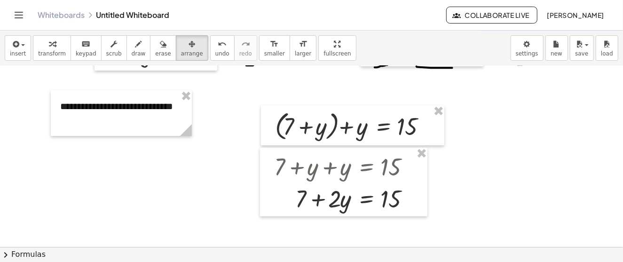
scroll to position [141, 0]
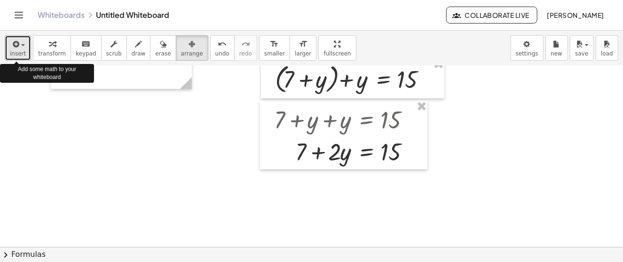
click at [19, 46] on span "button" at bounding box center [20, 45] width 2 height 7
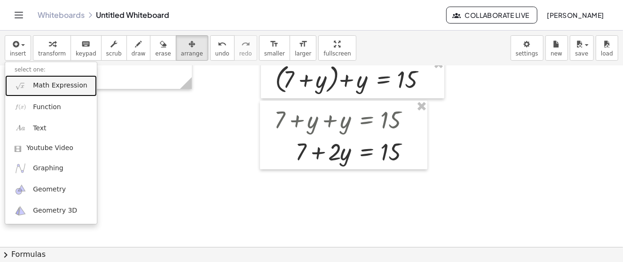
click at [58, 87] on span "Math Expression" at bounding box center [60, 85] width 54 height 9
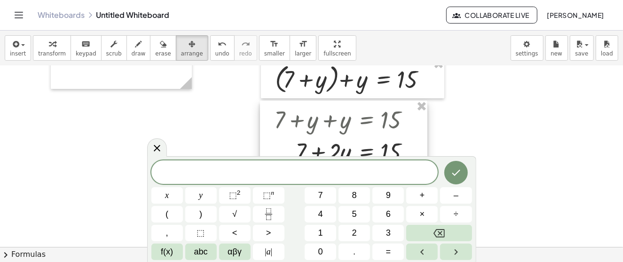
scroll to position [188, 0]
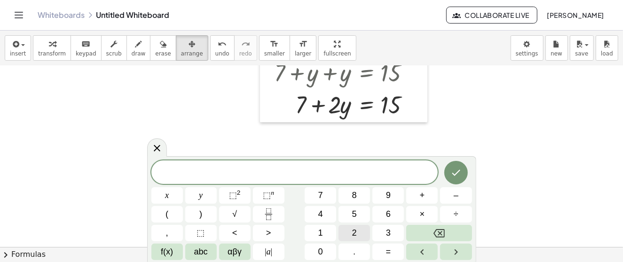
click at [358, 232] on button "2" at bounding box center [355, 233] width 32 height 16
click at [194, 194] on button "y" at bounding box center [201, 195] width 32 height 16
click at [396, 249] on button "=" at bounding box center [388, 252] width 32 height 16
click at [322, 230] on span "1" at bounding box center [320, 233] width 5 height 13
click at [356, 217] on span "5" at bounding box center [354, 214] width 5 height 13
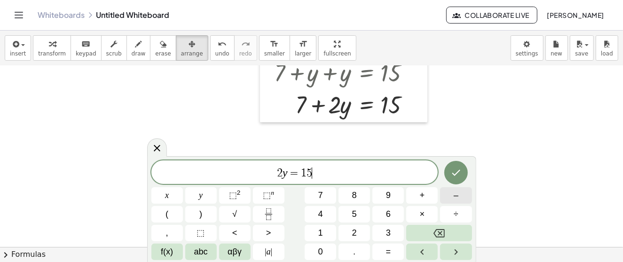
click at [455, 198] on span "–" at bounding box center [456, 195] width 5 height 13
click at [324, 197] on button "7" at bounding box center [321, 195] width 32 height 16
click at [454, 170] on icon "Done" at bounding box center [455, 172] width 11 height 11
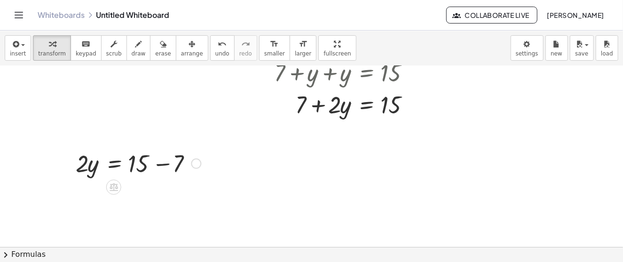
click at [151, 162] on div at bounding box center [138, 163] width 134 height 32
click at [144, 168] on div at bounding box center [138, 163] width 134 height 32
click at [113, 190] on icon at bounding box center [114, 187] width 8 height 8
click at [193, 161] on div at bounding box center [196, 163] width 10 height 10
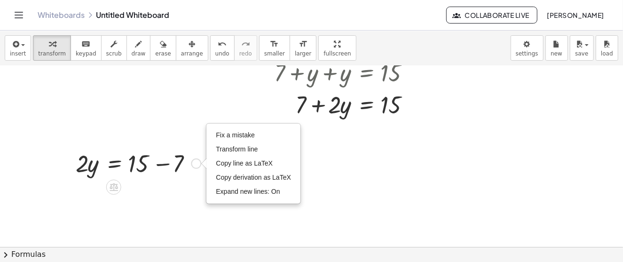
click at [173, 165] on div at bounding box center [138, 163] width 134 height 32
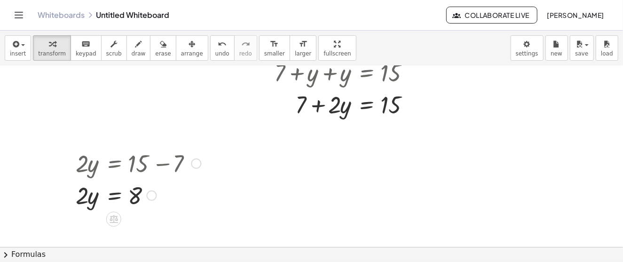
click at [121, 162] on div at bounding box center [138, 163] width 134 height 32
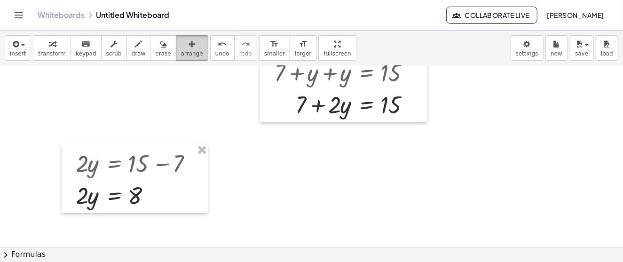
click at [181, 46] on div "button" at bounding box center [192, 43] width 22 height 11
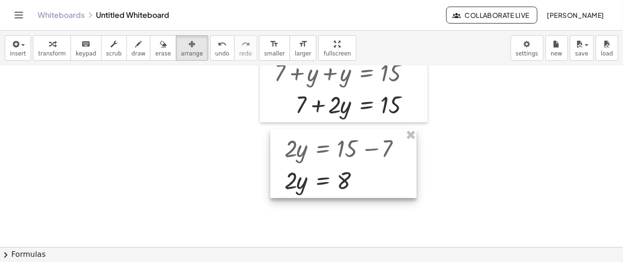
drag, startPoint x: 128, startPoint y: 162, endPoint x: 337, endPoint y: 147, distance: 209.3
click at [337, 147] on div at bounding box center [343, 163] width 146 height 69
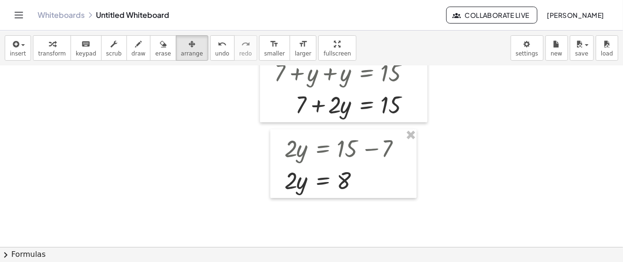
scroll to position [235, 0]
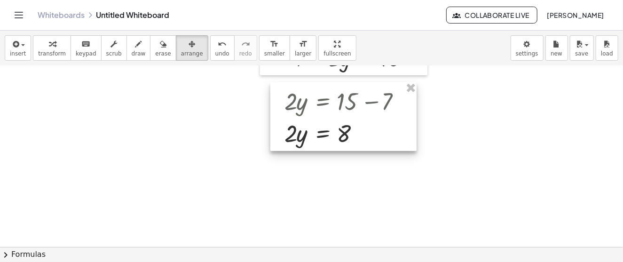
click at [323, 137] on div at bounding box center [343, 116] width 146 height 69
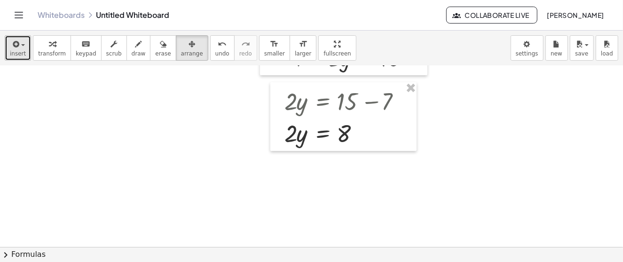
click at [21, 40] on div "button" at bounding box center [18, 43] width 16 height 11
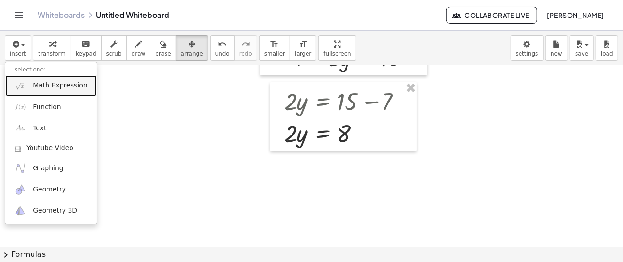
click at [50, 82] on span "Math Expression" at bounding box center [60, 85] width 54 height 9
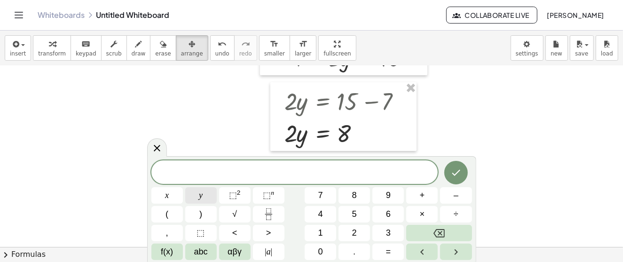
click at [206, 200] on button "y" at bounding box center [201, 195] width 32 height 16
click at [386, 250] on button "=" at bounding box center [388, 252] width 32 height 16
click at [356, 194] on span "8" at bounding box center [354, 195] width 5 height 13
click at [268, 218] on icon "Fraction" at bounding box center [269, 214] width 12 height 12
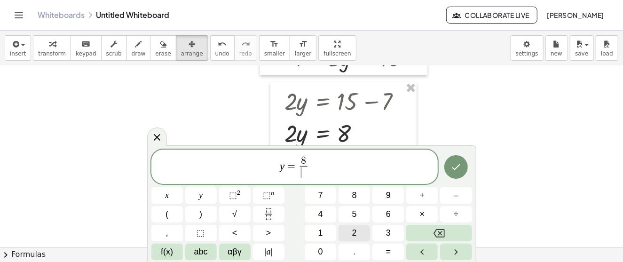
click at [356, 233] on span "2" at bounding box center [354, 233] width 5 height 13
click at [452, 167] on icon "Done" at bounding box center [455, 166] width 11 height 11
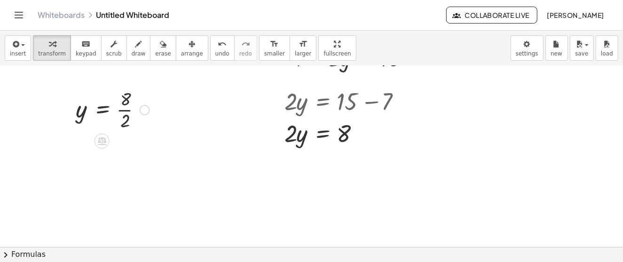
click at [145, 110] on div at bounding box center [145, 110] width 10 height 10
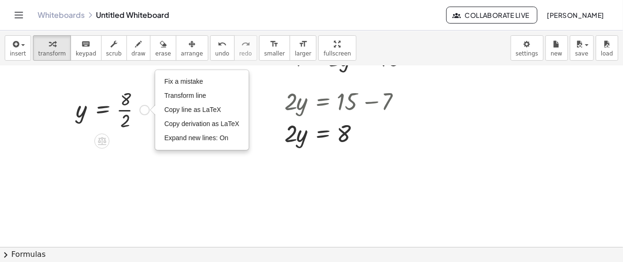
click at [122, 110] on div at bounding box center [112, 109] width 83 height 47
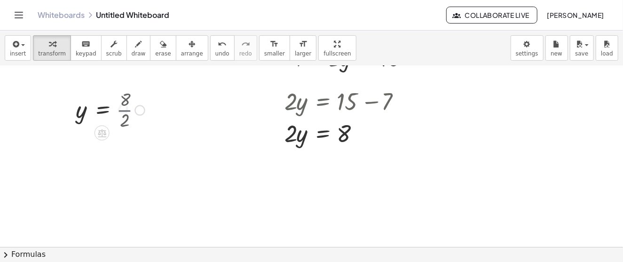
click at [124, 106] on div at bounding box center [110, 109] width 79 height 31
click at [182, 49] on button "arrange" at bounding box center [192, 47] width 32 height 25
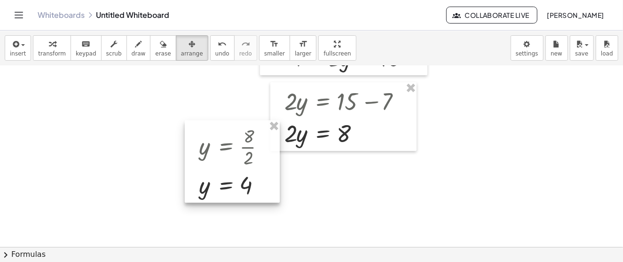
drag, startPoint x: 91, startPoint y: 96, endPoint x: 201, endPoint y: 119, distance: 113.0
click at [201, 120] on div at bounding box center [232, 161] width 95 height 83
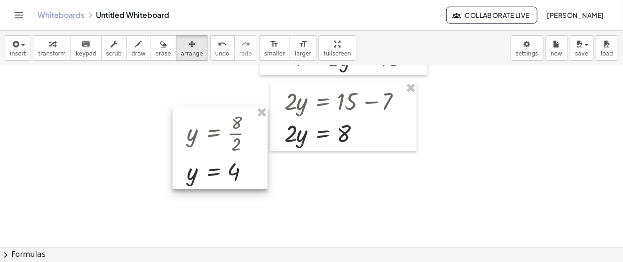
scroll to position [141, 0]
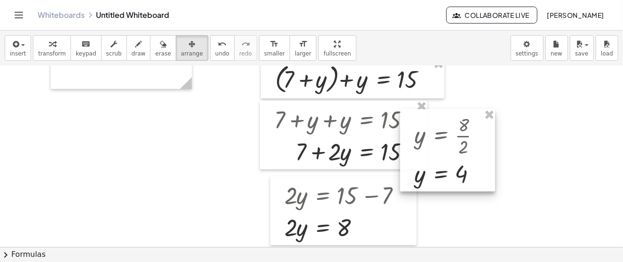
drag, startPoint x: 201, startPoint y: 223, endPoint x: 488, endPoint y: 112, distance: 307.1
click at [488, 112] on div at bounding box center [447, 150] width 95 height 83
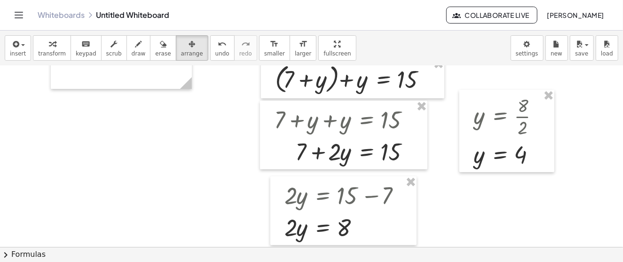
scroll to position [47, 0]
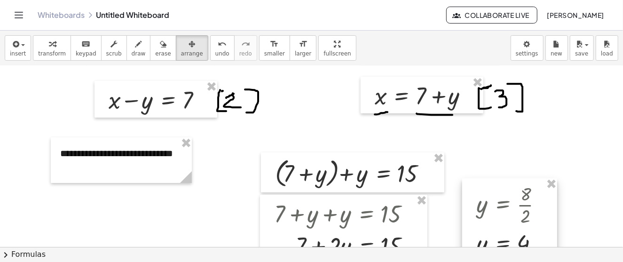
drag, startPoint x: 485, startPoint y: 207, endPoint x: 503, endPoint y: 159, distance: 51.4
click at [503, 178] on div at bounding box center [509, 219] width 95 height 83
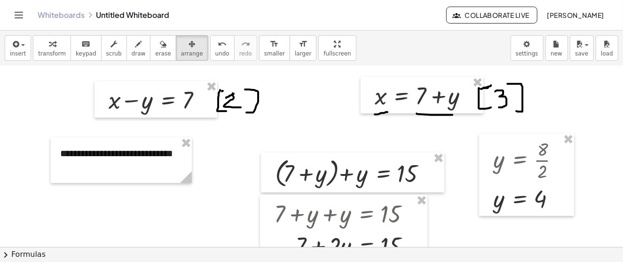
scroll to position [0, 0]
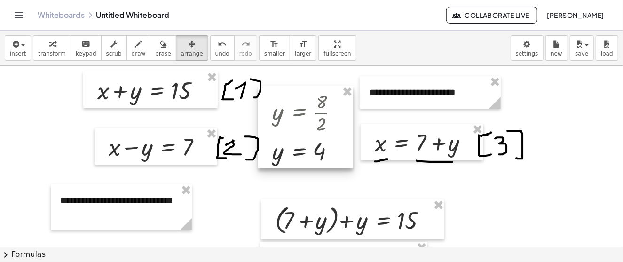
drag, startPoint x: 514, startPoint y: 205, endPoint x: 302, endPoint y: 101, distance: 236.0
click at [302, 101] on div at bounding box center [305, 127] width 95 height 83
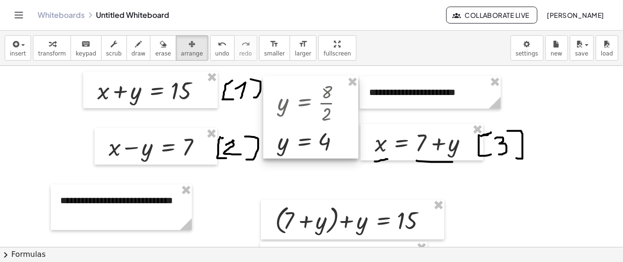
click at [316, 105] on div at bounding box center [310, 117] width 95 height 83
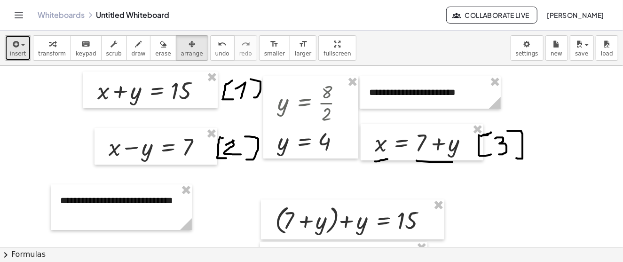
click at [25, 47] on button "insert" at bounding box center [18, 47] width 26 height 25
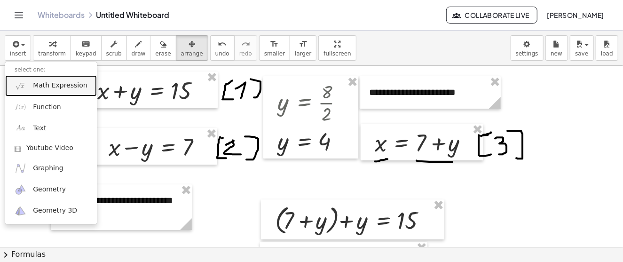
click at [61, 85] on span "Math Expression" at bounding box center [60, 85] width 54 height 9
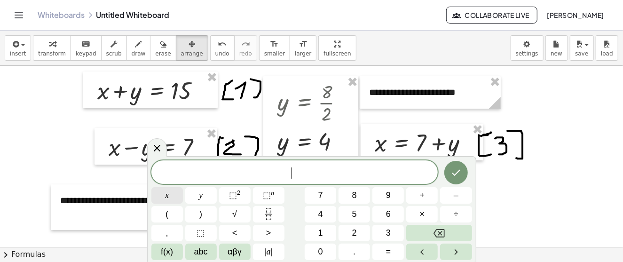
click at [170, 198] on button "x" at bounding box center [167, 195] width 32 height 16
click at [393, 255] on button "=" at bounding box center [388, 252] width 32 height 16
click at [329, 233] on button "1" at bounding box center [321, 233] width 32 height 16
click at [456, 175] on icon "Done" at bounding box center [455, 172] width 11 height 11
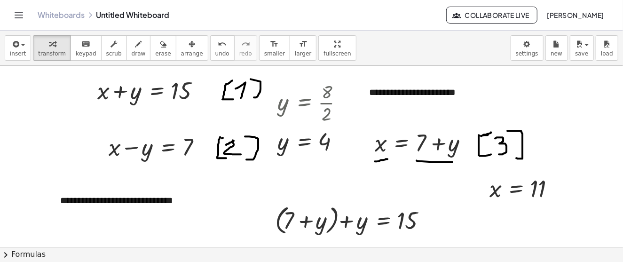
click at [566, 205] on div "x = 11" at bounding box center [526, 189] width 102 height 36
click at [301, 142] on div at bounding box center [314, 141] width 83 height 31
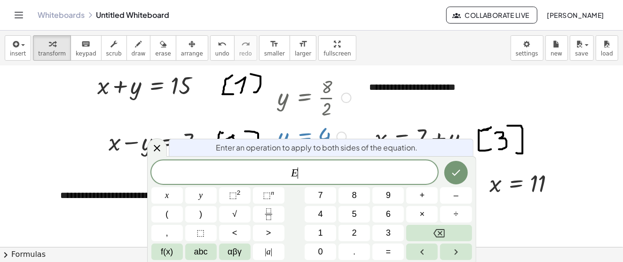
scroll to position [6, 0]
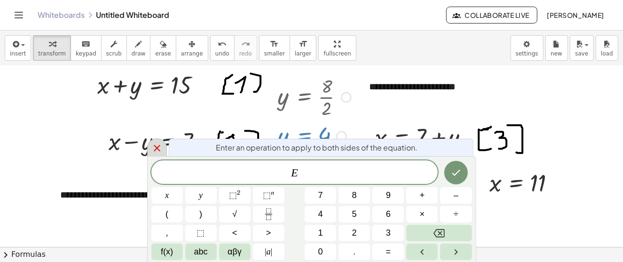
click at [154, 142] on icon at bounding box center [156, 147] width 11 height 11
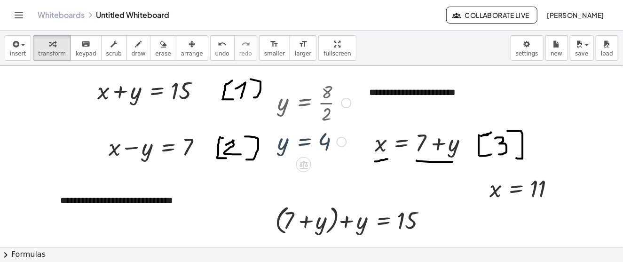
scroll to position [0, 0]
click at [181, 50] on span "arrange" at bounding box center [192, 53] width 22 height 7
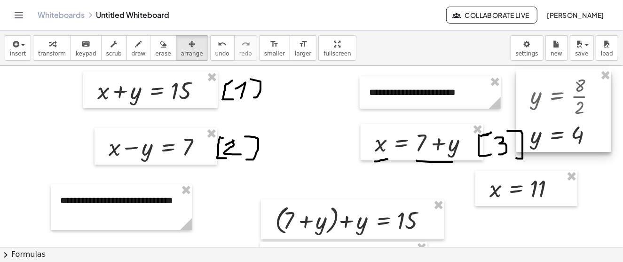
drag, startPoint x: 312, startPoint y: 110, endPoint x: 572, endPoint y: 101, distance: 259.7
click at [572, 101] on div at bounding box center [563, 111] width 95 height 83
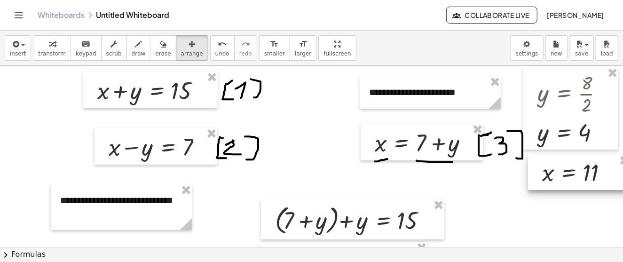
drag, startPoint x: 508, startPoint y: 196, endPoint x: 561, endPoint y: 180, distance: 55.0
click at [561, 180] on div at bounding box center [579, 173] width 102 height 36
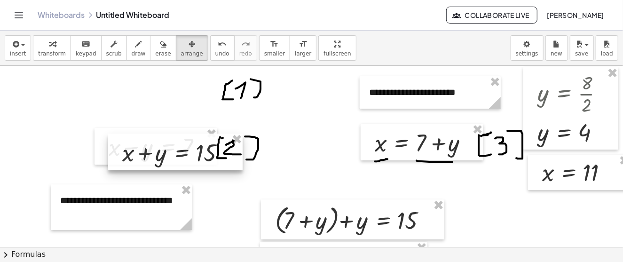
drag, startPoint x: 177, startPoint y: 93, endPoint x: 202, endPoint y: 155, distance: 66.9
click at [202, 155] on div at bounding box center [175, 152] width 134 height 37
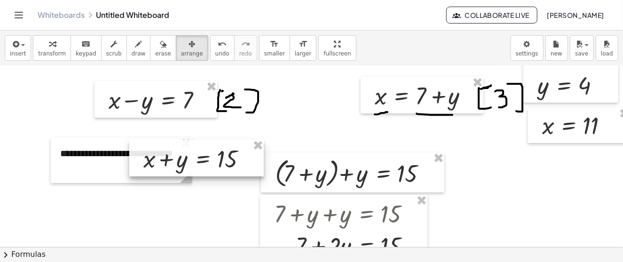
drag, startPoint x: 175, startPoint y: 107, endPoint x: 196, endPoint y: 160, distance: 57.2
click at [196, 160] on div at bounding box center [196, 158] width 134 height 37
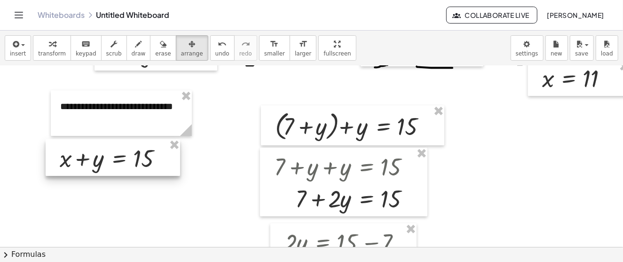
drag, startPoint x: 210, startPoint y: 117, endPoint x: 126, endPoint y: 163, distance: 95.8
click at [126, 163] on div at bounding box center [113, 157] width 134 height 37
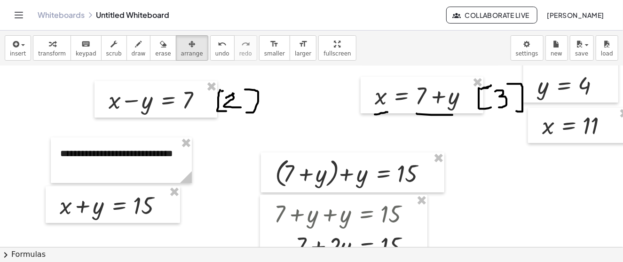
scroll to position [0, 0]
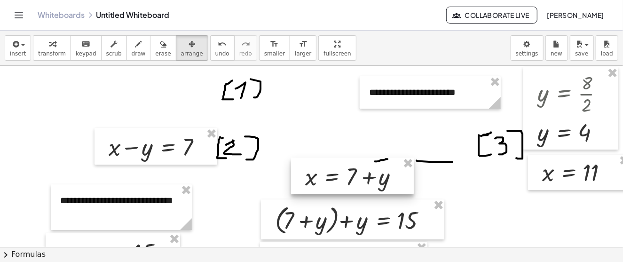
drag, startPoint x: 430, startPoint y: 144, endPoint x: 325, endPoint y: 179, distance: 110.3
click at [328, 182] on div at bounding box center [352, 176] width 123 height 37
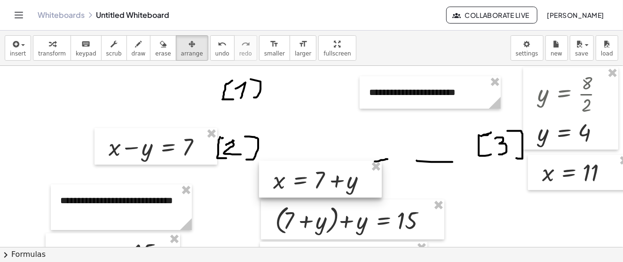
scroll to position [94, 0]
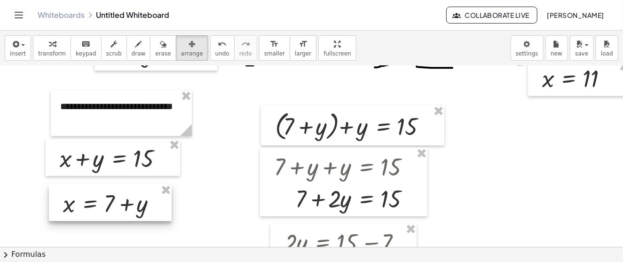
drag, startPoint x: 318, startPoint y: 86, endPoint x: 108, endPoint y: 204, distance: 240.8
click at [108, 204] on div at bounding box center [110, 202] width 123 height 37
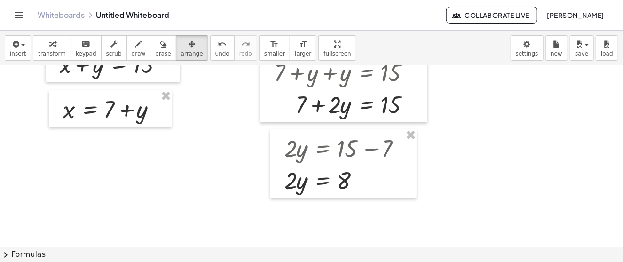
scroll to position [0, 0]
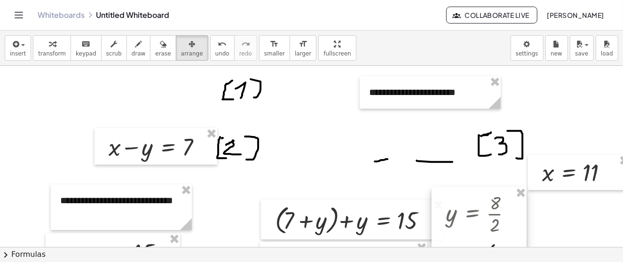
drag, startPoint x: 565, startPoint y: 104, endPoint x: 474, endPoint y: 224, distance: 150.6
click at [474, 224] on div at bounding box center [479, 228] width 95 height 83
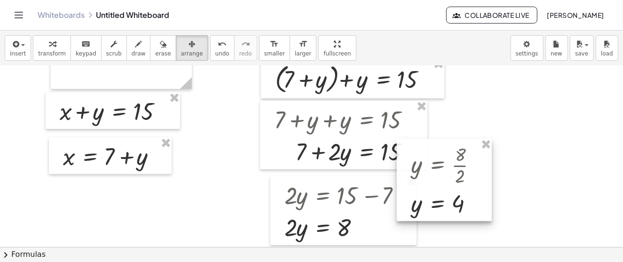
drag, startPoint x: 474, startPoint y: 99, endPoint x: 438, endPoint y: 202, distance: 109.5
click at [438, 202] on div at bounding box center [444, 180] width 95 height 83
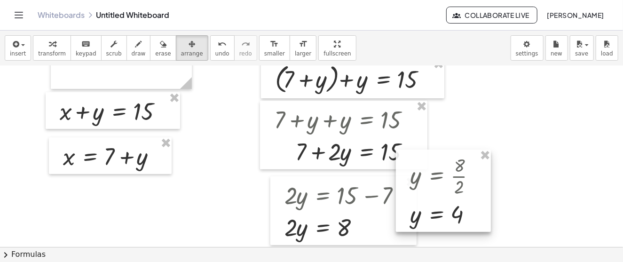
scroll to position [235, 0]
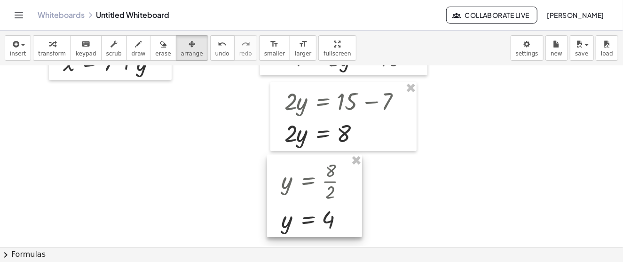
drag, startPoint x: 443, startPoint y: 95, endPoint x: 315, endPoint y: 194, distance: 162.0
click at [315, 194] on div at bounding box center [314, 196] width 95 height 83
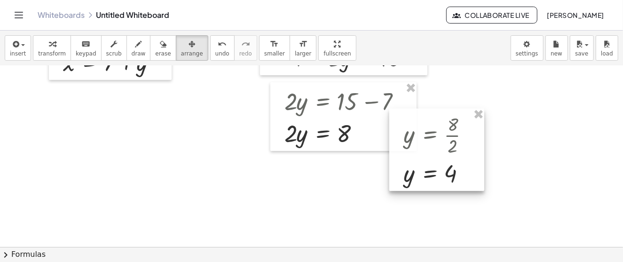
drag, startPoint x: 310, startPoint y: 216, endPoint x: 490, endPoint y: 142, distance: 194.2
click at [484, 142] on div at bounding box center [436, 150] width 95 height 83
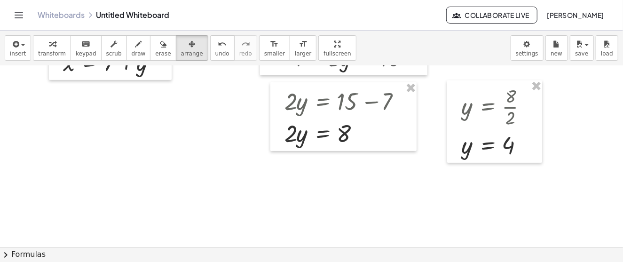
scroll to position [94, 0]
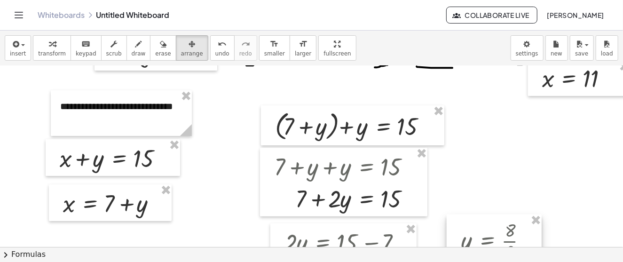
drag, startPoint x: 501, startPoint y: 233, endPoint x: 491, endPoint y: 141, distance: 92.2
click at [491, 214] on div at bounding box center [494, 255] width 95 height 83
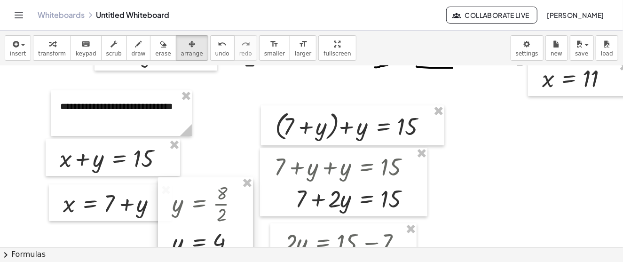
drag, startPoint x: 487, startPoint y: 171, endPoint x: 182, endPoint y: 218, distance: 309.2
click at [182, 218] on div at bounding box center [205, 218] width 95 height 83
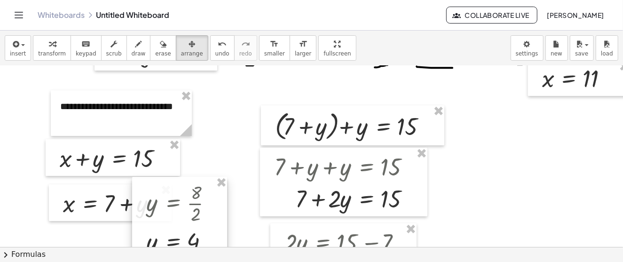
scroll to position [188, 0]
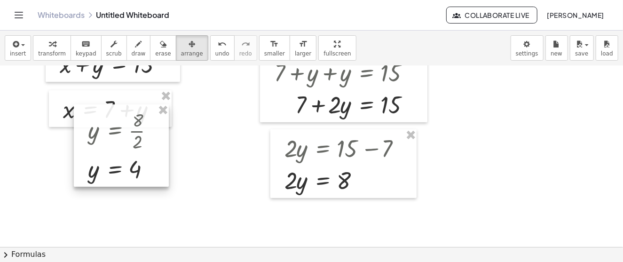
drag, startPoint x: 183, startPoint y: 142, endPoint x: 62, endPoint y: 78, distance: 137.0
click at [76, 187] on div at bounding box center [121, 145] width 95 height 83
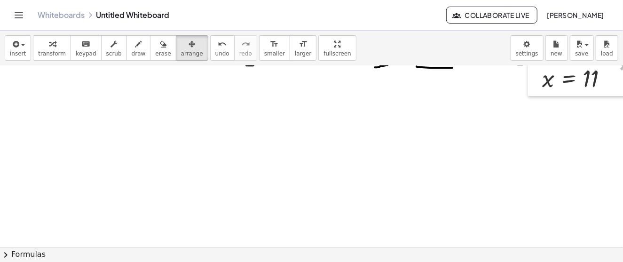
scroll to position [0, 0]
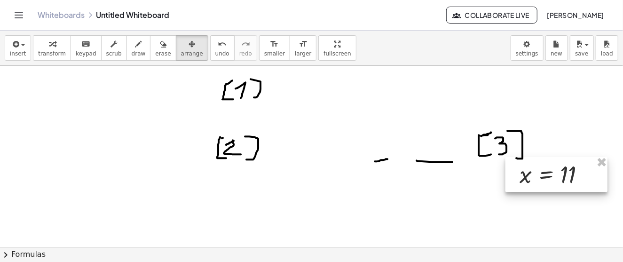
drag, startPoint x: 593, startPoint y: 169, endPoint x: 499, endPoint y: 173, distance: 94.6
click at [506, 173] on div at bounding box center [557, 175] width 102 height 36
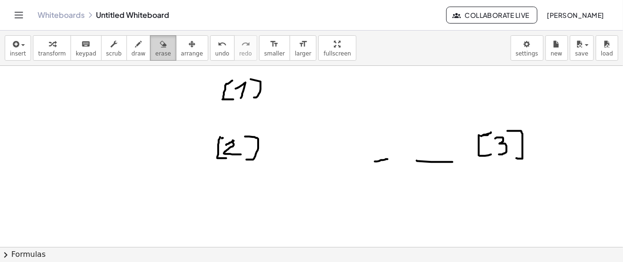
click at [155, 50] on span "erase" at bounding box center [163, 53] width 16 height 7
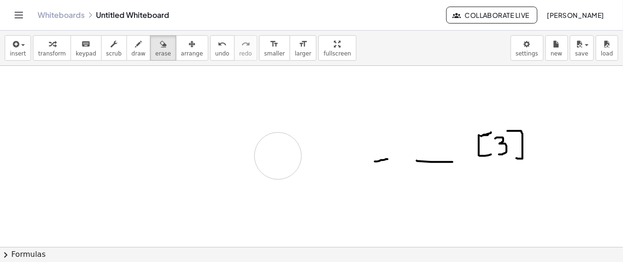
drag, startPoint x: 245, startPoint y: 76, endPoint x: 288, endPoint y: 168, distance: 101.2
drag, startPoint x: 360, startPoint y: 164, endPoint x: 493, endPoint y: 79, distance: 158.1
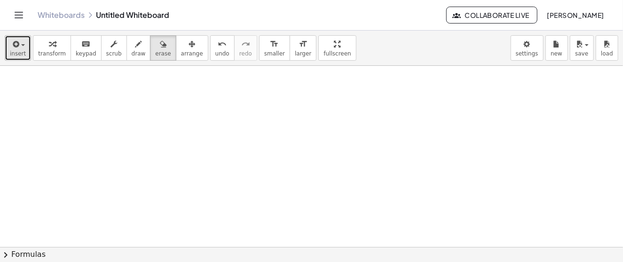
click at [17, 48] on icon "button" at bounding box center [15, 44] width 8 height 11
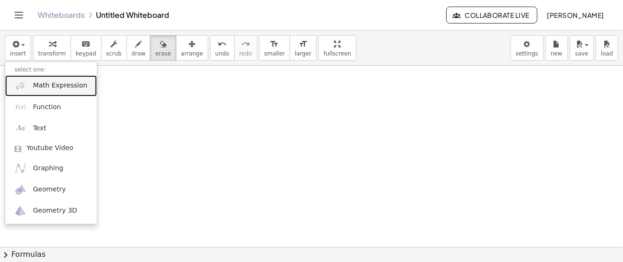
click at [63, 83] on span "Math Expression" at bounding box center [60, 85] width 54 height 9
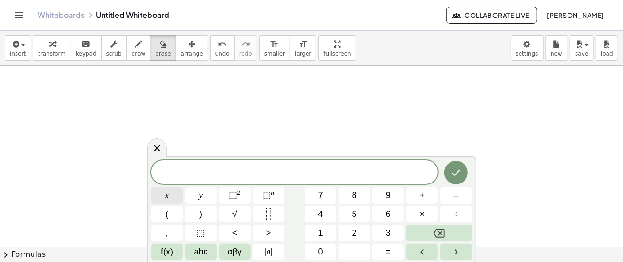
click at [172, 198] on button "x" at bounding box center [167, 195] width 32 height 16
click at [464, 196] on button "–" at bounding box center [456, 195] width 32 height 16
click at [389, 231] on span "3" at bounding box center [388, 233] width 5 height 13
click at [204, 196] on button "y" at bounding box center [201, 195] width 32 height 16
click at [396, 249] on button "=" at bounding box center [388, 252] width 32 height 16
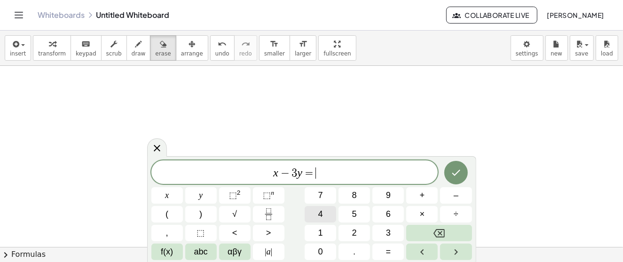
click at [317, 217] on button "4" at bounding box center [321, 214] width 32 height 16
click at [455, 175] on icon "Done" at bounding box center [456, 173] width 8 height 6
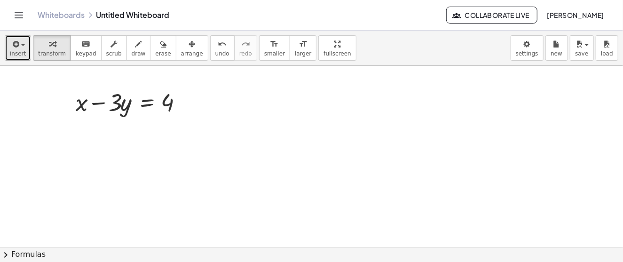
click at [11, 49] on icon "button" at bounding box center [15, 44] width 8 height 11
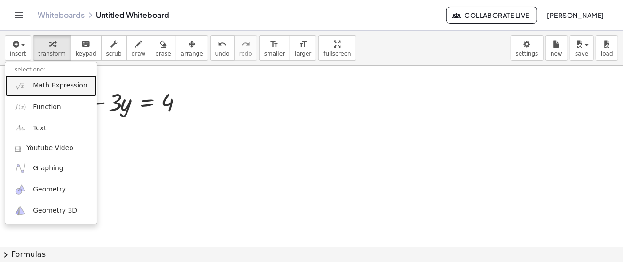
drag, startPoint x: 57, startPoint y: 89, endPoint x: 62, endPoint y: 90, distance: 5.4
click at [57, 88] on span "Math Expression" at bounding box center [60, 85] width 54 height 9
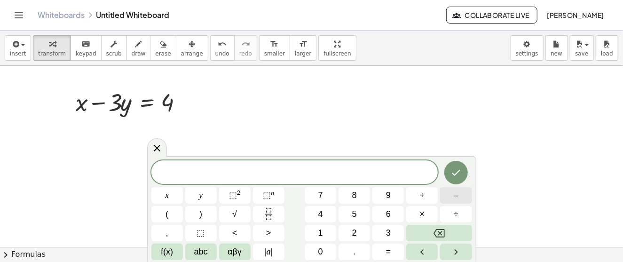
click at [464, 193] on button "–" at bounding box center [456, 195] width 32 height 16
click at [326, 214] on button "4" at bounding box center [321, 214] width 32 height 16
click at [167, 196] on span "x" at bounding box center [167, 195] width 4 height 13
click at [427, 198] on button "+" at bounding box center [422, 195] width 32 height 16
click at [352, 234] on span "2" at bounding box center [354, 233] width 5 height 13
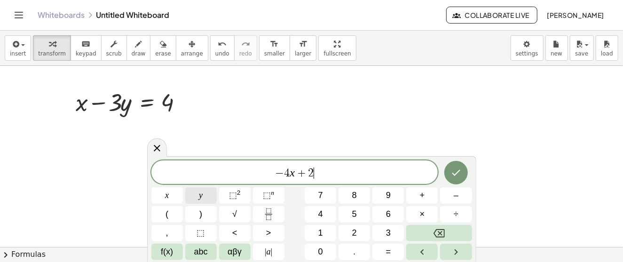
click at [196, 193] on button "y" at bounding box center [201, 195] width 32 height 16
click at [389, 253] on span "=" at bounding box center [388, 251] width 5 height 13
click at [387, 216] on span "6" at bounding box center [388, 214] width 5 height 13
click at [459, 174] on icon "Done" at bounding box center [455, 172] width 11 height 11
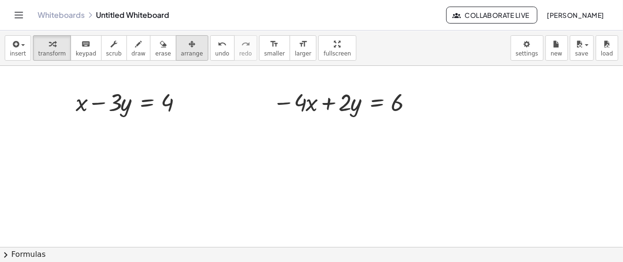
click at [181, 50] on span "arrange" at bounding box center [192, 53] width 22 height 7
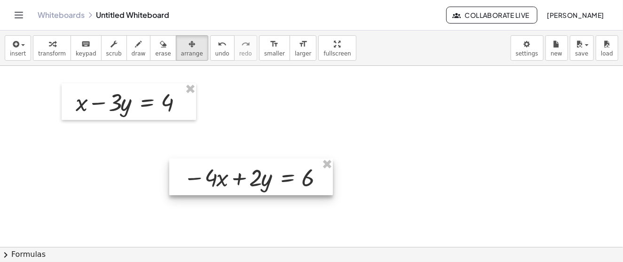
drag, startPoint x: 332, startPoint y: 109, endPoint x: 243, endPoint y: 184, distance: 116.8
click at [243, 184] on div at bounding box center [251, 176] width 164 height 37
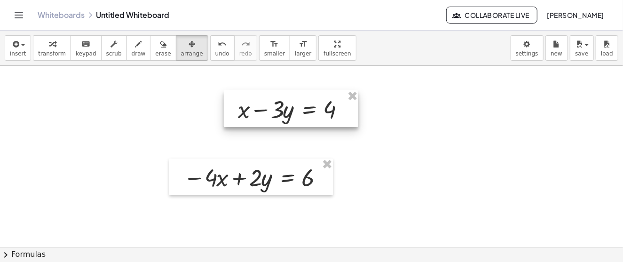
drag, startPoint x: 149, startPoint y: 106, endPoint x: 319, endPoint y: 107, distance: 170.2
click at [319, 107] on div at bounding box center [291, 108] width 134 height 37
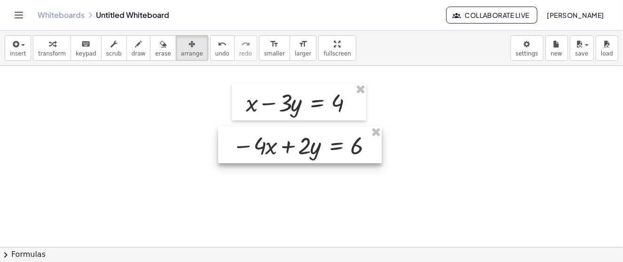
drag, startPoint x: 262, startPoint y: 188, endPoint x: 280, endPoint y: 124, distance: 66.1
click at [311, 155] on div at bounding box center [300, 144] width 164 height 37
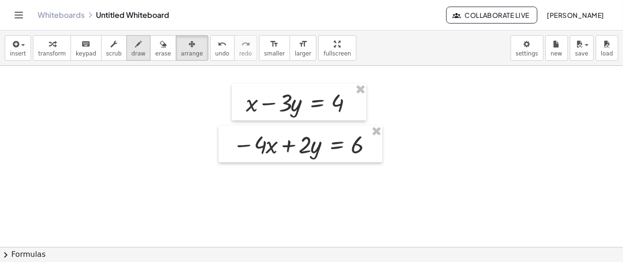
click at [135, 46] on icon "button" at bounding box center [138, 44] width 7 height 11
drag, startPoint x: 389, startPoint y: 93, endPoint x: 380, endPoint y: 107, distance: 16.1
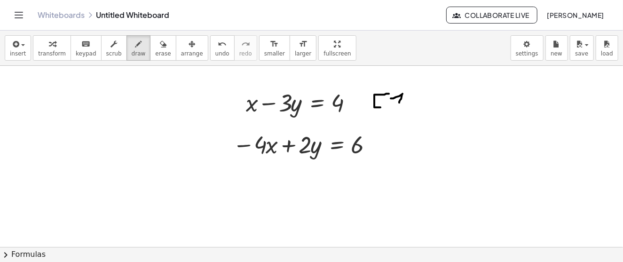
drag, startPoint x: 391, startPoint y: 98, endPoint x: 401, endPoint y: 103, distance: 11.1
drag, startPoint x: 408, startPoint y: 88, endPoint x: 408, endPoint y: 108, distance: 19.3
drag, startPoint x: 395, startPoint y: 133, endPoint x: 393, endPoint y: 150, distance: 17.5
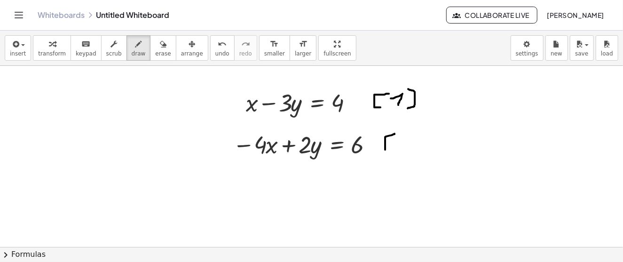
drag, startPoint x: 401, startPoint y: 139, endPoint x: 406, endPoint y: 150, distance: 12.8
drag, startPoint x: 416, startPoint y: 132, endPoint x: 410, endPoint y: 156, distance: 24.4
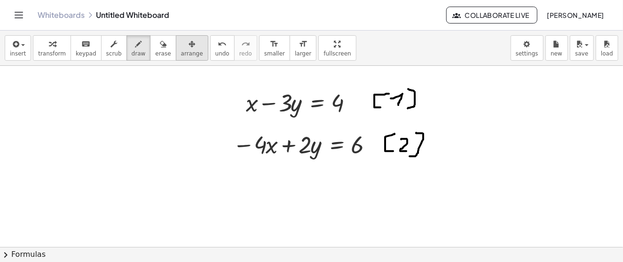
click at [181, 46] on div "button" at bounding box center [192, 43] width 22 height 11
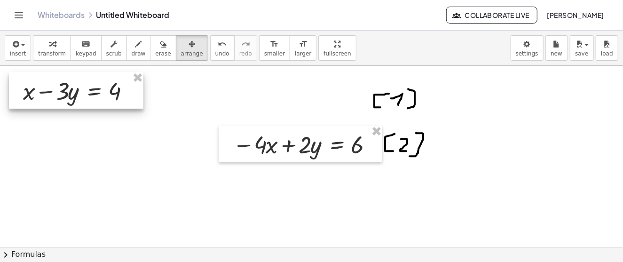
drag, startPoint x: 296, startPoint y: 100, endPoint x: 72, endPoint y: 88, distance: 224.1
click at [72, 88] on div at bounding box center [76, 90] width 134 height 37
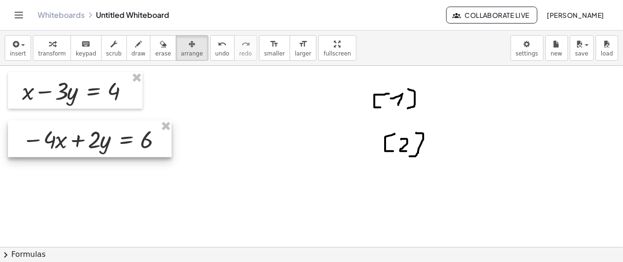
drag, startPoint x: 327, startPoint y: 154, endPoint x: 117, endPoint y: 149, distance: 210.7
click at [117, 149] on div at bounding box center [90, 138] width 164 height 37
click at [17, 47] on icon "button" at bounding box center [15, 44] width 8 height 11
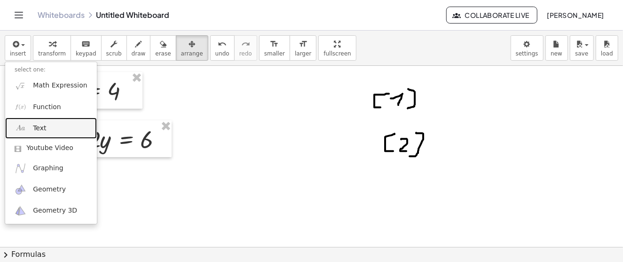
click at [40, 133] on link "Text" at bounding box center [51, 128] width 92 height 21
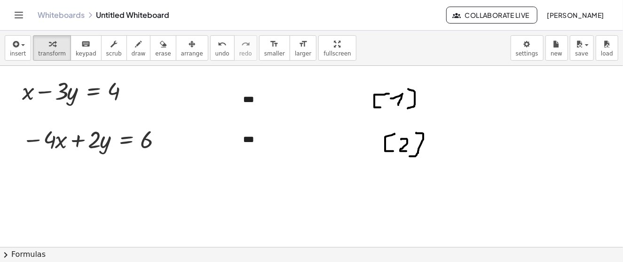
click at [256, 117] on div "*** ***" at bounding box center [304, 126] width 141 height 86
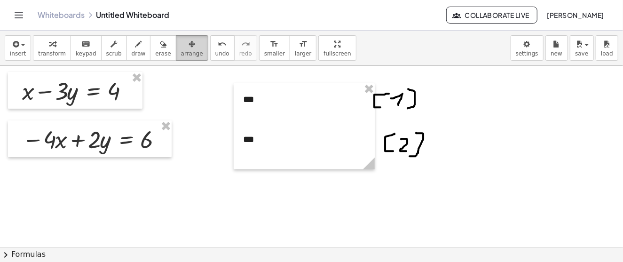
click at [189, 47] on icon "button" at bounding box center [192, 44] width 7 height 11
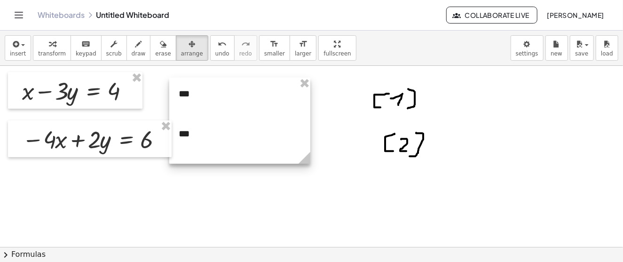
drag, startPoint x: 348, startPoint y: 118, endPoint x: 284, endPoint y: 112, distance: 64.7
click at [284, 112] on div at bounding box center [239, 121] width 141 height 86
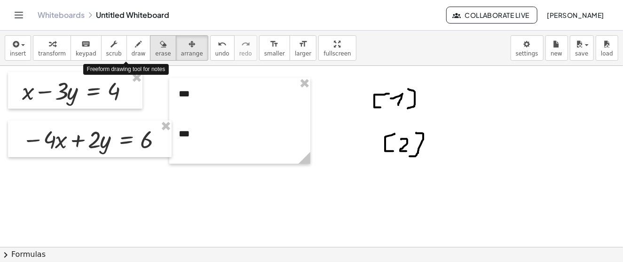
click at [150, 42] on button "erase" at bounding box center [163, 47] width 26 height 25
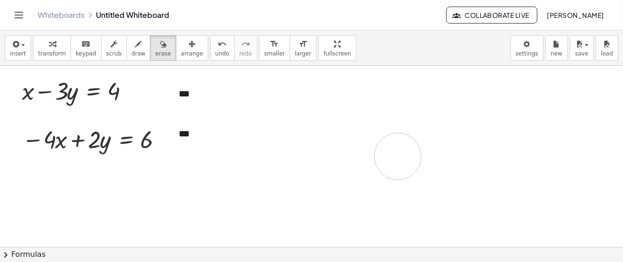
drag, startPoint x: 356, startPoint y: 87, endPoint x: 412, endPoint y: 153, distance: 86.8
click at [11, 40] on icon "button" at bounding box center [15, 44] width 8 height 11
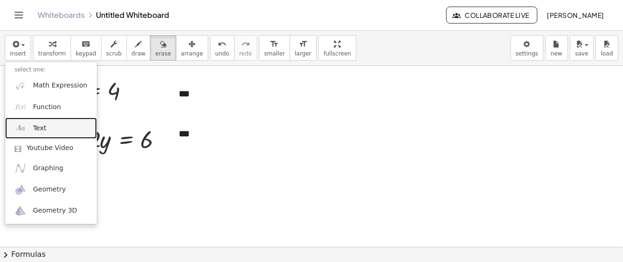
click at [43, 132] on span "Text" at bounding box center [39, 128] width 13 height 9
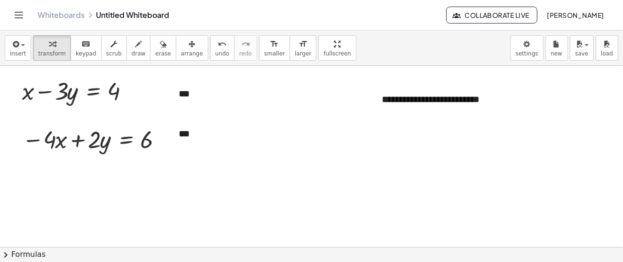
click at [181, 45] on div "button" at bounding box center [192, 43] width 22 height 11
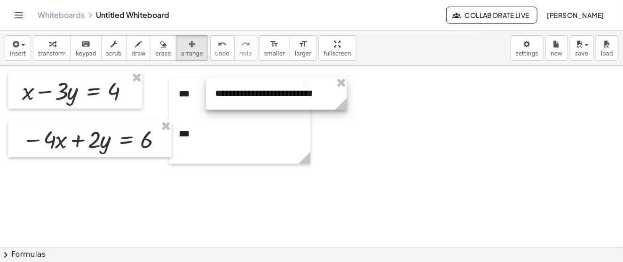
drag, startPoint x: 427, startPoint y: 104, endPoint x: 261, endPoint y: 98, distance: 166.6
click at [261, 98] on div at bounding box center [276, 93] width 141 height 32
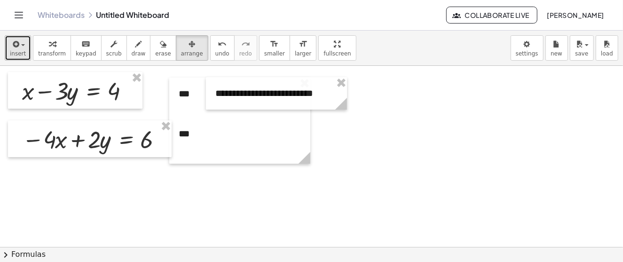
click at [16, 52] on span "insert" at bounding box center [18, 53] width 16 height 7
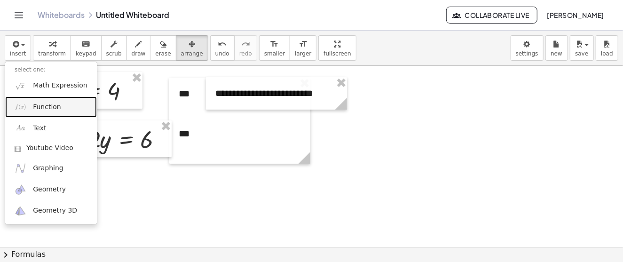
click at [47, 106] on span "Function" at bounding box center [47, 107] width 28 height 9
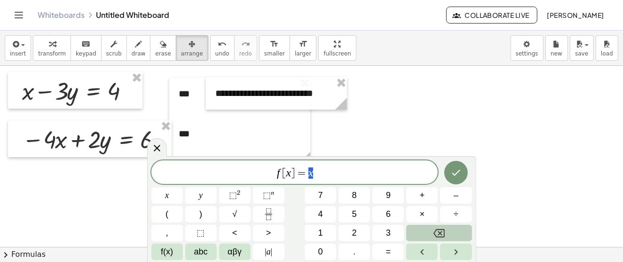
click at [441, 236] on icon "Backspace" at bounding box center [439, 233] width 11 height 11
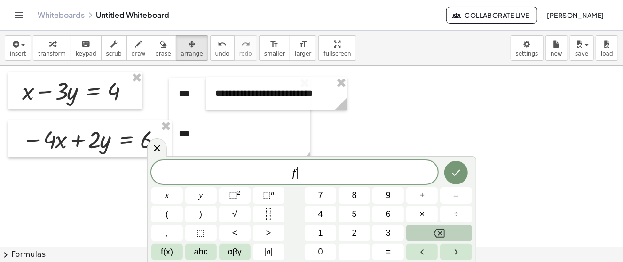
click at [441, 236] on icon "Backspace" at bounding box center [439, 233] width 11 height 11
click at [163, 197] on button "x" at bounding box center [167, 195] width 32 height 16
click at [391, 250] on button "=" at bounding box center [388, 252] width 32 height 16
click at [321, 219] on span "4" at bounding box center [320, 214] width 5 height 13
click at [427, 192] on button "+" at bounding box center [422, 195] width 32 height 16
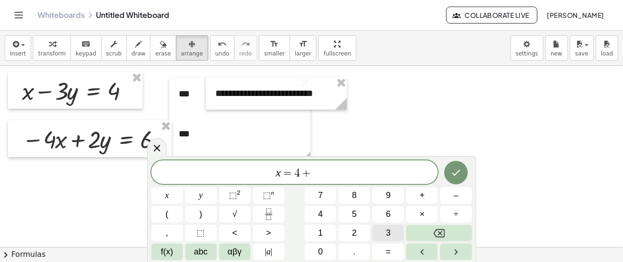
click at [390, 234] on span "3" at bounding box center [388, 233] width 5 height 13
click at [191, 196] on button "y" at bounding box center [201, 195] width 32 height 16
click at [461, 172] on icon "Done" at bounding box center [455, 172] width 11 height 11
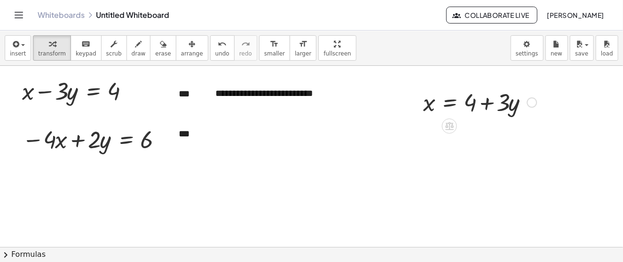
click at [470, 105] on div at bounding box center [480, 102] width 123 height 32
click at [181, 50] on span "arrange" at bounding box center [192, 53] width 22 height 7
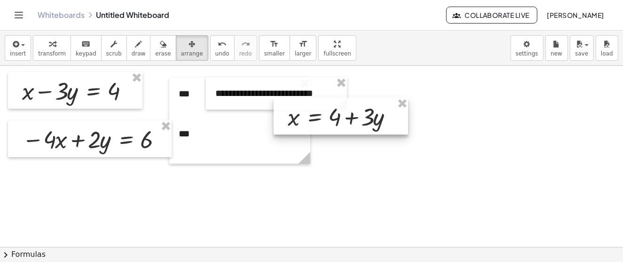
drag, startPoint x: 476, startPoint y: 112, endPoint x: 257, endPoint y: 146, distance: 221.3
click at [274, 134] on div at bounding box center [341, 116] width 134 height 37
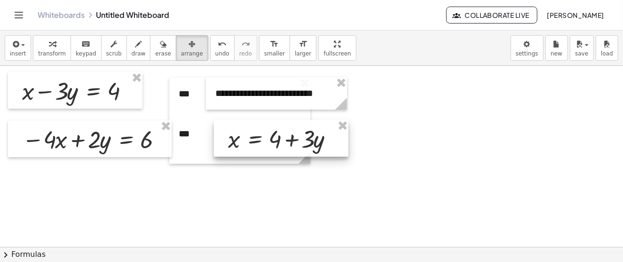
drag, startPoint x: 258, startPoint y: 142, endPoint x: 279, endPoint y: 146, distance: 22.0
click at [279, 146] on div at bounding box center [281, 138] width 134 height 37
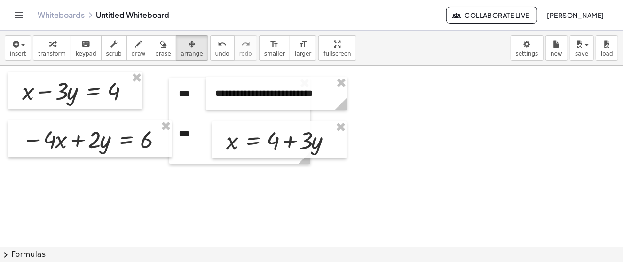
click at [181, 49] on button "arrange" at bounding box center [192, 47] width 32 height 25
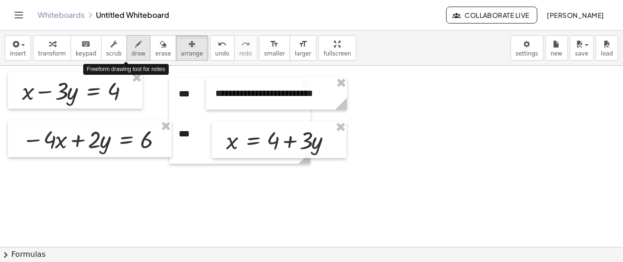
click at [135, 48] on icon "button" at bounding box center [138, 44] width 7 height 11
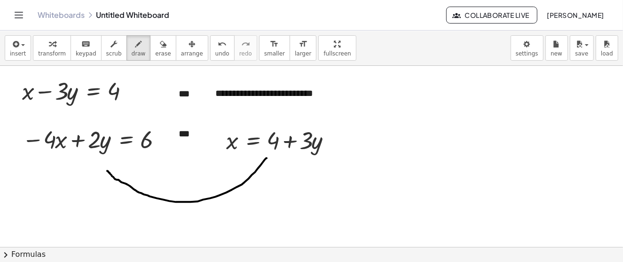
drag, startPoint x: 267, startPoint y: 158, endPoint x: 106, endPoint y: 169, distance: 160.8
click at [25, 46] on button "insert" at bounding box center [18, 47] width 26 height 25
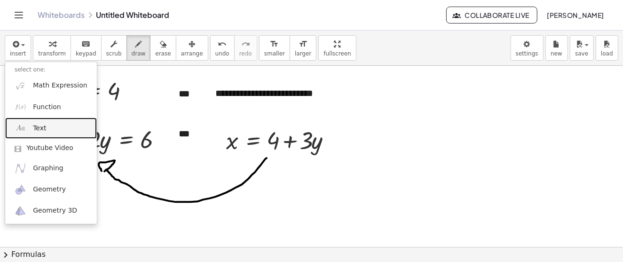
click at [55, 130] on link "Text" at bounding box center [51, 128] width 92 height 21
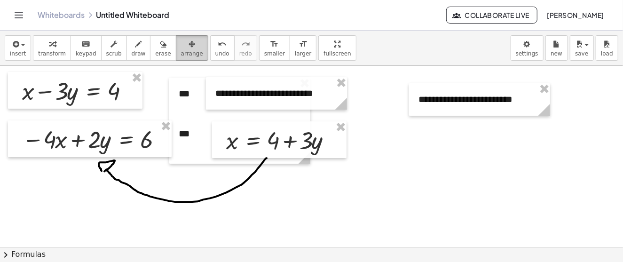
click at [189, 49] on icon "button" at bounding box center [192, 44] width 7 height 11
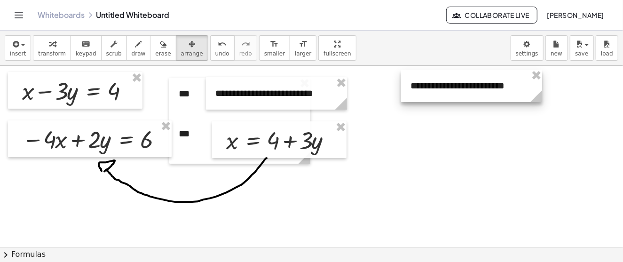
drag, startPoint x: 482, startPoint y: 104, endPoint x: 474, endPoint y: 90, distance: 15.8
click at [474, 90] on div at bounding box center [471, 86] width 141 height 32
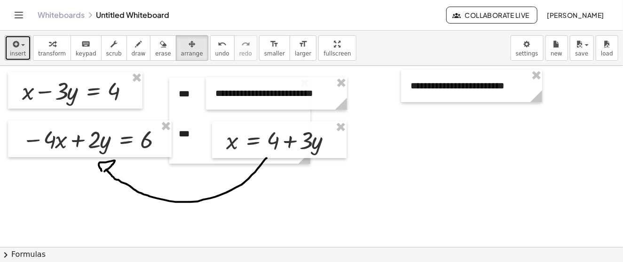
click at [17, 46] on icon "button" at bounding box center [15, 44] width 8 height 11
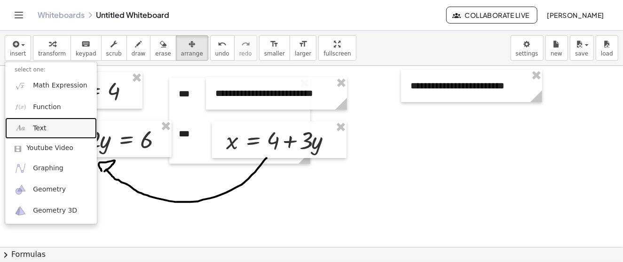
click at [48, 132] on link "Text" at bounding box center [51, 128] width 92 height 21
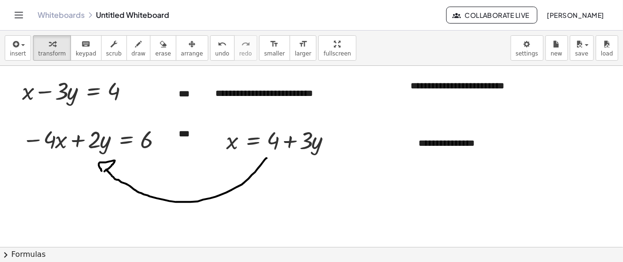
click at [439, 146] on div "**********" at bounding box center [479, 143] width 141 height 32
click at [422, 100] on div "**********" at bounding box center [471, 86] width 141 height 32
click at [427, 134] on div "**********" at bounding box center [479, 143] width 141 height 32
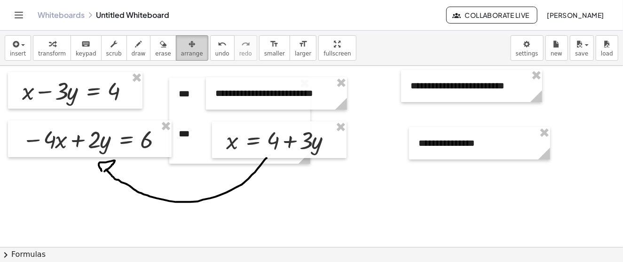
click at [181, 44] on div "button" at bounding box center [192, 43] width 22 height 11
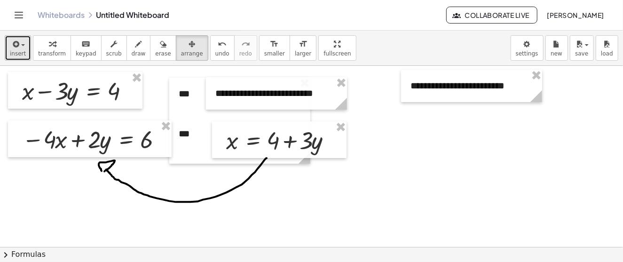
click at [12, 51] on span "insert" at bounding box center [18, 53] width 16 height 7
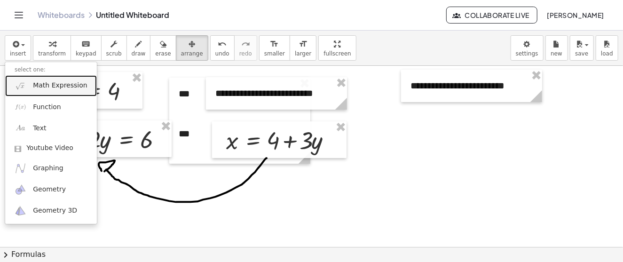
click at [48, 85] on span "Math Expression" at bounding box center [60, 85] width 54 height 9
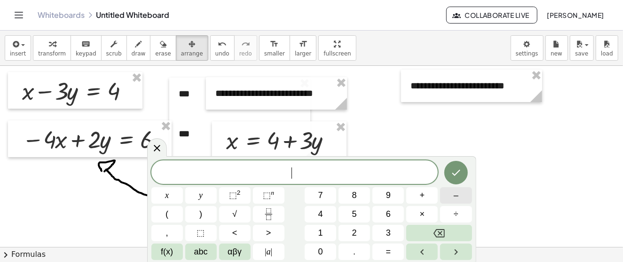
click at [454, 193] on span "–" at bounding box center [456, 195] width 5 height 13
click at [324, 218] on button "4" at bounding box center [321, 214] width 32 height 16
click at [165, 214] on button "(" at bounding box center [167, 214] width 32 height 16
click at [322, 217] on span "4" at bounding box center [320, 214] width 5 height 13
click at [418, 196] on button "+" at bounding box center [422, 195] width 32 height 16
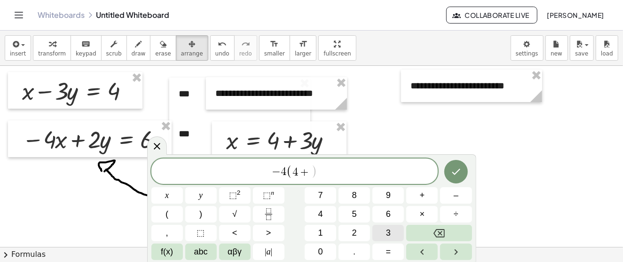
click at [388, 237] on span "3" at bounding box center [388, 233] width 5 height 13
click at [202, 197] on span "y" at bounding box center [201, 195] width 4 height 13
click at [205, 214] on button ")" at bounding box center [201, 214] width 32 height 16
click at [425, 193] on span "+" at bounding box center [422, 195] width 5 height 13
click at [356, 234] on span "2" at bounding box center [354, 233] width 5 height 13
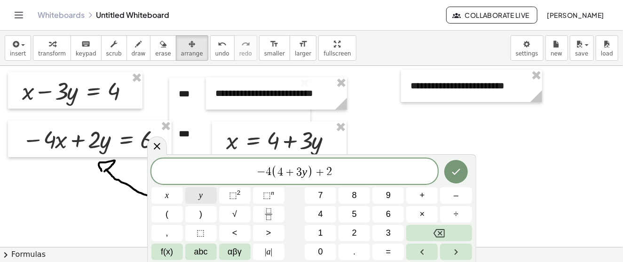
click at [202, 195] on span "y" at bounding box center [201, 195] width 4 height 13
click at [387, 248] on span "=" at bounding box center [388, 251] width 5 height 13
click at [382, 215] on button "6" at bounding box center [388, 214] width 32 height 16
click at [453, 167] on icon "Done" at bounding box center [455, 171] width 11 height 11
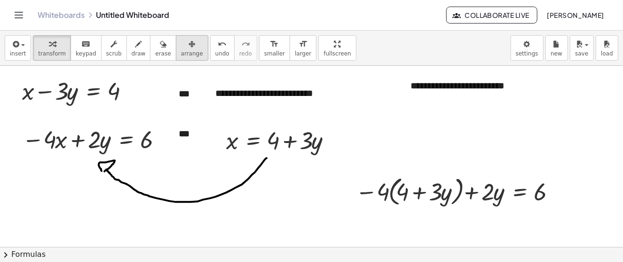
click at [189, 49] on icon "button" at bounding box center [192, 44] width 7 height 11
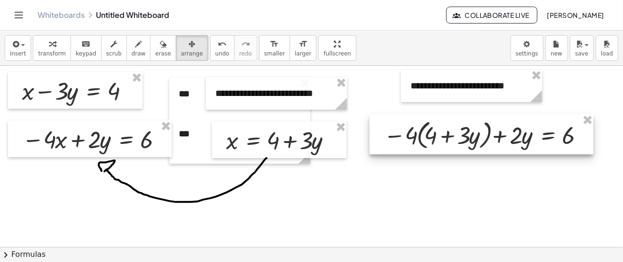
drag, startPoint x: 443, startPoint y: 192, endPoint x: 471, endPoint y: 135, distance: 63.1
click at [471, 135] on div at bounding box center [482, 134] width 224 height 40
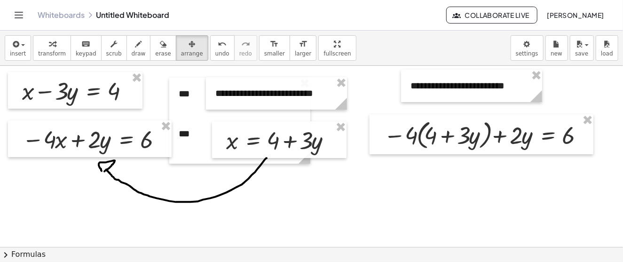
click at [423, 51] on div "insert select one: Math Expression Function Text Youtube Video Graphing Geometr…" at bounding box center [311, 48] width 623 height 35
click at [135, 44] on icon "button" at bounding box center [138, 44] width 7 height 11
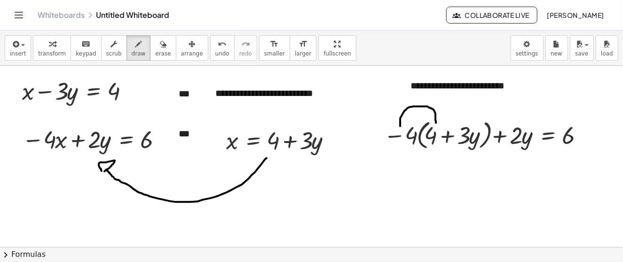
drag, startPoint x: 400, startPoint y: 126, endPoint x: 436, endPoint y: 122, distance: 35.9
drag, startPoint x: 403, startPoint y: 125, endPoint x: 470, endPoint y: 120, distance: 66.9
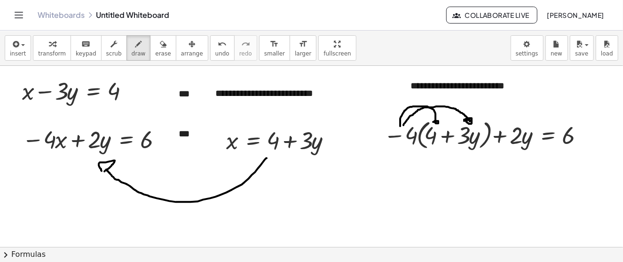
drag, startPoint x: 464, startPoint y: 120, endPoint x: 470, endPoint y: 121, distance: 5.7
click at [132, 53] on span "draw" at bounding box center [139, 53] width 14 height 7
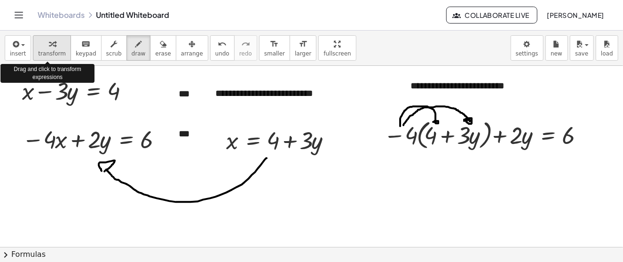
click at [49, 40] on icon "button" at bounding box center [52, 44] width 7 height 11
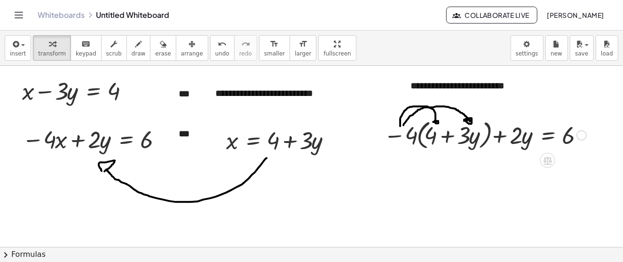
click at [580, 134] on div at bounding box center [582, 135] width 10 height 10
click at [579, 138] on div "Fix a mistake Transform line Copy line as LaTeX Copy derivation as LaTeX Expand…" at bounding box center [582, 135] width 10 height 10
click at [546, 138] on div at bounding box center [485, 135] width 212 height 36
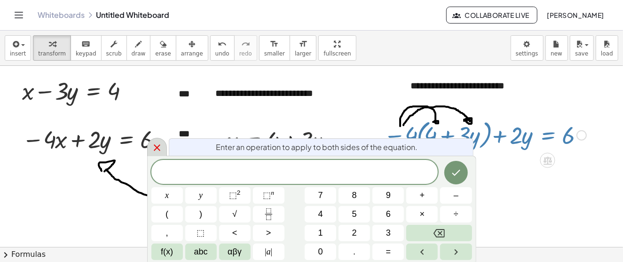
click at [161, 145] on icon at bounding box center [156, 147] width 11 height 11
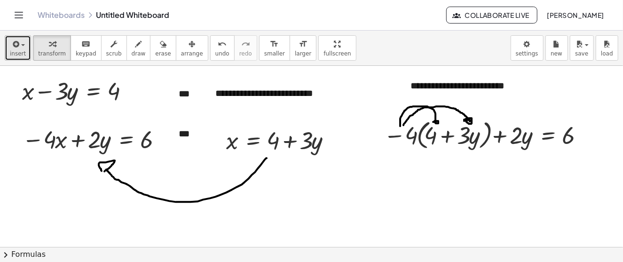
click at [19, 47] on span "button" at bounding box center [20, 45] width 2 height 7
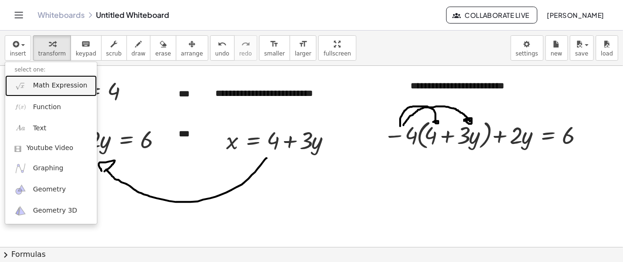
click at [61, 86] on span "Math Expression" at bounding box center [60, 85] width 54 height 9
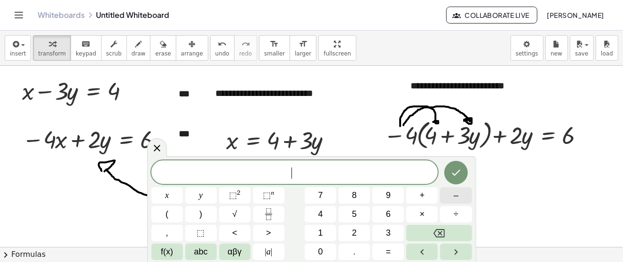
click at [458, 197] on span "–" at bounding box center [456, 195] width 5 height 13
click at [328, 232] on button "1" at bounding box center [321, 233] width 32 height 16
click at [386, 211] on button "6" at bounding box center [388, 214] width 32 height 16
click at [171, 195] on button "x" at bounding box center [167, 195] width 32 height 16
click at [463, 198] on button "–" at bounding box center [456, 195] width 32 height 16
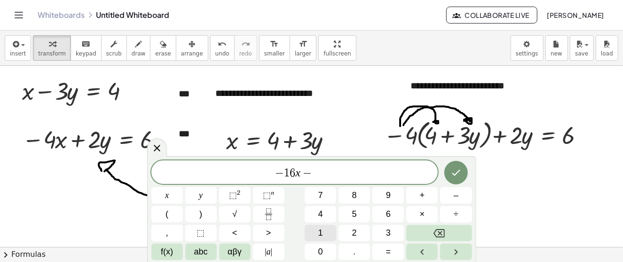
click at [316, 237] on button "1" at bounding box center [321, 233] width 32 height 16
click at [347, 232] on button "2" at bounding box center [355, 233] width 32 height 16
click at [166, 191] on span "x" at bounding box center [167, 195] width 4 height 13
click at [206, 197] on button "y" at bounding box center [201, 195] width 32 height 16
click at [426, 198] on button "+" at bounding box center [422, 195] width 32 height 16
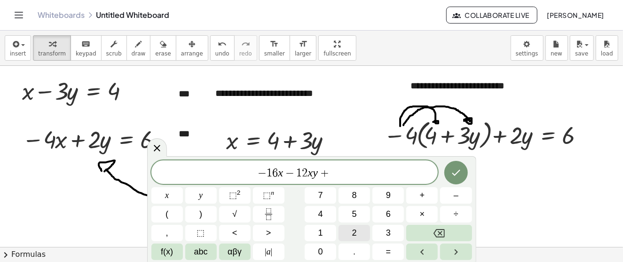
click at [355, 228] on span "2" at bounding box center [354, 233] width 5 height 13
click at [200, 195] on span "y" at bounding box center [201, 195] width 4 height 13
click at [390, 249] on span "=" at bounding box center [388, 251] width 5 height 13
click at [391, 219] on span "6" at bounding box center [388, 214] width 5 height 13
click at [269, 172] on span "−" at bounding box center [275, 172] width 14 height 11
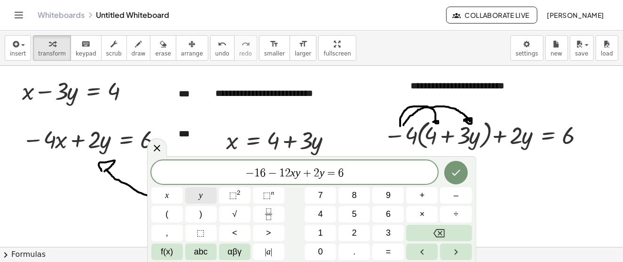
click at [203, 197] on span "y" at bounding box center [201, 195] width 4 height 13
click at [304, 173] on span "+" at bounding box center [310, 172] width 14 height 11
click at [207, 198] on button "y" at bounding box center [201, 195] width 32 height 16
click at [233, 192] on span "⬚" at bounding box center [233, 194] width 8 height 9
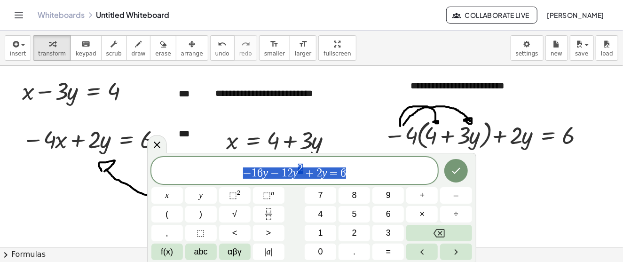
drag, startPoint x: 355, startPoint y: 176, endPoint x: 231, endPoint y: 170, distance: 123.4
click at [231, 170] on span "− 1 6 y − 1 2 y 2 + 2 y = 6" at bounding box center [294, 171] width 287 height 17
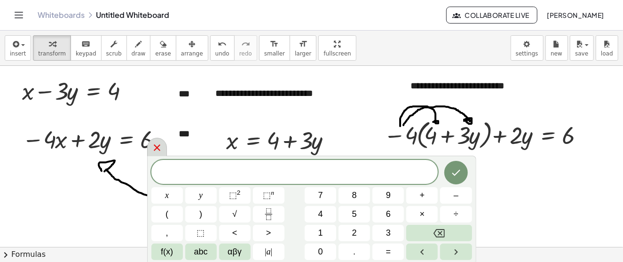
click at [155, 152] on icon at bounding box center [156, 147] width 11 height 11
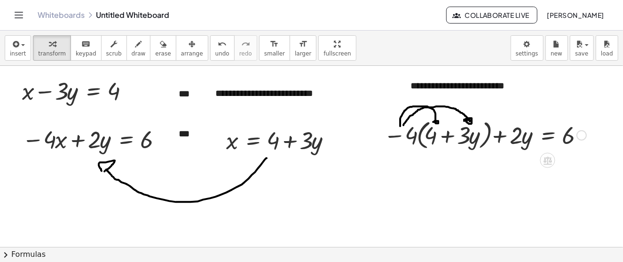
click at [487, 139] on div at bounding box center [485, 135] width 212 height 36
click at [549, 160] on icon at bounding box center [548, 161] width 10 height 10
click at [502, 132] on div at bounding box center [485, 135] width 212 height 36
click at [513, 143] on div at bounding box center [485, 135] width 212 height 36
click at [458, 142] on div at bounding box center [485, 135] width 212 height 36
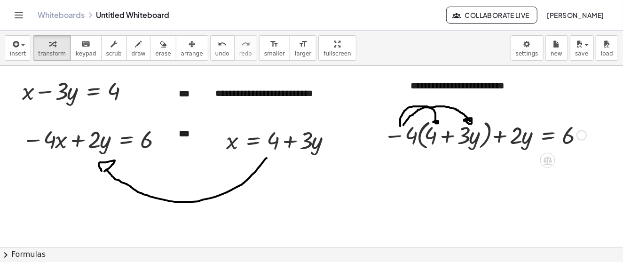
click at [454, 139] on div at bounding box center [485, 135] width 212 height 36
click at [473, 141] on div at bounding box center [485, 135] width 212 height 36
click at [417, 138] on div at bounding box center [485, 135] width 212 height 36
click at [412, 138] on div at bounding box center [485, 135] width 212 height 36
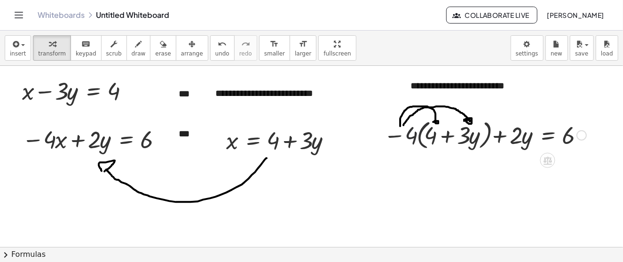
click at [412, 138] on div at bounding box center [485, 135] width 212 height 36
click at [421, 133] on div at bounding box center [485, 135] width 212 height 36
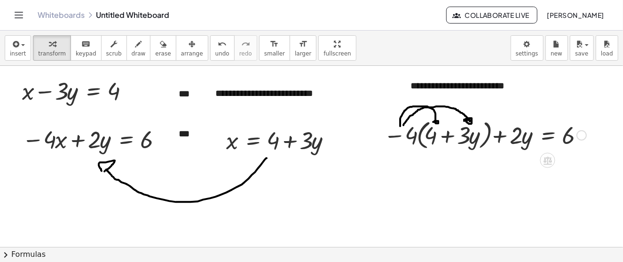
click at [430, 139] on div at bounding box center [485, 135] width 212 height 36
click at [11, 43] on icon "button" at bounding box center [15, 44] width 8 height 11
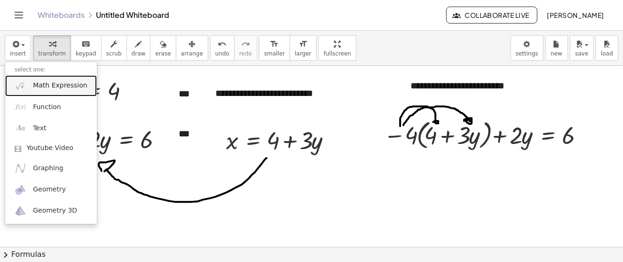
click at [57, 85] on span "Math Expression" at bounding box center [60, 85] width 54 height 9
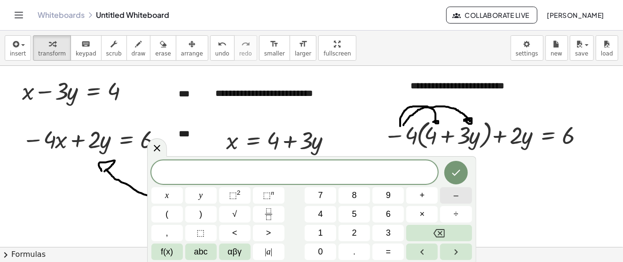
click at [454, 198] on span "–" at bounding box center [456, 195] width 5 height 13
click at [319, 229] on span "1" at bounding box center [320, 233] width 5 height 13
click at [383, 209] on button "6" at bounding box center [388, 214] width 32 height 16
click at [455, 198] on span "–" at bounding box center [456, 195] width 5 height 13
click at [323, 230] on button "1" at bounding box center [321, 233] width 32 height 16
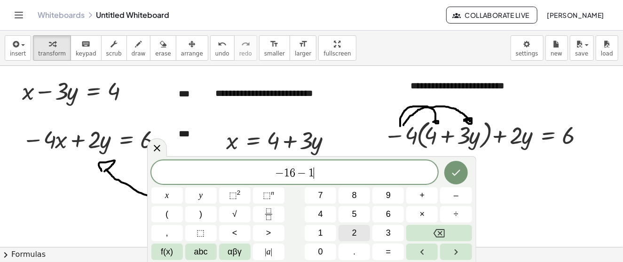
click at [360, 234] on button "2" at bounding box center [355, 233] width 32 height 16
click at [200, 197] on span "y" at bounding box center [201, 195] width 4 height 13
click at [423, 198] on span "+" at bounding box center [422, 195] width 5 height 13
click at [355, 236] on span "2" at bounding box center [354, 233] width 5 height 13
click at [206, 199] on button "y" at bounding box center [201, 195] width 32 height 16
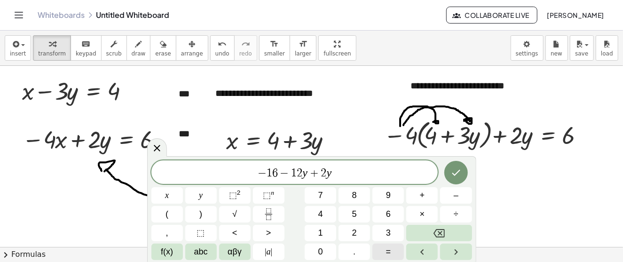
click at [383, 248] on button "=" at bounding box center [388, 252] width 32 height 16
click at [390, 216] on span "6" at bounding box center [388, 214] width 5 height 13
click at [457, 173] on icon "Done" at bounding box center [456, 173] width 8 height 6
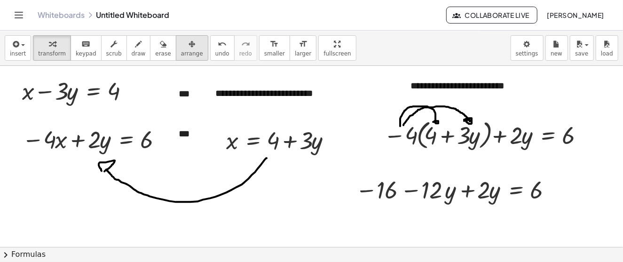
click at [187, 44] on button "arrange" at bounding box center [192, 47] width 32 height 25
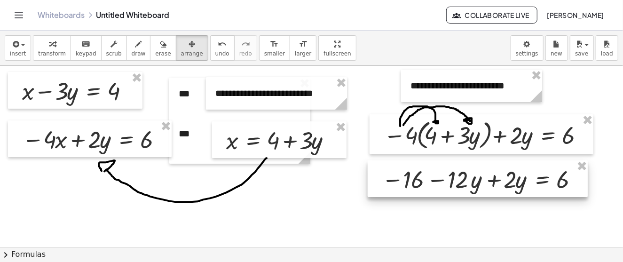
drag, startPoint x: 443, startPoint y: 195, endPoint x: 469, endPoint y: 184, distance: 28.3
click at [469, 184] on div at bounding box center [478, 178] width 220 height 37
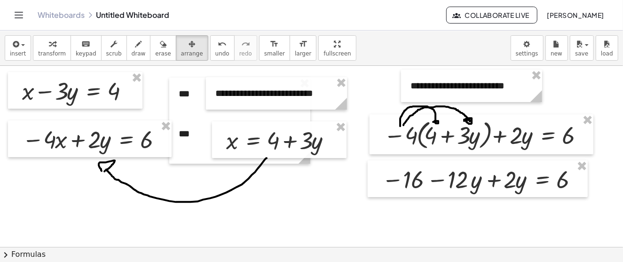
scroll to position [47, 0]
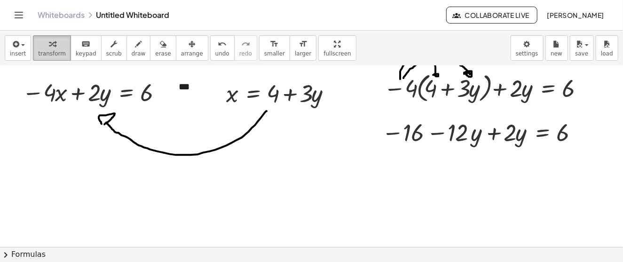
click at [49, 49] on icon "button" at bounding box center [52, 44] width 7 height 11
click at [578, 128] on div at bounding box center [576, 132] width 10 height 10
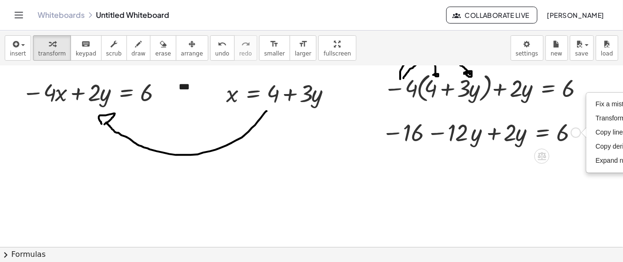
click at [478, 135] on div at bounding box center [481, 132] width 208 height 32
click at [470, 137] on div at bounding box center [481, 132] width 208 height 32
click at [542, 155] on icon at bounding box center [542, 156] width 8 height 8
click at [450, 129] on div at bounding box center [481, 132] width 208 height 32
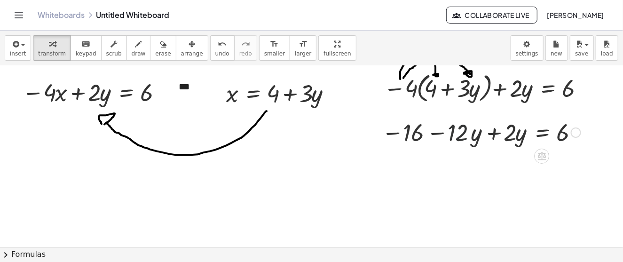
click at [496, 136] on div at bounding box center [481, 132] width 208 height 32
click at [496, 136] on div at bounding box center [504, 132] width 164 height 32
click at [513, 131] on div at bounding box center [481, 132] width 208 height 32
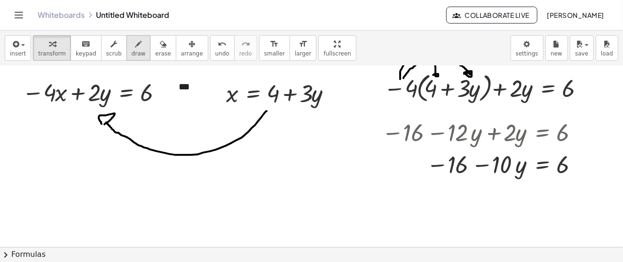
click at [135, 43] on icon "button" at bounding box center [138, 44] width 7 height 11
drag, startPoint x: 435, startPoint y: 145, endPoint x: 528, endPoint y: 146, distance: 92.2
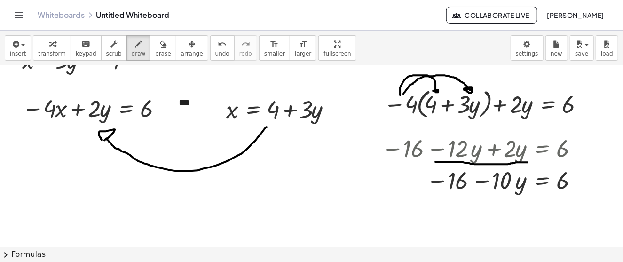
scroll to position [78, 0]
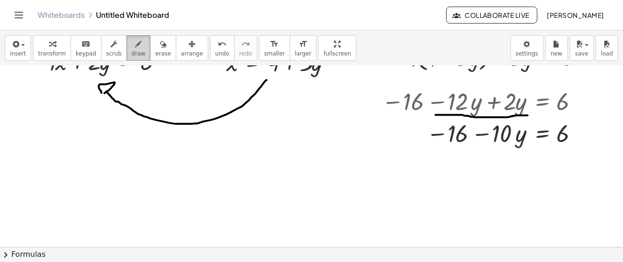
click at [135, 46] on icon "button" at bounding box center [138, 44] width 7 height 11
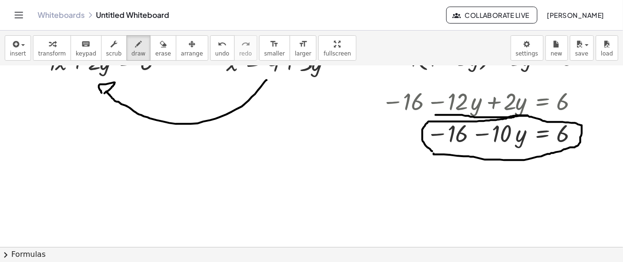
click at [434, 151] on div at bounding box center [316, 260] width 632 height 545
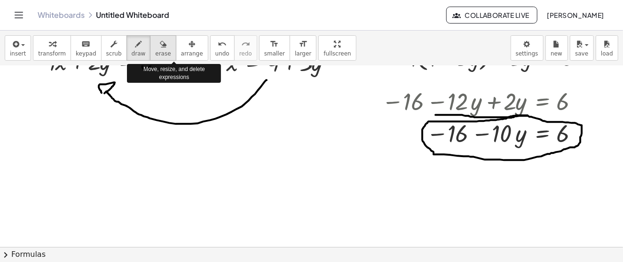
click at [160, 44] on icon "button" at bounding box center [163, 44] width 7 height 11
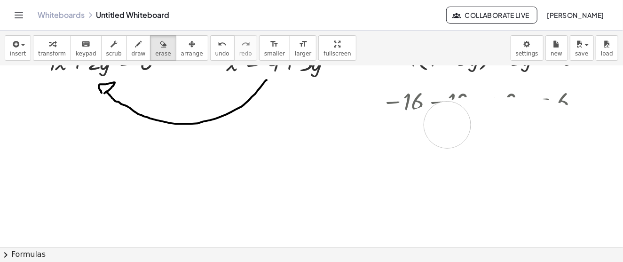
drag, startPoint x: 414, startPoint y: 147, endPoint x: 506, endPoint y: 121, distance: 95.7
click at [506, 121] on div at bounding box center [316, 260] width 632 height 545
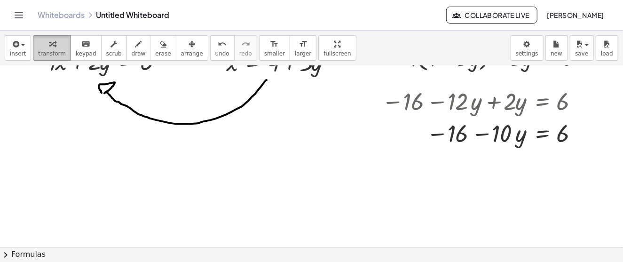
click at [50, 47] on icon "button" at bounding box center [52, 44] width 7 height 11
click at [493, 138] on div at bounding box center [481, 133] width 208 height 32
click at [520, 137] on div at bounding box center [481, 133] width 208 height 32
click at [461, 131] on div at bounding box center [481, 133] width 208 height 32
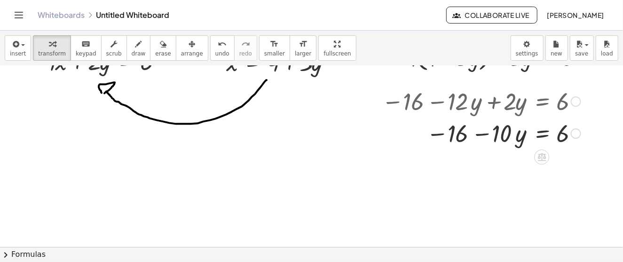
click at [461, 131] on div at bounding box center [481, 133] width 208 height 32
click at [574, 133] on div "Fix a mistake Transform line Copy line as LaTeX Copy derivation as LaTeX Expand…" at bounding box center [576, 133] width 10 height 10
click at [574, 133] on div "Transform line Copy line as LaTeX Copy derivation as LaTeX Expand new lines: On" at bounding box center [576, 133] width 10 height 10
click at [600, 114] on span "Transform line" at bounding box center [617, 112] width 42 height 8
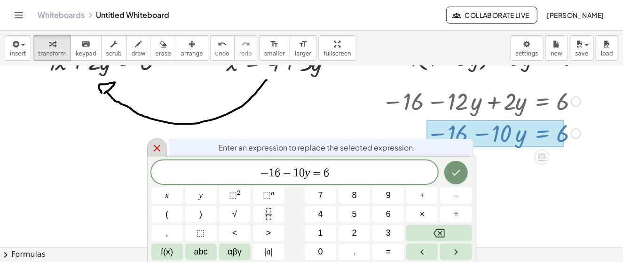
click at [155, 152] on icon at bounding box center [156, 147] width 11 height 11
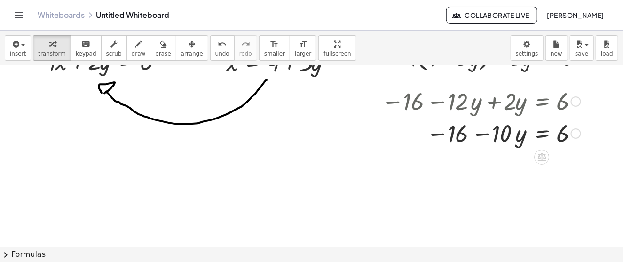
click at [490, 131] on div at bounding box center [481, 133] width 208 height 32
click at [472, 124] on div at bounding box center [481, 133] width 208 height 32
click at [510, 134] on div at bounding box center [481, 133] width 208 height 32
click at [541, 134] on div at bounding box center [481, 133] width 208 height 32
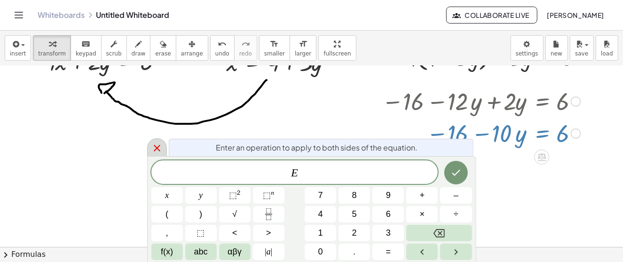
click at [158, 150] on icon at bounding box center [157, 148] width 7 height 7
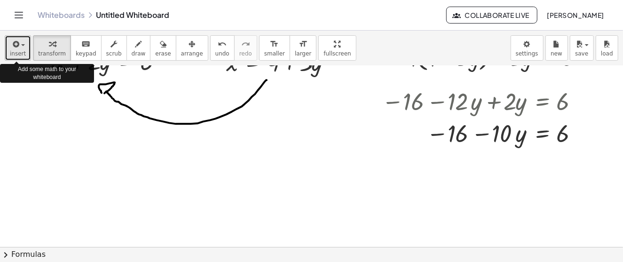
click at [18, 50] on span "insert" at bounding box center [18, 53] width 16 height 7
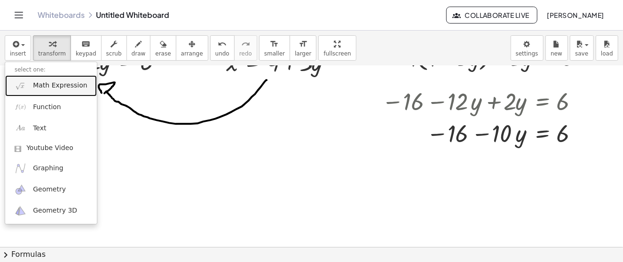
click at [62, 87] on span "Math Expression" at bounding box center [60, 85] width 54 height 9
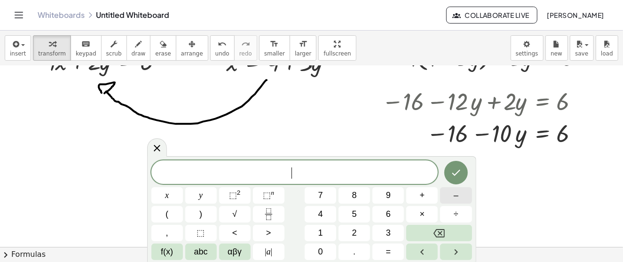
click at [458, 200] on span "–" at bounding box center [456, 195] width 5 height 13
click at [321, 231] on span "1" at bounding box center [320, 233] width 5 height 13
click at [320, 247] on span "0" at bounding box center [320, 251] width 5 height 13
click at [204, 196] on button "y" at bounding box center [201, 195] width 32 height 16
click at [394, 252] on button "=" at bounding box center [388, 252] width 32 height 16
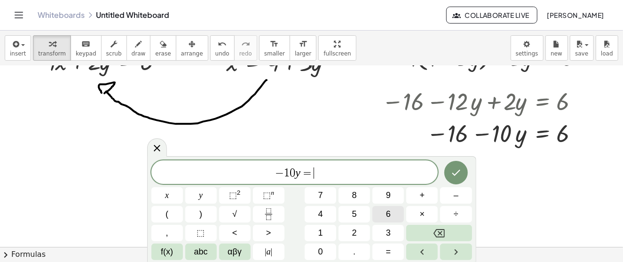
click at [393, 218] on button "6" at bounding box center [388, 214] width 32 height 16
click at [424, 197] on span "+" at bounding box center [422, 195] width 5 height 13
click at [324, 235] on button "1" at bounding box center [321, 233] width 32 height 16
click at [393, 215] on button "6" at bounding box center [388, 214] width 32 height 16
click at [458, 169] on icon "Done" at bounding box center [455, 172] width 11 height 11
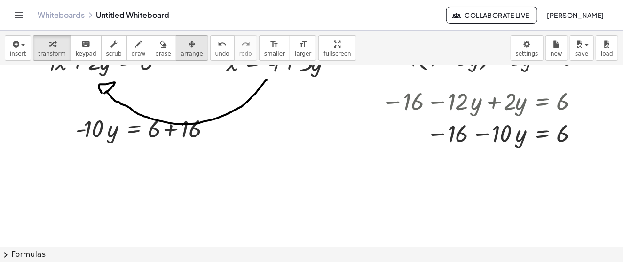
click at [181, 48] on div "button" at bounding box center [192, 43] width 22 height 11
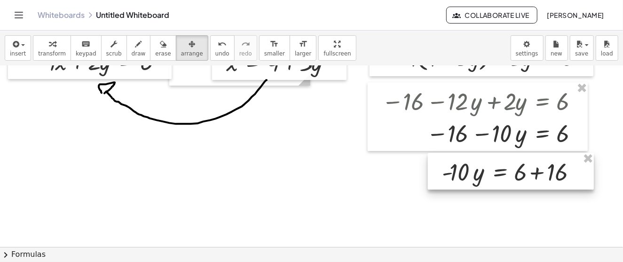
drag, startPoint x: 115, startPoint y: 142, endPoint x: 482, endPoint y: 185, distance: 368.9
click at [482, 185] on div at bounding box center [511, 171] width 166 height 37
click at [49, 43] on icon "button" at bounding box center [52, 44] width 7 height 11
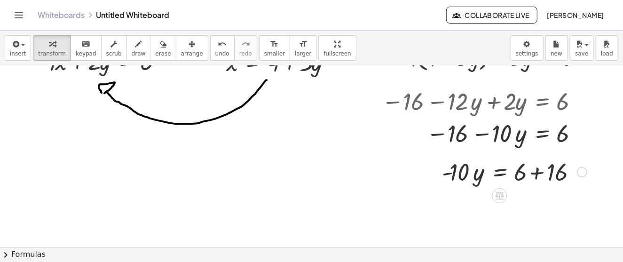
click at [543, 170] on div at bounding box center [514, 171] width 154 height 32
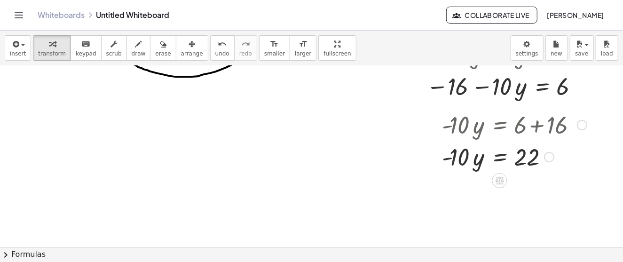
scroll to position [172, 0]
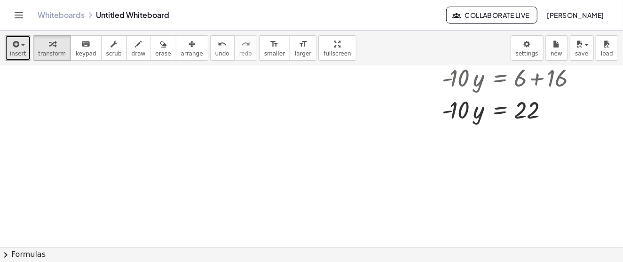
click at [13, 41] on icon "button" at bounding box center [15, 44] width 8 height 11
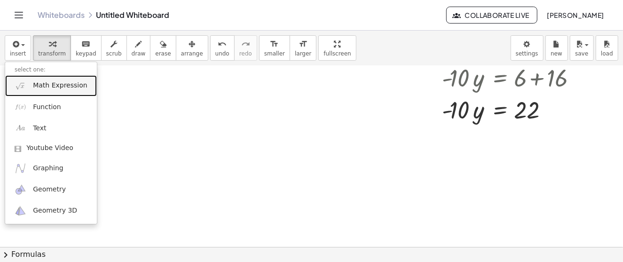
click at [52, 91] on link "Math Expression" at bounding box center [51, 85] width 92 height 21
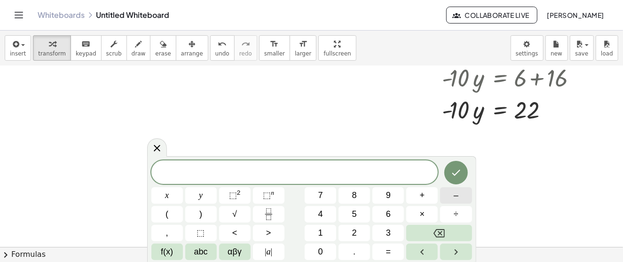
click at [460, 198] on button "–" at bounding box center [456, 195] width 32 height 16
click at [197, 195] on button "y" at bounding box center [201, 195] width 32 height 16
click at [391, 250] on button "=" at bounding box center [388, 252] width 32 height 16
click at [270, 219] on icon "Fraction" at bounding box center [269, 214] width 12 height 12
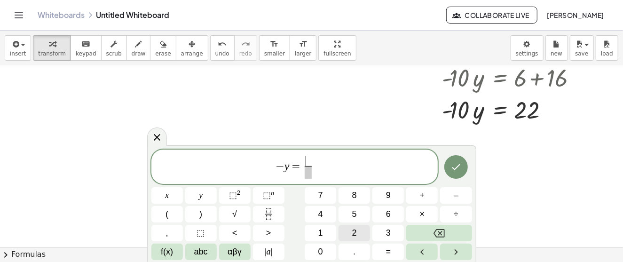
click at [351, 229] on button "2" at bounding box center [355, 233] width 32 height 16
click at [308, 177] on span "​" at bounding box center [308, 172] width 12 height 13
click at [322, 231] on span "1" at bounding box center [320, 233] width 5 height 13
click at [316, 250] on button "0" at bounding box center [321, 252] width 32 height 16
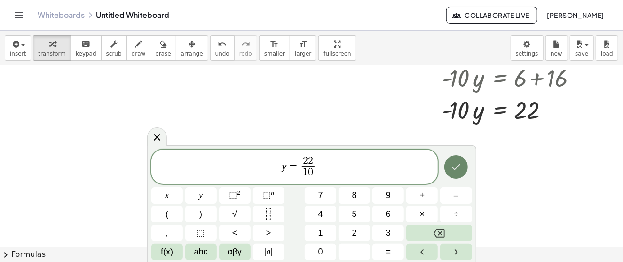
click at [450, 160] on button "Done" at bounding box center [456, 167] width 24 height 24
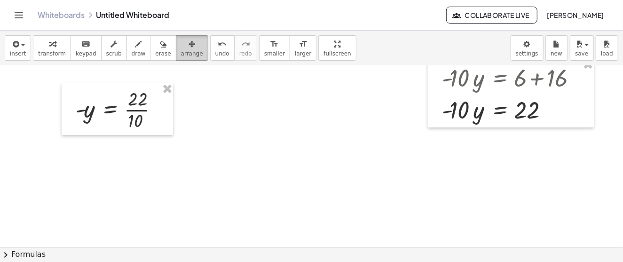
click at [189, 49] on icon "button" at bounding box center [192, 44] width 7 height 11
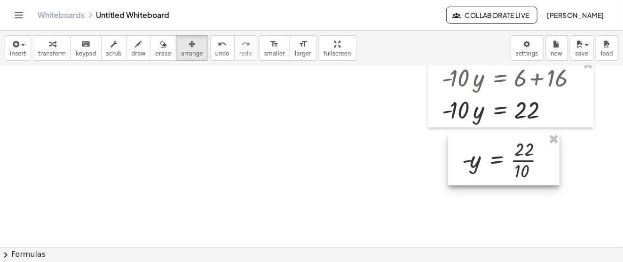
drag, startPoint x: 91, startPoint y: 103, endPoint x: 477, endPoint y: 153, distance: 389.8
click at [477, 153] on div at bounding box center [503, 160] width 111 height 52
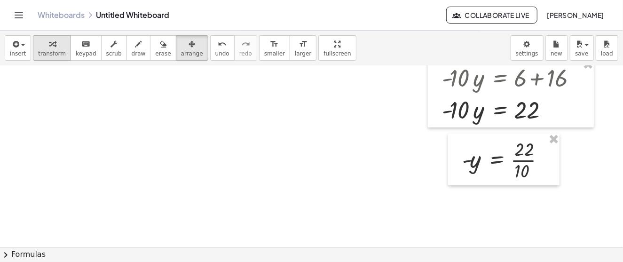
click at [42, 47] on div "button" at bounding box center [52, 43] width 28 height 11
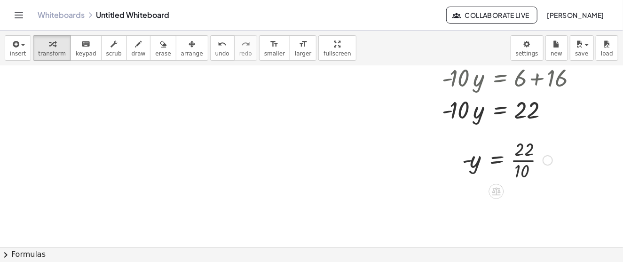
click at [529, 155] on div at bounding box center [508, 159] width 100 height 47
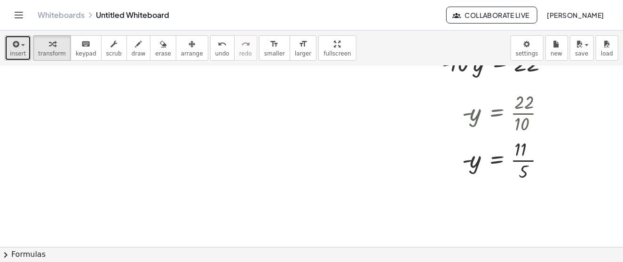
click at [21, 53] on span "insert" at bounding box center [18, 53] width 16 height 7
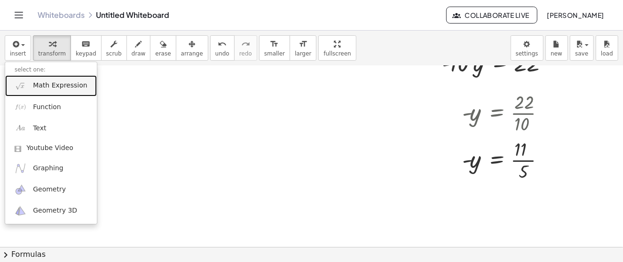
click at [64, 86] on span "Math Expression" at bounding box center [60, 85] width 54 height 9
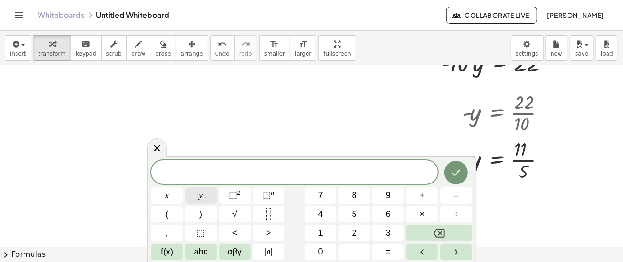
click at [200, 201] on span "y" at bounding box center [201, 195] width 4 height 13
click at [395, 251] on button "=" at bounding box center [388, 252] width 32 height 16
click at [461, 196] on button "–" at bounding box center [456, 195] width 32 height 16
click at [269, 213] on icon "Fraction" at bounding box center [269, 214] width 12 height 12
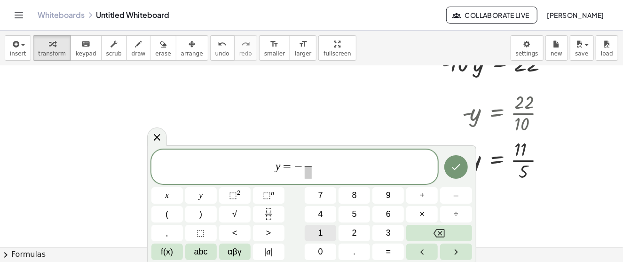
click at [323, 230] on button "1" at bounding box center [321, 233] width 32 height 16
click at [307, 174] on span "​" at bounding box center [308, 172] width 12 height 13
click at [352, 213] on span "5" at bounding box center [354, 214] width 5 height 13
click at [456, 167] on icon "Done" at bounding box center [455, 166] width 11 height 11
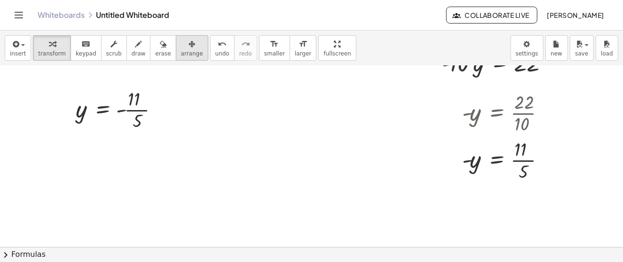
click at [181, 48] on div "button" at bounding box center [192, 43] width 22 height 11
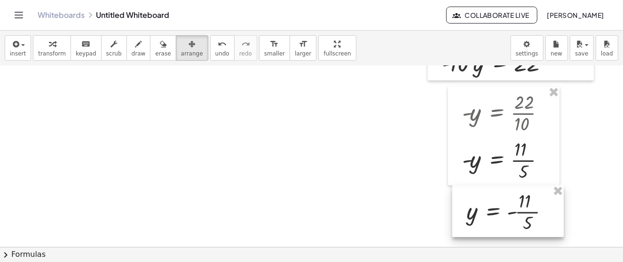
drag, startPoint x: 104, startPoint y: 115, endPoint x: 495, endPoint y: 217, distance: 403.9
click at [495, 217] on div at bounding box center [507, 211] width 111 height 52
click at [339, 174] on div at bounding box center [316, 119] width 632 height 545
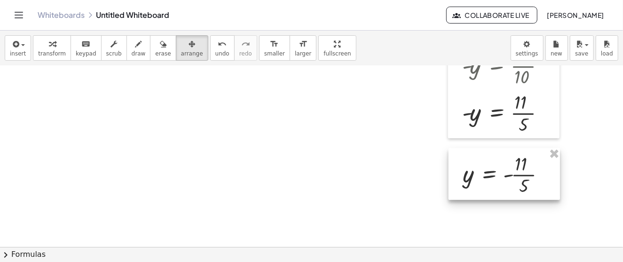
drag, startPoint x: 506, startPoint y: 161, endPoint x: 503, endPoint y: 170, distance: 9.7
click at [503, 170] on div at bounding box center [504, 174] width 111 height 52
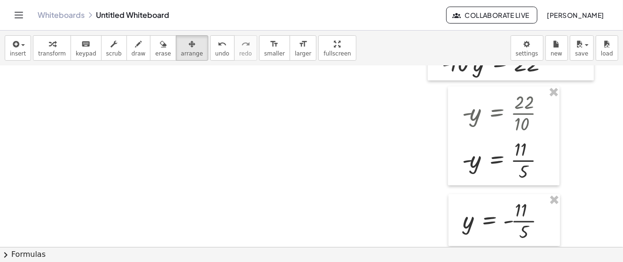
scroll to position [172, 0]
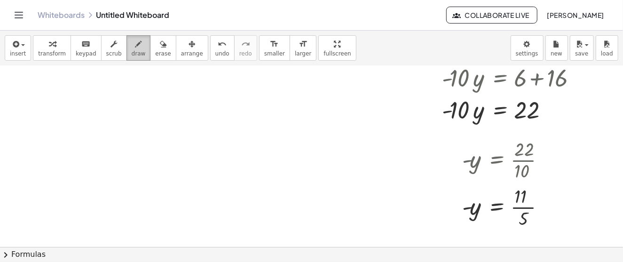
click at [135, 43] on icon "button" at bounding box center [138, 44] width 7 height 11
click at [446, 95] on div at bounding box center [316, 166] width 632 height 545
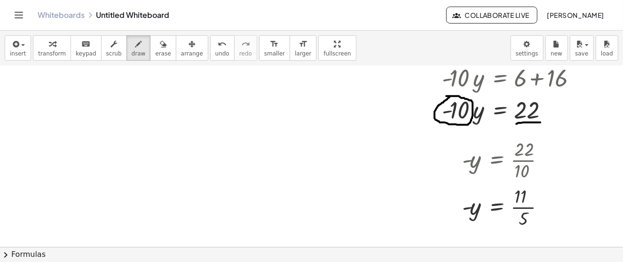
drag, startPoint x: 516, startPoint y: 123, endPoint x: 540, endPoint y: 122, distance: 24.0
click at [540, 122] on div at bounding box center [316, 166] width 632 height 545
drag, startPoint x: 512, startPoint y: 129, endPoint x: 518, endPoint y: 129, distance: 5.7
click at [518, 129] on div at bounding box center [316, 166] width 632 height 545
click at [526, 126] on div at bounding box center [316, 166] width 632 height 545
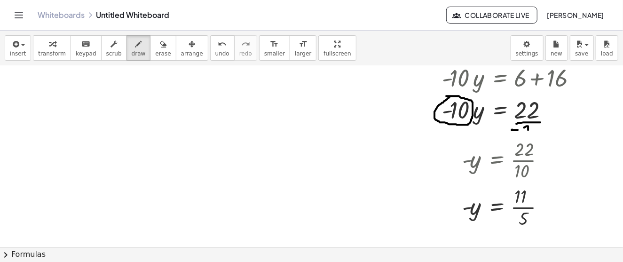
drag, startPoint x: 527, startPoint y: 126, endPoint x: 528, endPoint y: 134, distance: 8.5
click at [528, 134] on div at bounding box center [316, 166] width 632 height 545
click at [537, 127] on div at bounding box center [316, 166] width 632 height 545
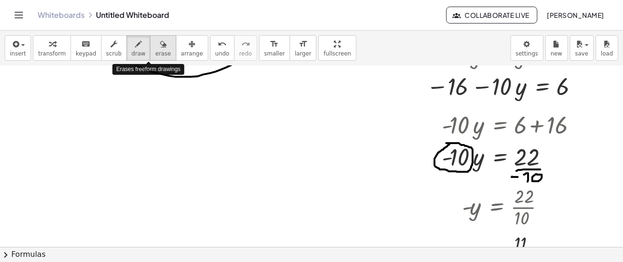
click at [155, 44] on div "button" at bounding box center [163, 43] width 16 height 11
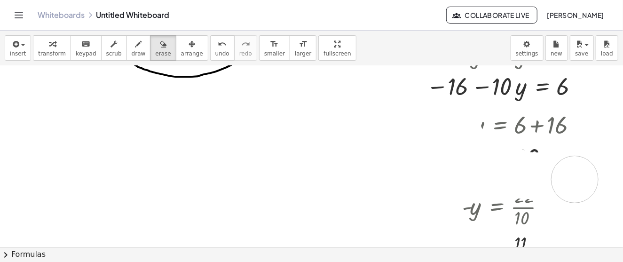
drag, startPoint x: 441, startPoint y: 149, endPoint x: 548, endPoint y: 159, distance: 107.2
click at [548, 159] on div at bounding box center [316, 213] width 632 height 545
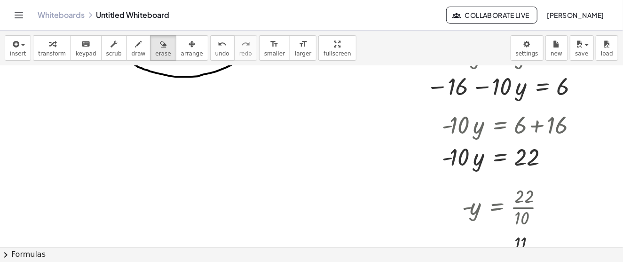
scroll to position [266, 0]
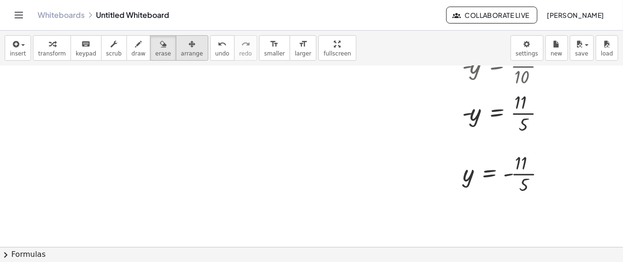
click at [189, 47] on icon "button" at bounding box center [192, 44] width 7 height 11
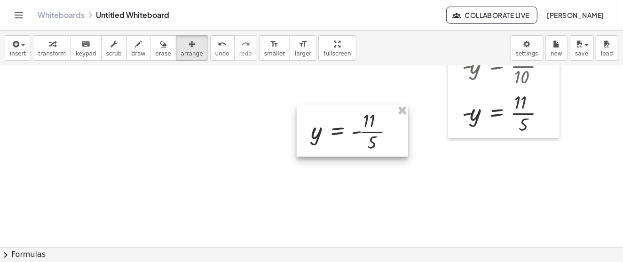
drag, startPoint x: 504, startPoint y: 180, endPoint x: 348, endPoint y: 133, distance: 162.7
click at [348, 133] on div at bounding box center [352, 131] width 111 height 52
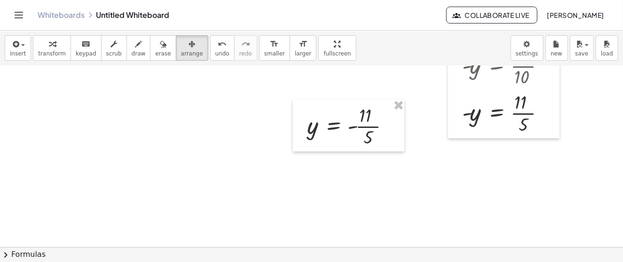
scroll to position [172, 0]
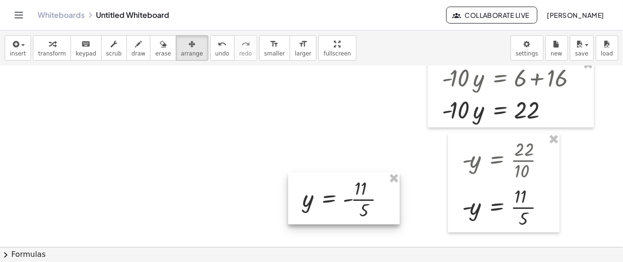
drag, startPoint x: 353, startPoint y: 198, endPoint x: 354, endPoint y: 127, distance: 71.5
click at [354, 173] on div at bounding box center [343, 199] width 111 height 52
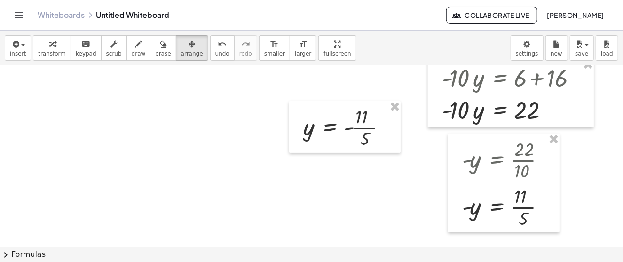
scroll to position [78, 0]
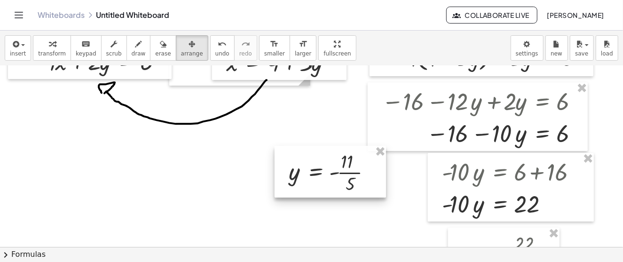
drag, startPoint x: 340, startPoint y: 230, endPoint x: 326, endPoint y: 180, distance: 51.9
click at [326, 180] on div at bounding box center [330, 172] width 111 height 52
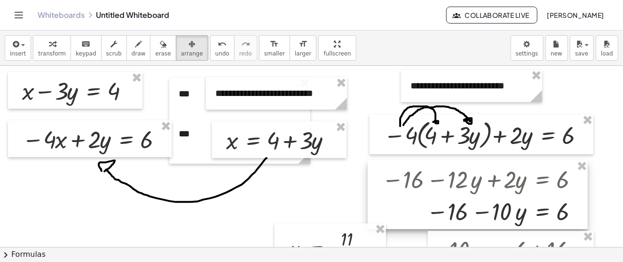
scroll to position [94, 0]
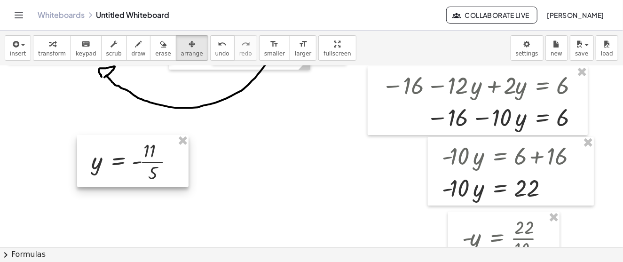
drag, startPoint x: 334, startPoint y: 156, endPoint x: 92, endPoint y: 171, distance: 242.6
click at [92, 171] on div at bounding box center [132, 161] width 111 height 52
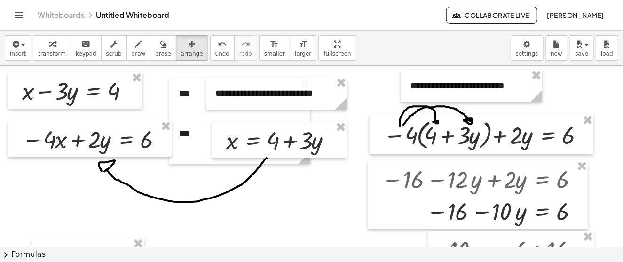
scroll to position [47, 0]
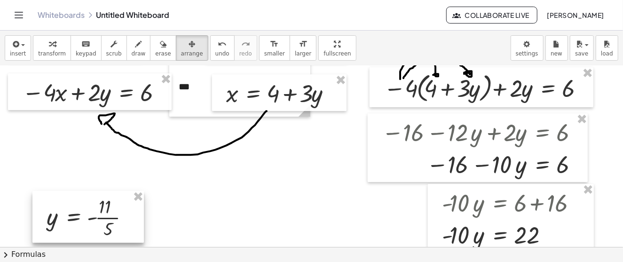
drag, startPoint x: 87, startPoint y: 230, endPoint x: 76, endPoint y: 196, distance: 35.5
click at [76, 197] on div at bounding box center [87, 217] width 111 height 52
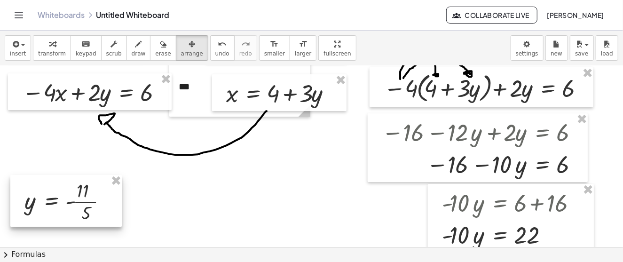
drag, startPoint x: 92, startPoint y: 189, endPoint x: 84, endPoint y: 206, distance: 19.1
click at [84, 206] on div at bounding box center [65, 201] width 111 height 52
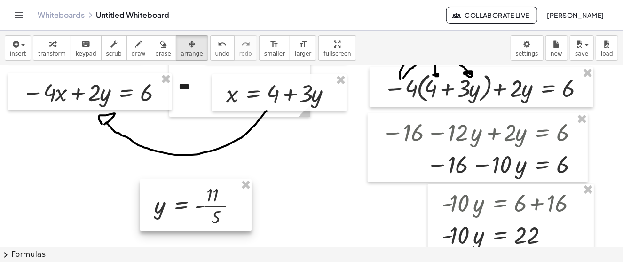
drag, startPoint x: 85, startPoint y: 206, endPoint x: 211, endPoint y: 210, distance: 126.6
click at [211, 210] on div at bounding box center [195, 205] width 111 height 52
click at [132, 47] on div "button" at bounding box center [139, 43] width 14 height 11
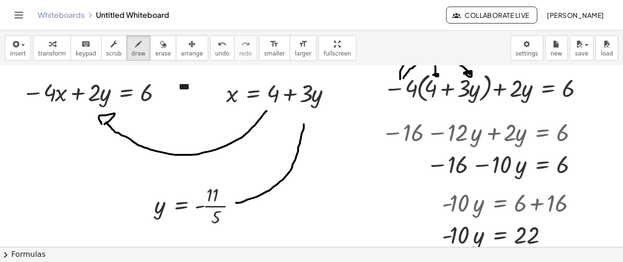
drag, startPoint x: 236, startPoint y: 202, endPoint x: 309, endPoint y: 112, distance: 115.7
drag, startPoint x: 303, startPoint y: 112, endPoint x: 307, endPoint y: 117, distance: 6.4
drag, startPoint x: 336, startPoint y: 85, endPoint x: 340, endPoint y: 103, distance: 19.2
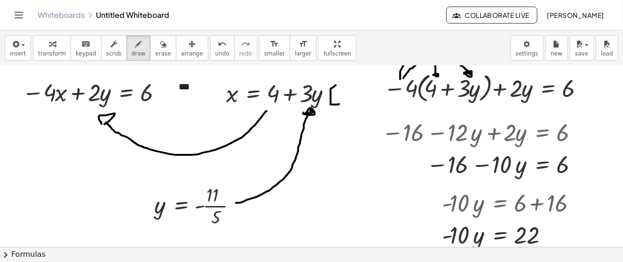
drag, startPoint x: 340, startPoint y: 90, endPoint x: 341, endPoint y: 100, distance: 9.6
drag, startPoint x: 349, startPoint y: 84, endPoint x: 348, endPoint y: 104, distance: 20.3
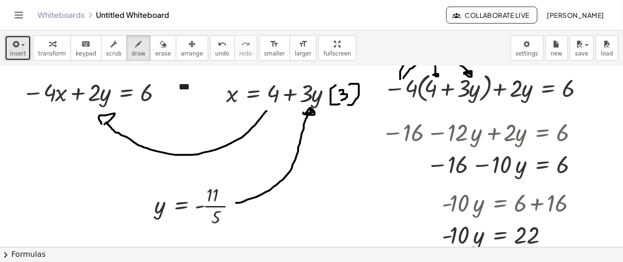
click at [12, 48] on icon "button" at bounding box center [15, 44] width 8 height 11
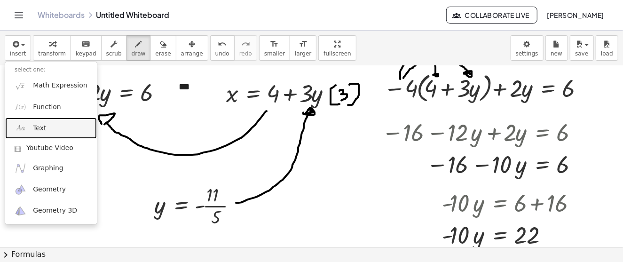
click at [43, 129] on span "Text" at bounding box center [39, 128] width 13 height 9
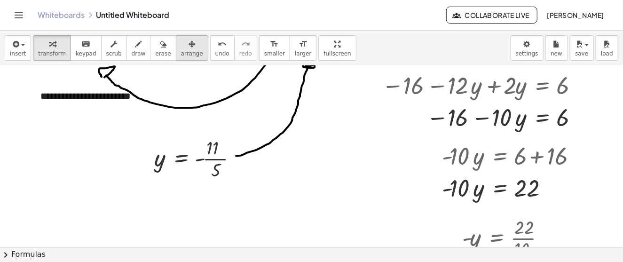
click at [189, 40] on icon "button" at bounding box center [192, 44] width 7 height 11
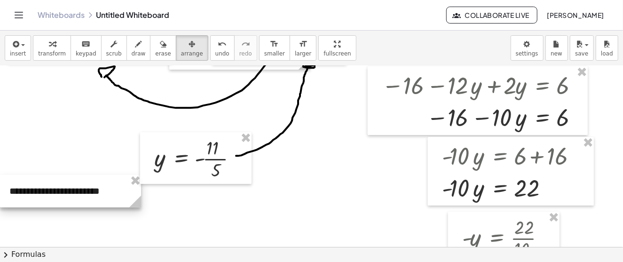
drag, startPoint x: 99, startPoint y: 95, endPoint x: 64, endPoint y: 190, distance: 101.0
click at [64, 190] on div at bounding box center [70, 191] width 141 height 32
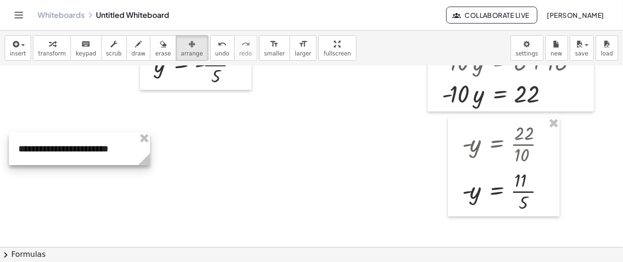
drag, startPoint x: 87, startPoint y: 105, endPoint x: 95, endPoint y: 157, distance: 52.4
click at [95, 157] on div at bounding box center [79, 149] width 141 height 32
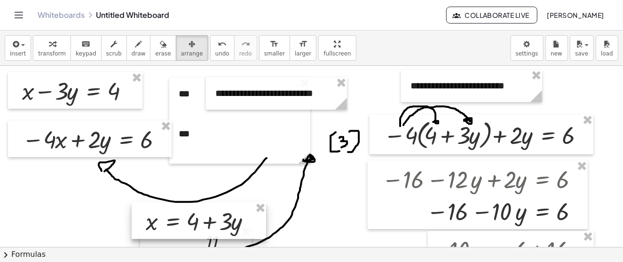
drag, startPoint x: 292, startPoint y: 142, endPoint x: 212, endPoint y: 223, distance: 114.4
click at [212, 223] on div at bounding box center [199, 220] width 134 height 37
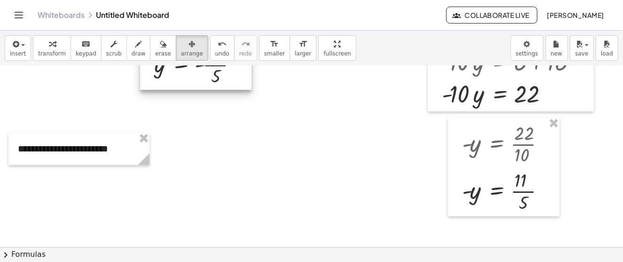
scroll to position [94, 0]
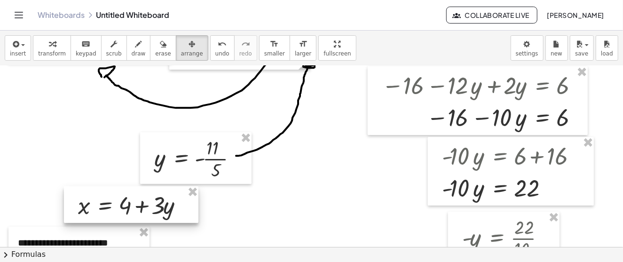
drag, startPoint x: 204, startPoint y: 123, endPoint x: 134, endPoint y: 205, distance: 107.4
click at [134, 205] on div at bounding box center [131, 204] width 134 height 37
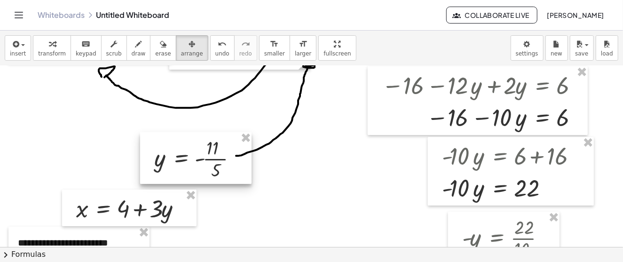
scroll to position [188, 0]
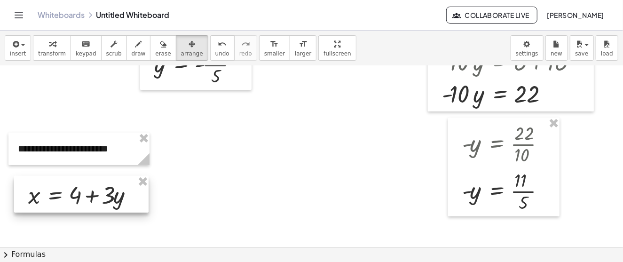
drag, startPoint x: 136, startPoint y: 124, endPoint x: 88, endPoint y: 205, distance: 94.0
click at [88, 205] on div at bounding box center [81, 194] width 134 height 37
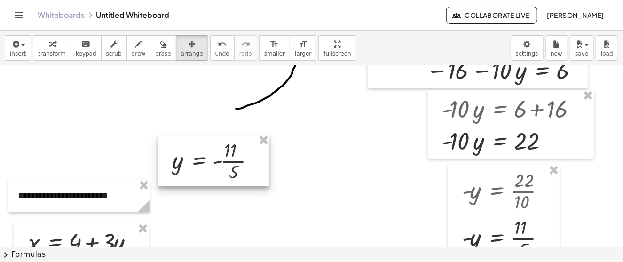
drag, startPoint x: 197, startPoint y: 121, endPoint x: 237, endPoint y: 203, distance: 90.9
click at [236, 186] on div at bounding box center [213, 160] width 111 height 52
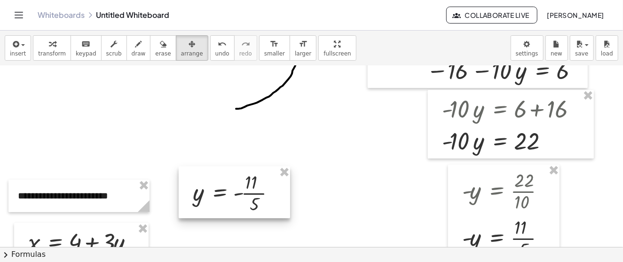
scroll to position [282, 0]
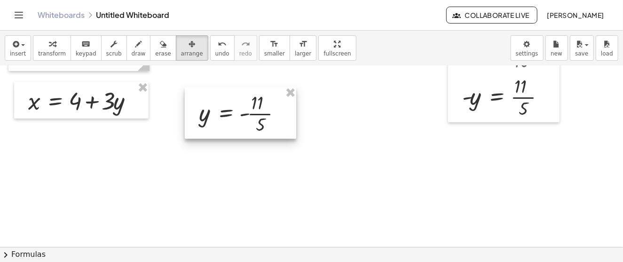
drag, startPoint x: 232, startPoint y: 71, endPoint x: 238, endPoint y: 133, distance: 61.9
click at [238, 133] on div at bounding box center [240, 113] width 111 height 52
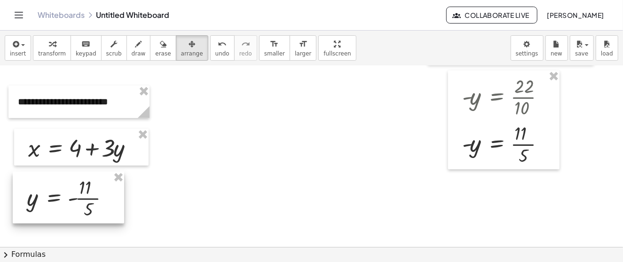
drag, startPoint x: 230, startPoint y: 183, endPoint x: 58, endPoint y: 221, distance: 176.2
click at [58, 221] on div at bounding box center [68, 198] width 111 height 52
click at [135, 48] on icon "button" at bounding box center [138, 44] width 7 height 11
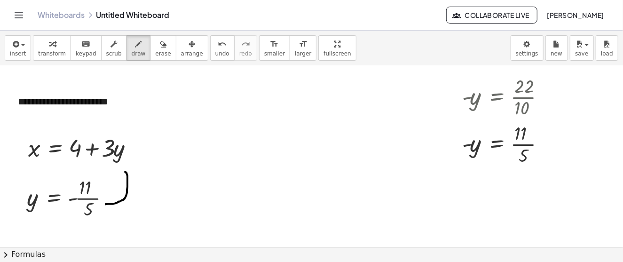
drag, startPoint x: 106, startPoint y: 203, endPoint x: 125, endPoint y: 171, distance: 37.3
click at [125, 171] on div at bounding box center [316, 103] width 632 height 545
drag, startPoint x: 120, startPoint y: 174, endPoint x: 125, endPoint y: 167, distance: 7.4
click at [125, 167] on div at bounding box center [316, 103] width 632 height 545
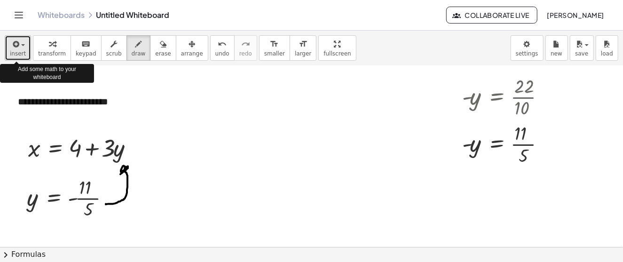
click at [16, 44] on icon "button" at bounding box center [15, 44] width 8 height 11
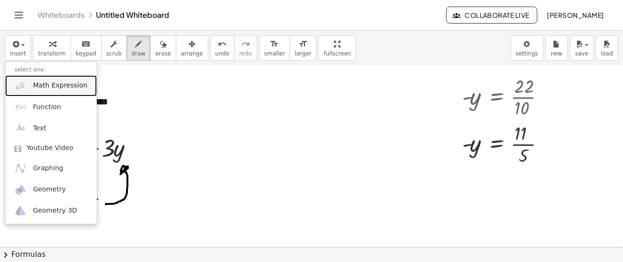
click at [54, 82] on span "Math Expression" at bounding box center [60, 85] width 54 height 9
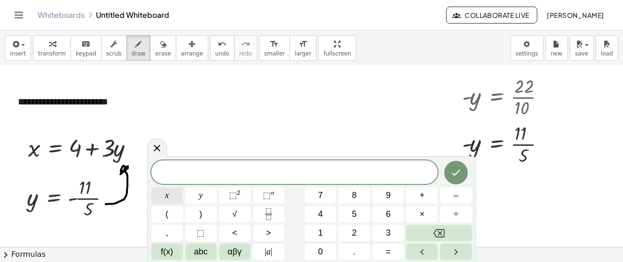
click at [173, 197] on button "x" at bounding box center [167, 195] width 32 height 16
click at [387, 250] on span "=" at bounding box center [388, 251] width 5 height 13
click at [327, 215] on button "4" at bounding box center [321, 214] width 32 height 16
click at [419, 194] on button "+" at bounding box center [422, 195] width 32 height 16
click at [389, 237] on span "3" at bounding box center [388, 233] width 5 height 13
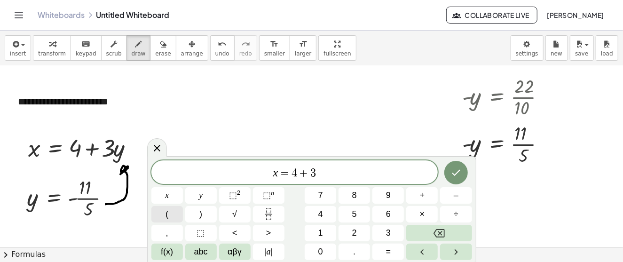
click at [170, 212] on button "(" at bounding box center [167, 214] width 32 height 16
click at [272, 219] on icon "Fraction" at bounding box center [269, 214] width 12 height 12
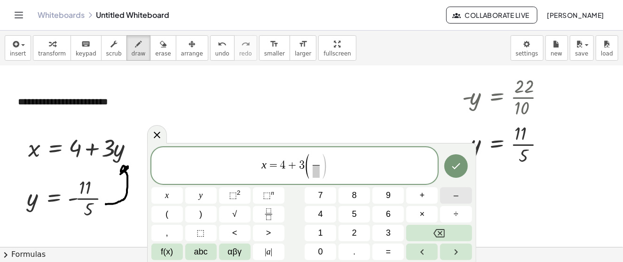
click at [461, 196] on button "–" at bounding box center [456, 195] width 32 height 16
click at [326, 233] on button "1" at bounding box center [321, 233] width 32 height 16
click at [322, 174] on span at bounding box center [316, 171] width 20 height 13
click at [364, 213] on button "5" at bounding box center [355, 214] width 32 height 16
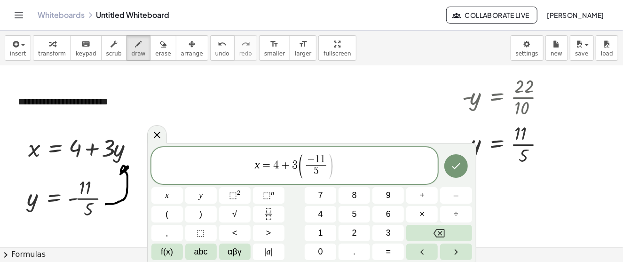
click at [332, 165] on span ")" at bounding box center [331, 166] width 7 height 27
click at [206, 212] on button ")" at bounding box center [201, 214] width 32 height 16
click at [456, 164] on icon "Done" at bounding box center [455, 165] width 11 height 11
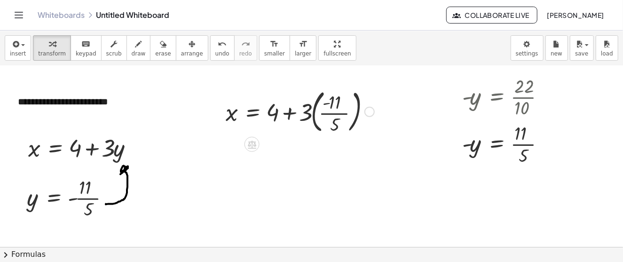
click at [288, 111] on div at bounding box center [300, 111] width 158 height 51
click at [181, 48] on div "button" at bounding box center [192, 43] width 22 height 11
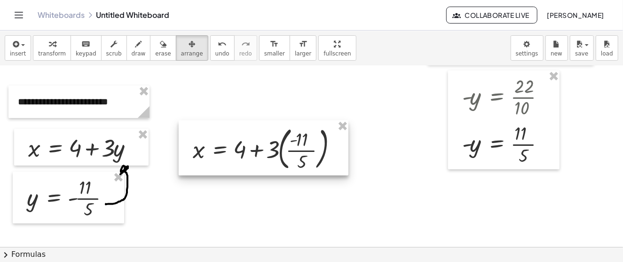
drag, startPoint x: 316, startPoint y: 115, endPoint x: 284, endPoint y: 152, distance: 49.6
click at [284, 152] on div at bounding box center [264, 147] width 170 height 55
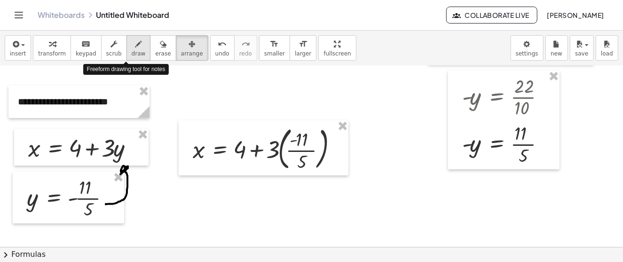
click at [135, 49] on icon "button" at bounding box center [138, 44] width 7 height 11
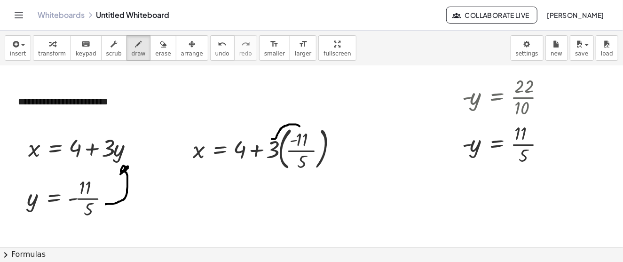
drag, startPoint x: 272, startPoint y: 138, endPoint x: 304, endPoint y: 130, distance: 33.4
click at [304, 130] on div at bounding box center [316, 103] width 632 height 545
drag, startPoint x: 300, startPoint y: 132, endPoint x: 306, endPoint y: 132, distance: 5.2
click at [306, 132] on div at bounding box center [316, 103] width 632 height 545
drag, startPoint x: 268, startPoint y: 159, endPoint x: 281, endPoint y: 157, distance: 13.8
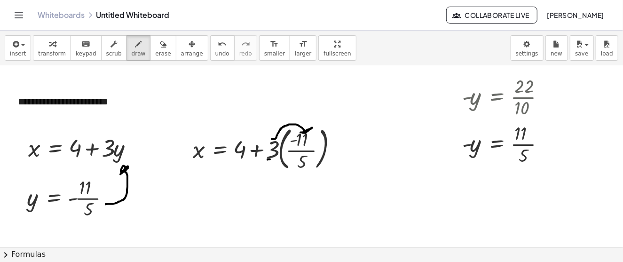
click at [281, 157] on div at bounding box center [316, 103] width 632 height 545
drag, startPoint x: 271, startPoint y: 164, endPoint x: 274, endPoint y: 169, distance: 6.1
click at [274, 169] on div at bounding box center [316, 103] width 632 height 545
drag, startPoint x: 277, startPoint y: 172, endPoint x: 300, endPoint y: 171, distance: 23.6
click at [306, 171] on div at bounding box center [316, 103] width 632 height 545
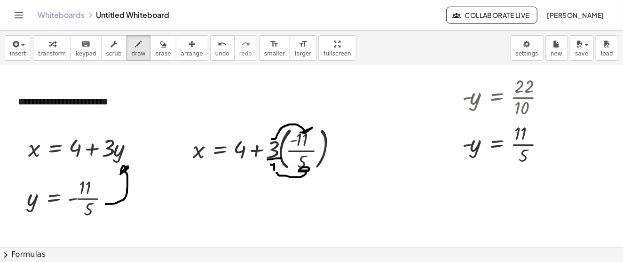
drag, startPoint x: 299, startPoint y: 171, endPoint x: 304, endPoint y: 169, distance: 5.5
click at [304, 169] on div at bounding box center [316, 103] width 632 height 545
click at [160, 44] on icon "button" at bounding box center [163, 44] width 7 height 11
click at [55, 52] on span "transform" at bounding box center [52, 53] width 28 height 7
click at [302, 149] on div at bounding box center [267, 148] width 158 height 51
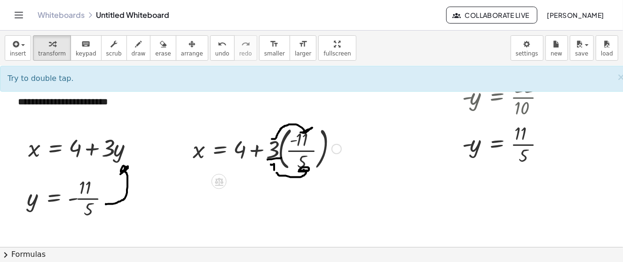
click at [298, 149] on div at bounding box center [267, 148] width 158 height 51
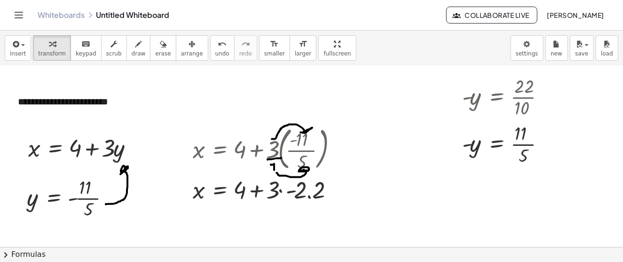
scroll to position [282, 0]
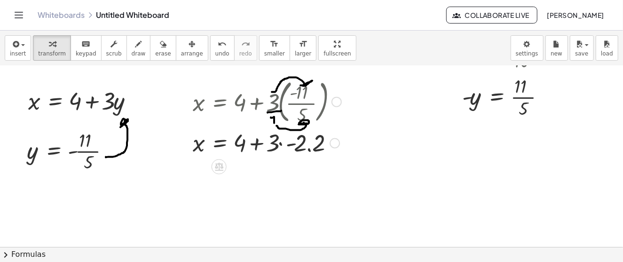
click at [294, 143] on div at bounding box center [267, 142] width 158 height 32
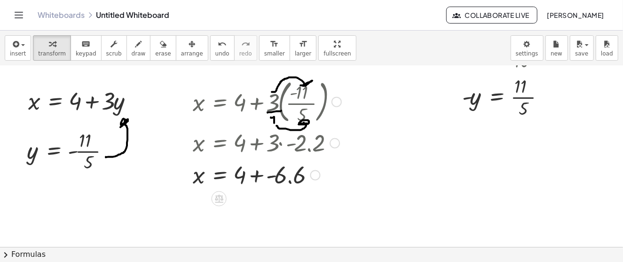
click at [287, 175] on div at bounding box center [267, 174] width 158 height 32
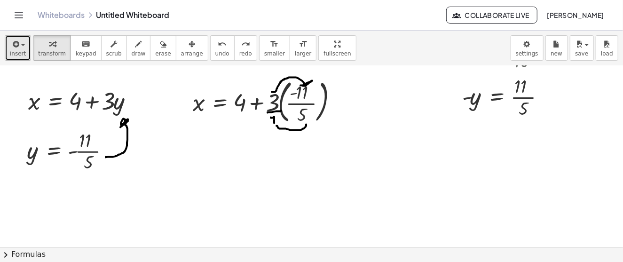
click at [11, 47] on icon "button" at bounding box center [15, 44] width 8 height 11
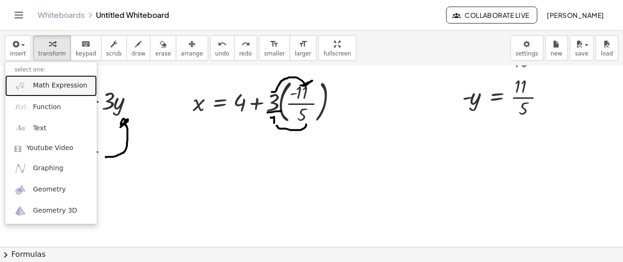
click at [62, 86] on span "Math Expression" at bounding box center [60, 85] width 54 height 9
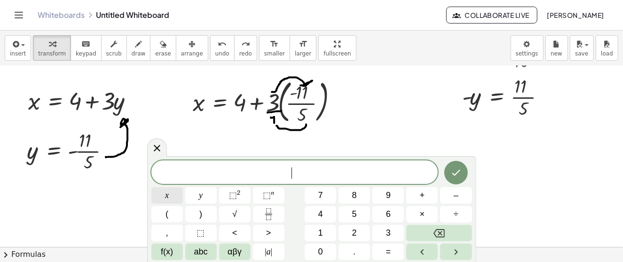
click at [171, 198] on button "x" at bounding box center [167, 195] width 32 height 16
click at [388, 251] on span "=" at bounding box center [388, 251] width 5 height 13
click at [320, 215] on span "4" at bounding box center [320, 214] width 5 height 13
click at [426, 195] on button "+" at bounding box center [422, 195] width 32 height 16
click at [435, 234] on icon "Backspace" at bounding box center [439, 233] width 11 height 8
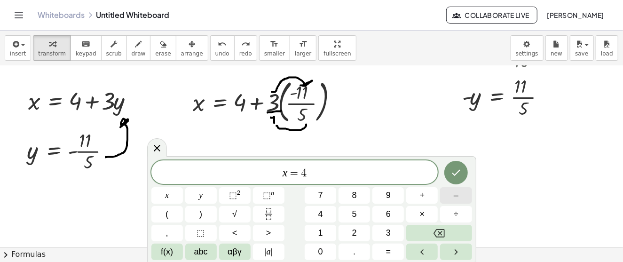
click at [457, 197] on span "–" at bounding box center [456, 195] width 5 height 13
click at [264, 221] on button "Fraction" at bounding box center [269, 214] width 32 height 16
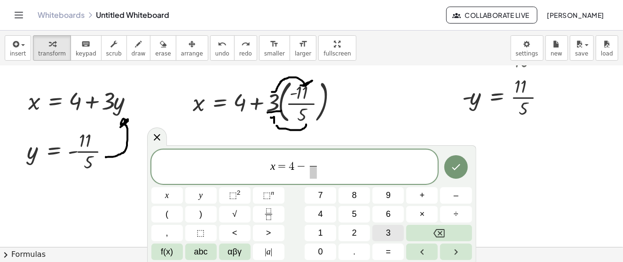
click at [394, 233] on button "3" at bounding box center [388, 233] width 32 height 16
click at [310, 174] on span at bounding box center [313, 172] width 12 height 13
click at [353, 212] on span "5" at bounding box center [354, 214] width 5 height 13
click at [458, 169] on icon "Done" at bounding box center [455, 166] width 11 height 11
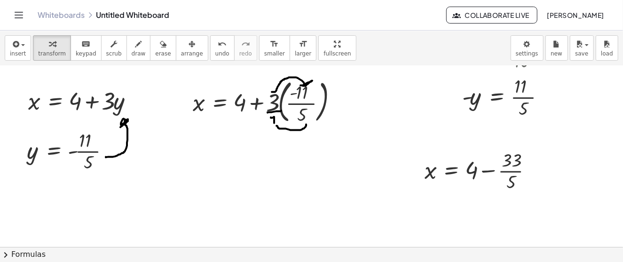
click at [183, 54] on span "arrange" at bounding box center [192, 53] width 22 height 7
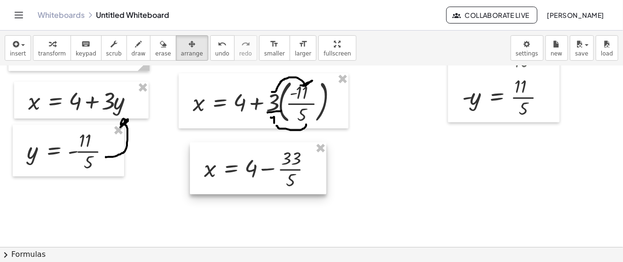
drag, startPoint x: 502, startPoint y: 179, endPoint x: 281, endPoint y: 177, distance: 220.6
click at [281, 177] on div at bounding box center [258, 168] width 136 height 52
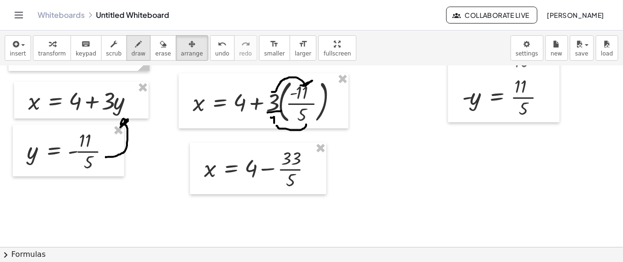
click at [135, 46] on icon "button" at bounding box center [138, 44] width 7 height 11
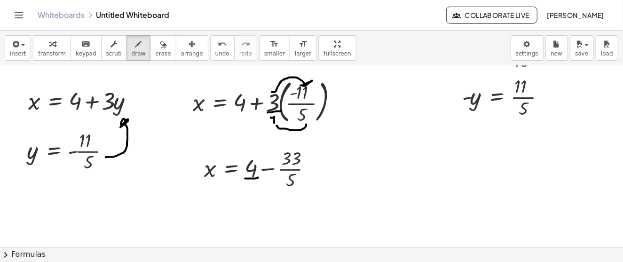
drag, startPoint x: 245, startPoint y: 178, endPoint x: 258, endPoint y: 177, distance: 13.2
click at [258, 177] on div at bounding box center [316, 56] width 632 height 545
drag, startPoint x: 248, startPoint y: 183, endPoint x: 252, endPoint y: 196, distance: 13.7
click at [252, 196] on div at bounding box center [316, 56] width 632 height 545
drag, startPoint x: 256, startPoint y: 169, endPoint x: 282, endPoint y: 178, distance: 26.9
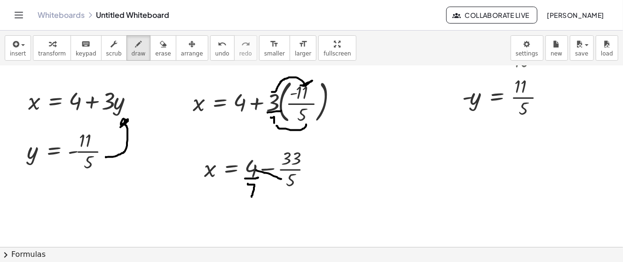
click at [282, 178] on div at bounding box center [316, 56] width 632 height 545
click at [284, 177] on div at bounding box center [316, 56] width 632 height 545
drag, startPoint x: 317, startPoint y: 166, endPoint x: 325, endPoint y: 166, distance: 8.0
click at [325, 166] on div at bounding box center [316, 56] width 632 height 545
drag, startPoint x: 315, startPoint y: 173, endPoint x: 328, endPoint y: 173, distance: 12.7
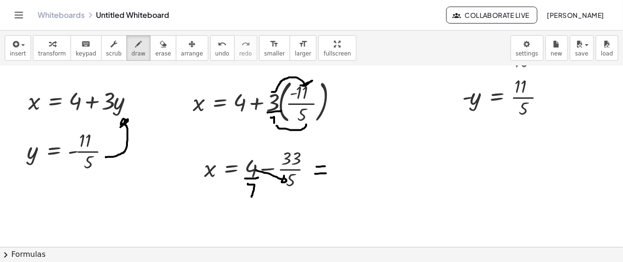
click at [328, 173] on div at bounding box center [316, 56] width 632 height 545
drag, startPoint x: 357, startPoint y: 155, endPoint x: 357, endPoint y: 163, distance: 8.0
click at [357, 163] on div at bounding box center [316, 56] width 632 height 545
drag, startPoint x: 354, startPoint y: 157, endPoint x: 354, endPoint y: 176, distance: 19.3
click at [354, 176] on div at bounding box center [316, 56] width 632 height 545
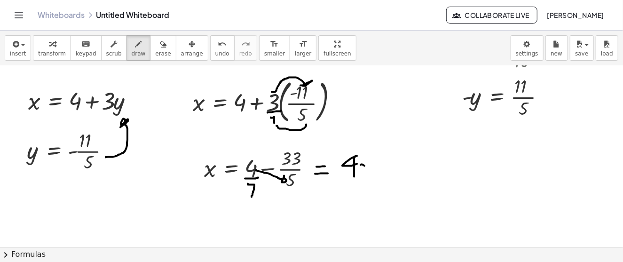
drag, startPoint x: 361, startPoint y: 164, endPoint x: 371, endPoint y: 168, distance: 10.7
click at [370, 168] on div at bounding box center [316, 56] width 632 height 545
drag, startPoint x: 369, startPoint y: 163, endPoint x: 363, endPoint y: 175, distance: 13.3
click at [363, 175] on div at bounding box center [316, 56] width 632 height 545
drag, startPoint x: 384, startPoint y: 158, endPoint x: 377, endPoint y: 178, distance: 20.8
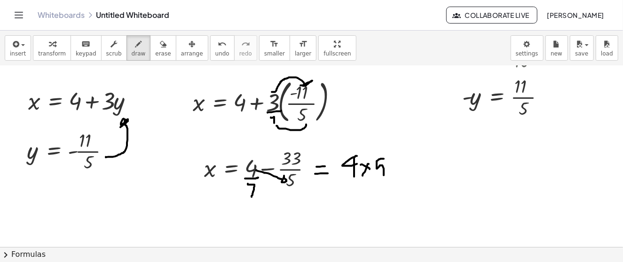
click at [377, 178] on div at bounding box center [316, 56] width 632 height 545
drag, startPoint x: 395, startPoint y: 164, endPoint x: 409, endPoint y: 163, distance: 13.7
click at [409, 163] on div at bounding box center [316, 56] width 632 height 545
drag, startPoint x: 426, startPoint y: 160, endPoint x: 433, endPoint y: 166, distance: 10.0
click at [433, 166] on div at bounding box center [316, 56] width 632 height 545
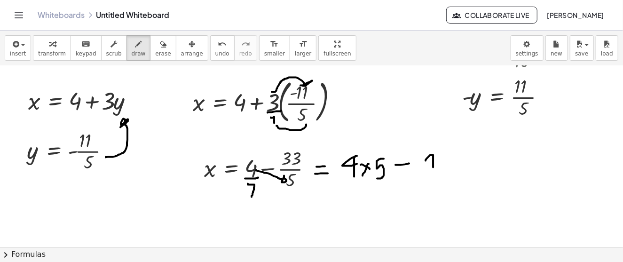
drag, startPoint x: 444, startPoint y: 156, endPoint x: 451, endPoint y: 160, distance: 8.2
click at [451, 160] on div at bounding box center [316, 56] width 632 height 545
drag, startPoint x: 450, startPoint y: 152, endPoint x: 443, endPoint y: 166, distance: 15.4
click at [443, 166] on div at bounding box center [316, 56] width 632 height 545
drag, startPoint x: 459, startPoint y: 151, endPoint x: 472, endPoint y: 156, distance: 13.5
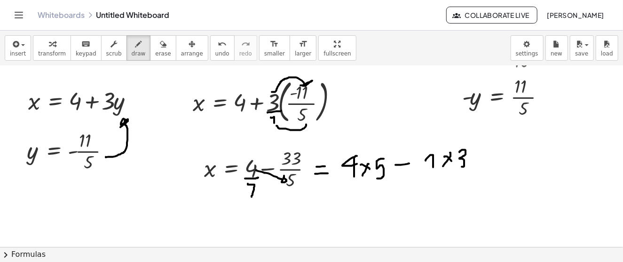
click at [460, 167] on div at bounding box center [316, 56] width 632 height 545
drag, startPoint x: 474, startPoint y: 152, endPoint x: 464, endPoint y: 169, distance: 20.0
click at [472, 167] on div at bounding box center [316, 56] width 632 height 545
drag, startPoint x: 348, startPoint y: 178, endPoint x: 501, endPoint y: 182, distance: 153.3
click at [500, 181] on div at bounding box center [316, 56] width 632 height 545
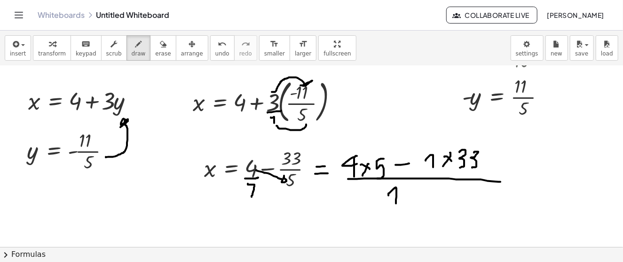
drag, startPoint x: 388, startPoint y: 195, endPoint x: 396, endPoint y: 203, distance: 11.0
click at [396, 203] on div at bounding box center [316, 56] width 632 height 545
drag, startPoint x: 404, startPoint y: 194, endPoint x: 414, endPoint y: 200, distance: 11.9
click at [414, 200] on div at bounding box center [316, 56] width 632 height 545
drag, startPoint x: 412, startPoint y: 191, endPoint x: 406, endPoint y: 204, distance: 14.7
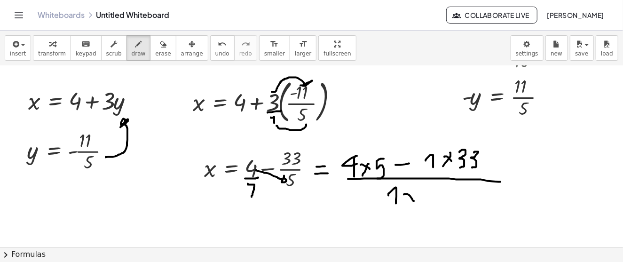
click at [405, 205] on div at bounding box center [316, 56] width 632 height 545
drag, startPoint x: 427, startPoint y: 190, endPoint x: 425, endPoint y: 205, distance: 15.1
click at [425, 205] on div at bounding box center [316, 56] width 632 height 545
drag, startPoint x: 355, startPoint y: 134, endPoint x: 366, endPoint y: 141, distance: 13.3
click at [365, 141] on div at bounding box center [316, 56] width 632 height 545
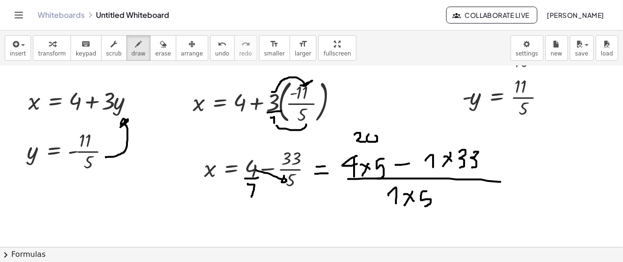
drag, startPoint x: 369, startPoint y: 134, endPoint x: 414, endPoint y: 142, distance: 46.0
click at [371, 134] on div at bounding box center [316, 56] width 632 height 545
drag, startPoint x: 401, startPoint y: 138, endPoint x: 414, endPoint y: 136, distance: 13.8
click at [414, 136] on div at bounding box center [316, 56] width 632 height 545
drag, startPoint x: 437, startPoint y: 130, endPoint x: 436, endPoint y: 141, distance: 10.9
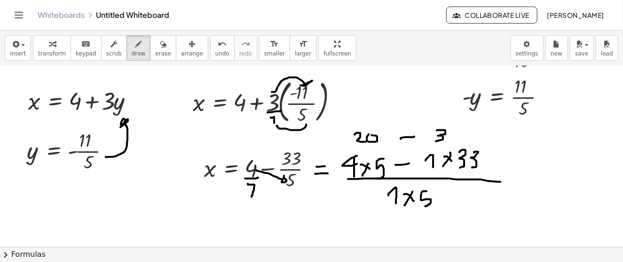
click at [436, 141] on div at bounding box center [316, 56] width 632 height 545
drag, startPoint x: 452, startPoint y: 127, endPoint x: 452, endPoint y: 138, distance: 11.3
click at [452, 138] on div at bounding box center [316, 56] width 632 height 545
drag, startPoint x: 413, startPoint y: 221, endPoint x: 409, endPoint y: 234, distance: 13.8
click at [409, 234] on div at bounding box center [316, 56] width 632 height 545
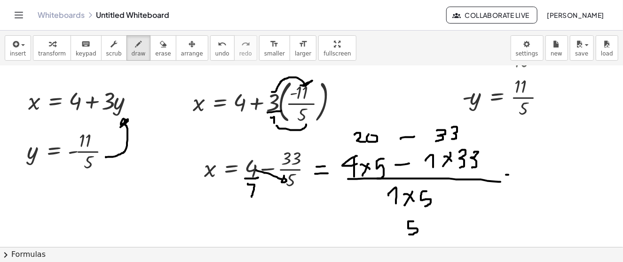
drag, startPoint x: 506, startPoint y: 174, endPoint x: 510, endPoint y: 177, distance: 5.4
click at [514, 174] on div at bounding box center [316, 56] width 632 height 545
drag, startPoint x: 510, startPoint y: 184, endPoint x: 518, endPoint y: 184, distance: 8.0
click at [518, 184] on div at bounding box center [316, 56] width 632 height 545
drag, startPoint x: 525, startPoint y: 169, endPoint x: 533, endPoint y: 169, distance: 7.5
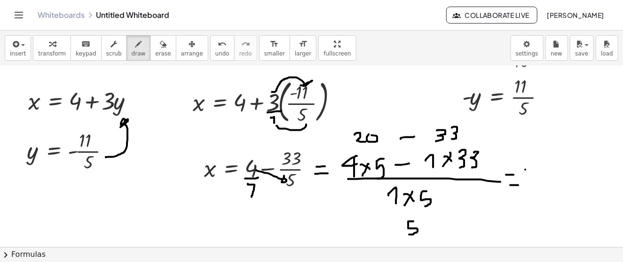
click at [533, 169] on div at bounding box center [316, 56] width 632 height 545
click at [545, 170] on div at bounding box center [316, 56] width 632 height 545
click at [555, 168] on div at bounding box center [316, 56] width 632 height 545
click at [569, 180] on div at bounding box center [316, 56] width 632 height 545
click at [541, 204] on div at bounding box center [316, 56] width 632 height 545
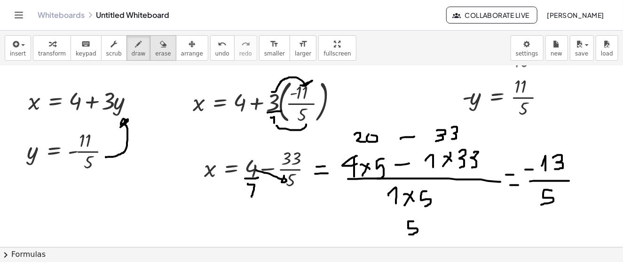
click at [160, 45] on icon "button" at bounding box center [163, 44] width 7 height 11
click at [276, 185] on div at bounding box center [316, 56] width 632 height 545
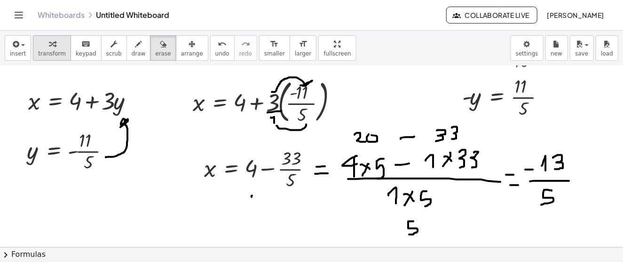
click at [56, 43] on div "button" at bounding box center [52, 43] width 28 height 11
click at [279, 170] on div at bounding box center [261, 168] width 125 height 47
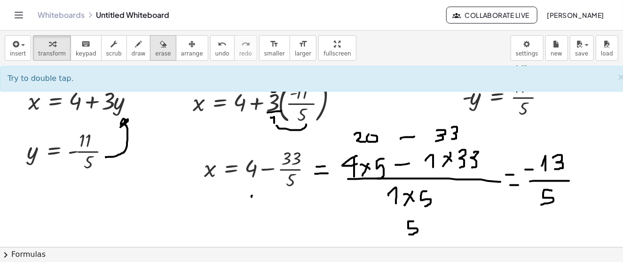
click at [160, 49] on icon "button" at bounding box center [163, 44] width 7 height 11
drag, startPoint x: 242, startPoint y: 192, endPoint x: 263, endPoint y: 200, distance: 23.2
click at [266, 199] on div at bounding box center [316, 56] width 632 height 545
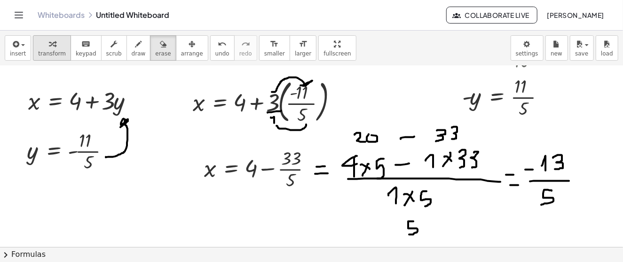
click at [49, 49] on icon "button" at bounding box center [52, 44] width 7 height 11
click at [282, 168] on div at bounding box center [261, 168] width 125 height 47
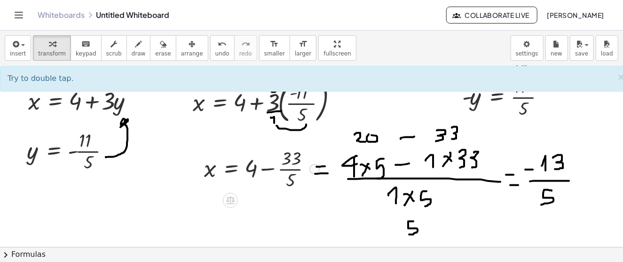
click at [282, 164] on div at bounding box center [261, 168] width 125 height 47
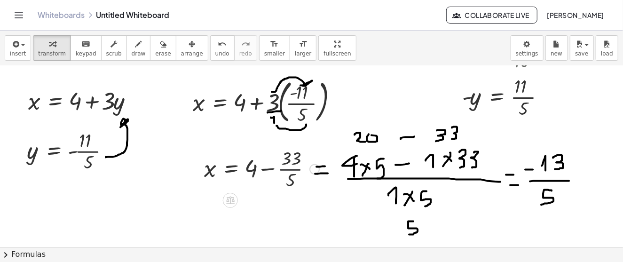
click at [282, 164] on div at bounding box center [261, 168] width 125 height 47
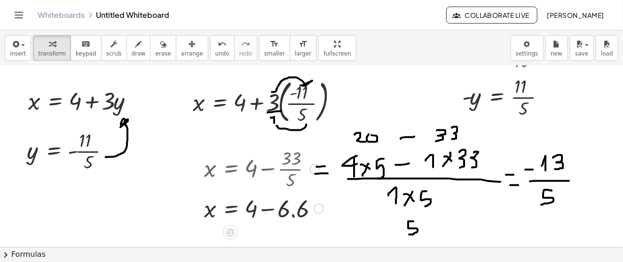
click at [280, 209] on div at bounding box center [263, 208] width 129 height 32
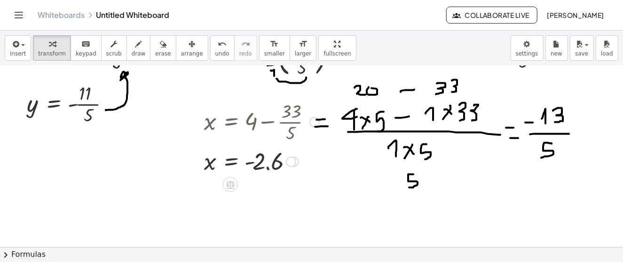
click at [257, 166] on div at bounding box center [261, 160] width 125 height 31
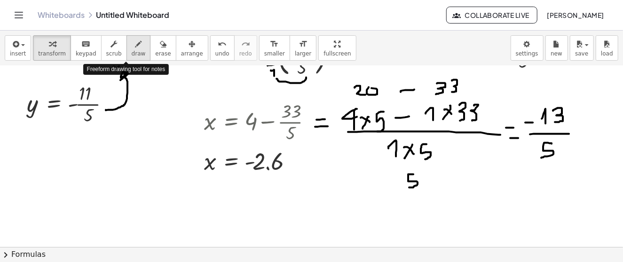
click at [132, 50] on span "draw" at bounding box center [139, 53] width 14 height 7
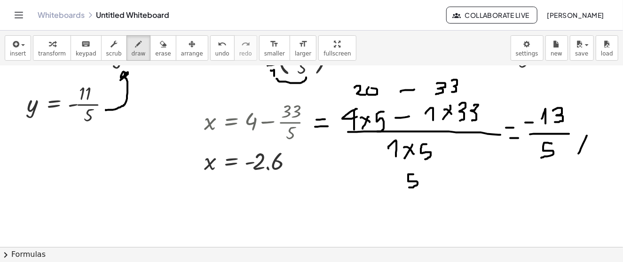
drag, startPoint x: 587, startPoint y: 135, endPoint x: 578, endPoint y: 153, distance: 19.8
click at [578, 153] on div at bounding box center [316, 9] width 632 height 545
drag, startPoint x: 593, startPoint y: 140, endPoint x: 585, endPoint y: 155, distance: 17.1
click at [585, 155] on div at bounding box center [316, 9] width 632 height 545
drag, startPoint x: 295, startPoint y: 164, endPoint x: 290, endPoint y: 174, distance: 11.0
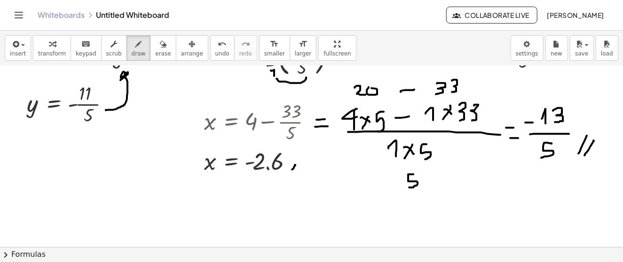
click at [290, 174] on div at bounding box center [316, 9] width 632 height 545
drag, startPoint x: 300, startPoint y: 166, endPoint x: 292, endPoint y: 177, distance: 12.9
click at [292, 177] on div at bounding box center [316, 9] width 632 height 545
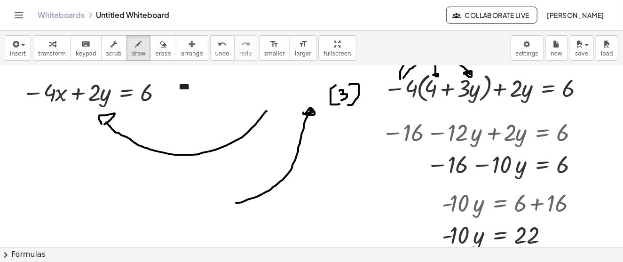
scroll to position [0, 0]
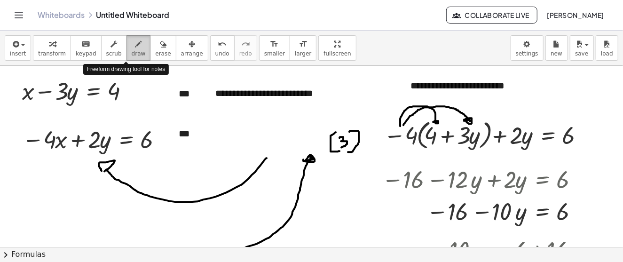
click at [135, 47] on icon "button" at bounding box center [138, 44] width 7 height 11
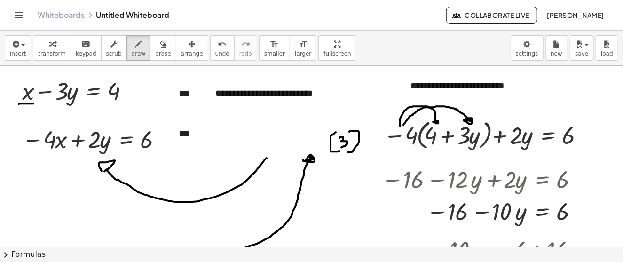
drag, startPoint x: 19, startPoint y: 103, endPoint x: 39, endPoint y: 103, distance: 20.2
drag, startPoint x: 63, startPoint y: 107, endPoint x: 78, endPoint y: 106, distance: 14.1
drag, startPoint x: 172, startPoint y: 164, endPoint x: 190, endPoint y: 179, distance: 23.7
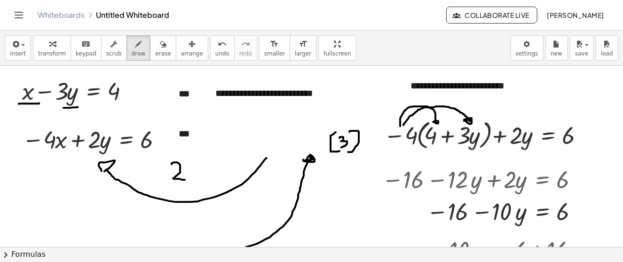
drag, startPoint x: 188, startPoint y: 169, endPoint x: 206, endPoint y: 175, distance: 18.9
drag, startPoint x: 201, startPoint y: 166, endPoint x: 194, endPoint y: 177, distance: 14.0
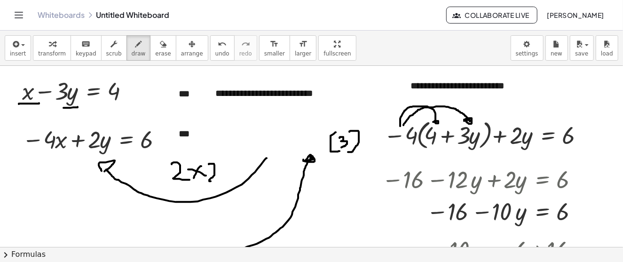
drag, startPoint x: 209, startPoint y: 163, endPoint x: 222, endPoint y: 181, distance: 22.1
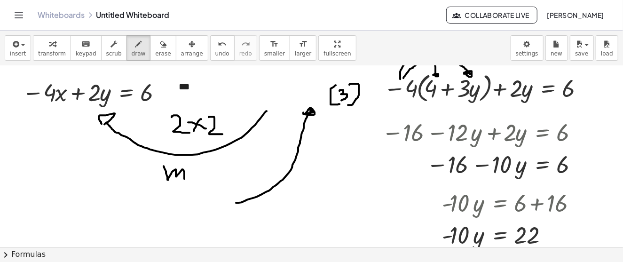
drag, startPoint x: 164, startPoint y: 166, endPoint x: 190, endPoint y: 178, distance: 28.6
drag, startPoint x: 195, startPoint y: 171, endPoint x: 211, endPoint y: 179, distance: 18.1
drag, startPoint x: 207, startPoint y: 172, endPoint x: 208, endPoint y: 178, distance: 5.8
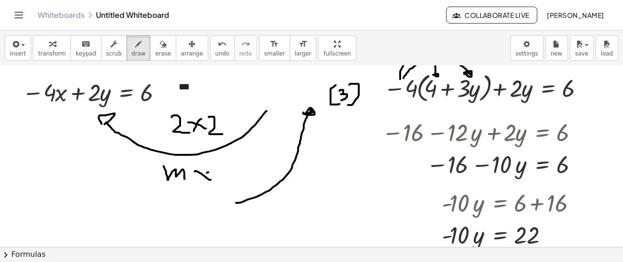
drag, startPoint x: 216, startPoint y: 168, endPoint x: 221, endPoint y: 171, distance: 6.1
drag, startPoint x: 226, startPoint y: 168, endPoint x: 228, endPoint y: 174, distance: 5.5
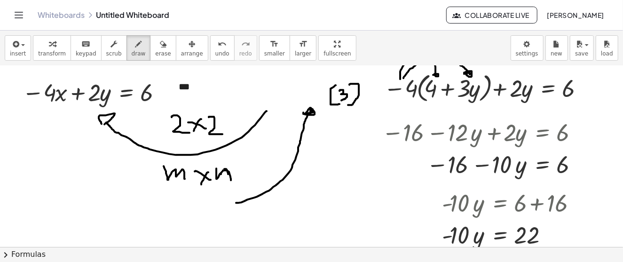
drag, startPoint x: 221, startPoint y: 174, endPoint x: 231, endPoint y: 180, distance: 11.6
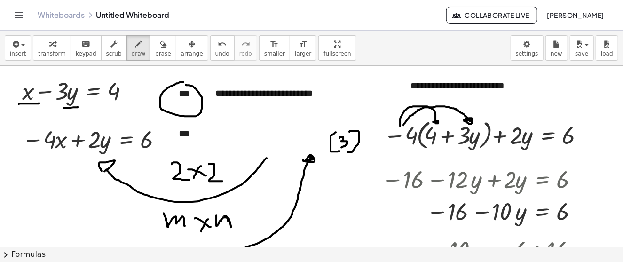
drag, startPoint x: 189, startPoint y: 124, endPoint x: 176, endPoint y: 148, distance: 26.7
drag, startPoint x: 23, startPoint y: 112, endPoint x: 30, endPoint y: 119, distance: 9.3
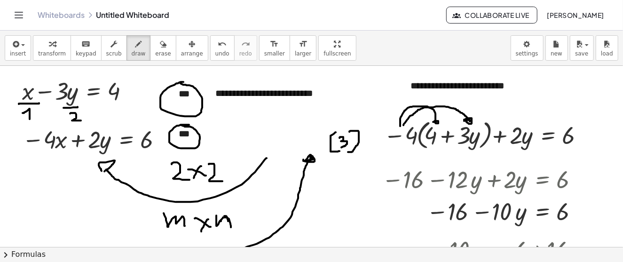
drag, startPoint x: 70, startPoint y: 113, endPoint x: 81, endPoint y: 120, distance: 12.9
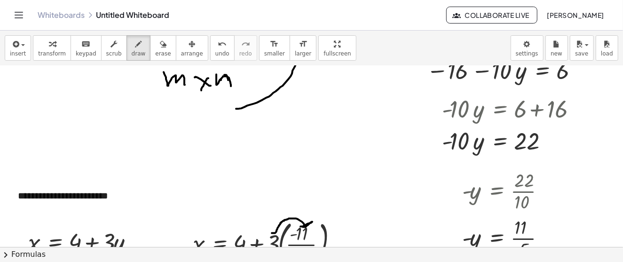
scroll to position [94, 0]
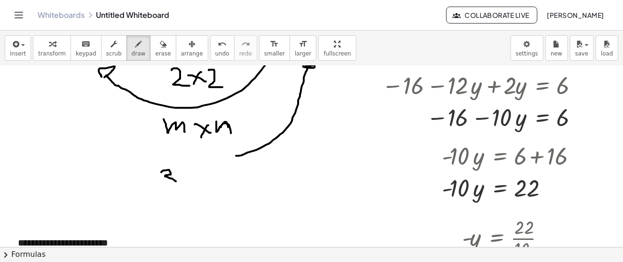
drag, startPoint x: 161, startPoint y: 172, endPoint x: 158, endPoint y: 186, distance: 14.8
click at [158, 186] on div at bounding box center [316, 244] width 632 height 545
drag, startPoint x: 181, startPoint y: 172, endPoint x: 199, endPoint y: 180, distance: 19.8
click at [199, 180] on div at bounding box center [316, 244] width 632 height 545
drag, startPoint x: 195, startPoint y: 170, endPoint x: 192, endPoint y: 183, distance: 13.6
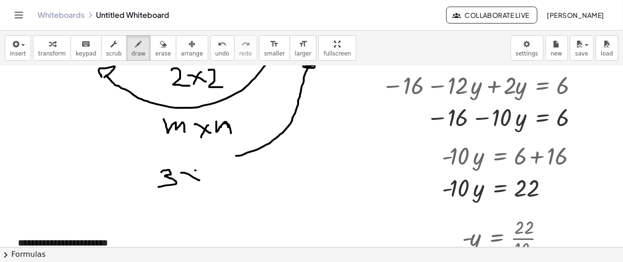
click at [192, 183] on div at bounding box center [316, 244] width 632 height 545
drag, startPoint x: 210, startPoint y: 167, endPoint x: 209, endPoint y: 183, distance: 16.1
click at [210, 181] on div at bounding box center [316, 244] width 632 height 545
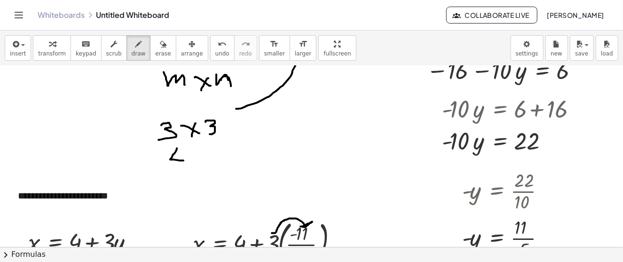
drag, startPoint x: 177, startPoint y: 148, endPoint x: 184, endPoint y: 160, distance: 14.4
click at [184, 160] on div at bounding box center [316, 197] width 632 height 545
drag, startPoint x: 179, startPoint y: 151, endPoint x: 187, endPoint y: 166, distance: 17.7
click at [184, 172] on div at bounding box center [316, 197] width 632 height 545
drag, startPoint x: 196, startPoint y: 154, endPoint x: 205, endPoint y: 161, distance: 12.0
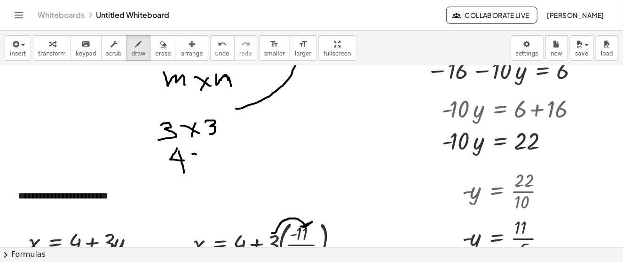
click at [205, 162] on div at bounding box center [316, 197] width 632 height 545
drag, startPoint x: 203, startPoint y: 150, endPoint x: 198, endPoint y: 166, distance: 17.7
click at [198, 166] on div at bounding box center [316, 197] width 632 height 545
drag, startPoint x: 217, startPoint y: 149, endPoint x: 222, endPoint y: 157, distance: 10.2
click at [222, 157] on div at bounding box center [316, 197] width 632 height 545
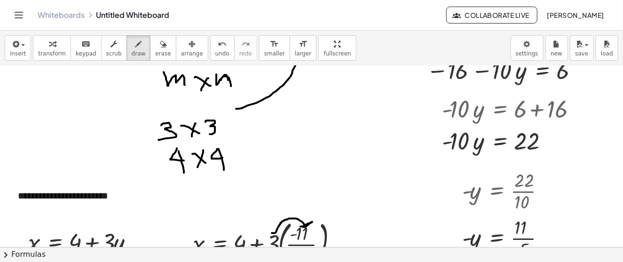
drag, startPoint x: 218, startPoint y: 148, endPoint x: 224, endPoint y: 169, distance: 21.9
click at [224, 169] on div at bounding box center [316, 197] width 632 height 545
click at [24, 47] on button "insert" at bounding box center [18, 47] width 26 height 25
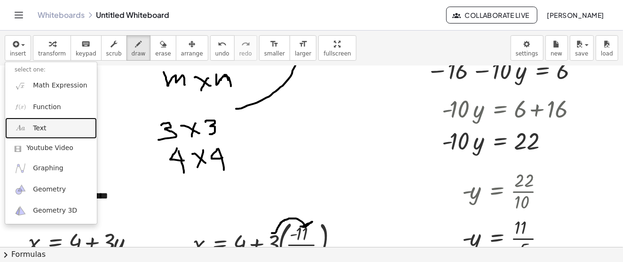
click at [44, 124] on span "Text" at bounding box center [39, 128] width 13 height 9
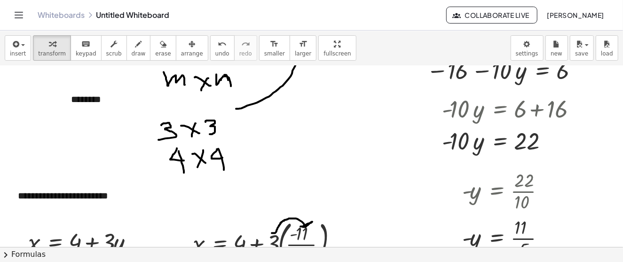
click at [292, 135] on div at bounding box center [316, 197] width 632 height 545
click at [189, 39] on icon "button" at bounding box center [192, 44] width 7 height 11
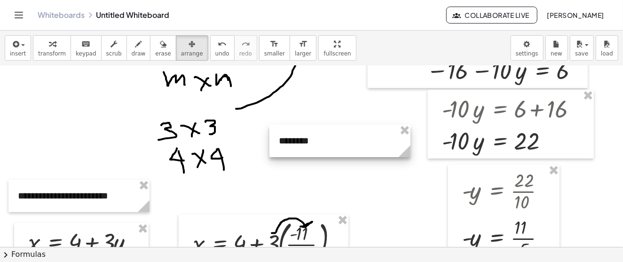
drag, startPoint x: 95, startPoint y: 98, endPoint x: 303, endPoint y: 139, distance: 211.9
click at [303, 139] on div at bounding box center [339, 141] width 141 height 32
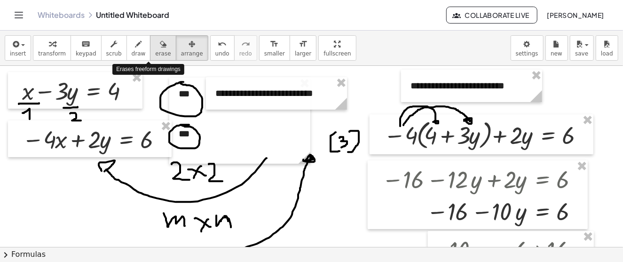
click at [160, 40] on icon "button" at bounding box center [163, 44] width 7 height 11
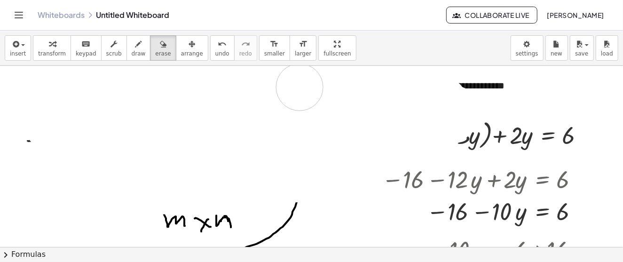
drag, startPoint x: 47, startPoint y: 103, endPoint x: 62, endPoint y: 159, distance: 58.9
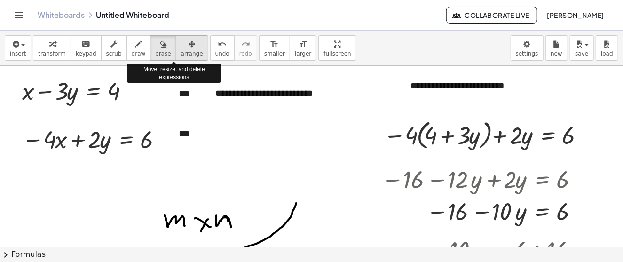
click at [189, 49] on icon "button" at bounding box center [192, 44] width 7 height 11
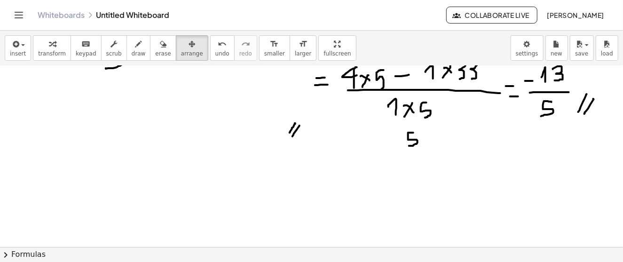
scroll to position [277, 0]
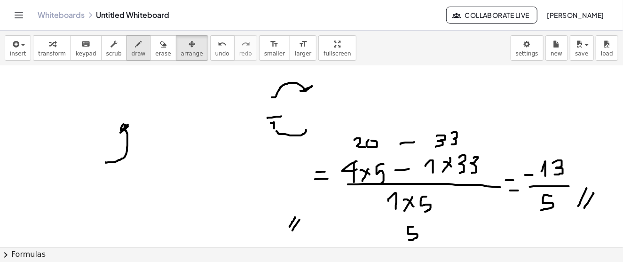
click at [135, 47] on icon "button" at bounding box center [138, 44] width 7 height 11
drag, startPoint x: 118, startPoint y: 116, endPoint x: 120, endPoint y: 135, distance: 19.4
click at [119, 135] on div at bounding box center [316, 152] width 632 height 727
click at [156, 35] on button "erase" at bounding box center [163, 47] width 26 height 25
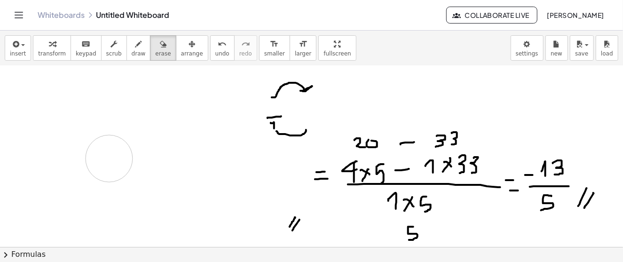
drag, startPoint x: 119, startPoint y: 122, endPoint x: 140, endPoint y: 142, distance: 28.6
click at [127, 139] on div at bounding box center [316, 152] width 632 height 727
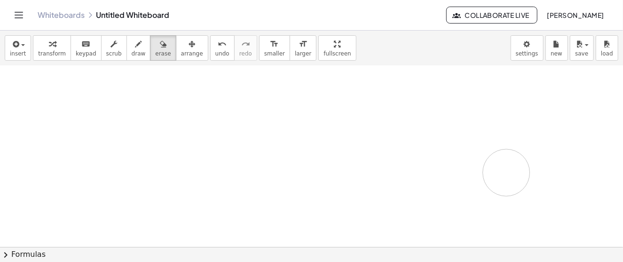
drag, startPoint x: 283, startPoint y: 96, endPoint x: 313, endPoint y: 178, distance: 87.3
click at [508, 172] on div at bounding box center [316, 152] width 632 height 727
drag, startPoint x: 167, startPoint y: 159, endPoint x: 250, endPoint y: 151, distance: 83.1
click at [168, 130] on div at bounding box center [316, 197] width 632 height 545
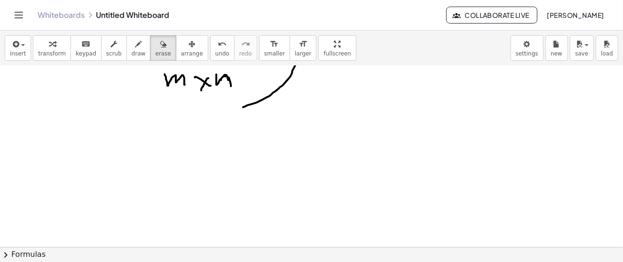
scroll to position [47, 0]
drag, startPoint x: 178, startPoint y: 164, endPoint x: 294, endPoint y: 145, distance: 118.1
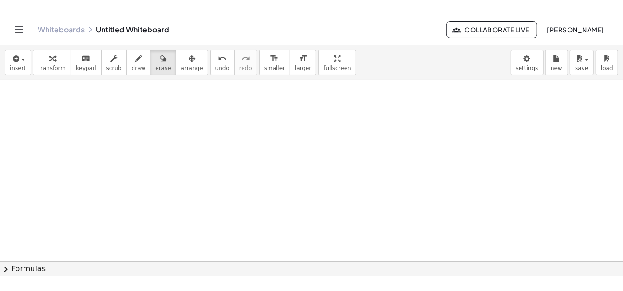
scroll to position [0, 0]
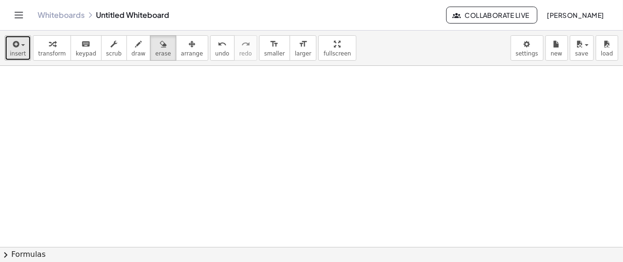
click at [22, 52] on span "insert" at bounding box center [18, 53] width 16 height 7
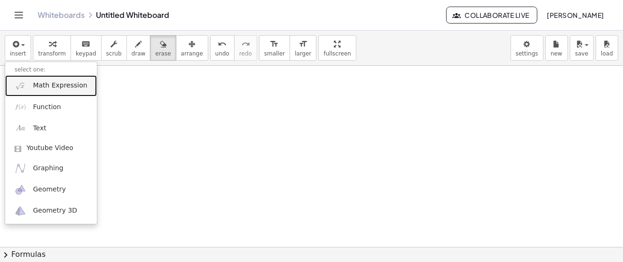
click at [61, 87] on span "Math Expression" at bounding box center [60, 85] width 54 height 9
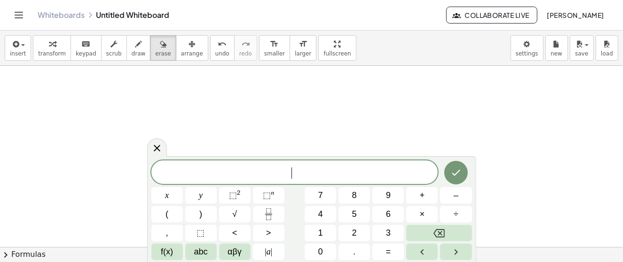
click at [312, 165] on div "​" at bounding box center [294, 172] width 287 height 24
click at [354, 216] on span "5" at bounding box center [354, 214] width 5 height 13
click at [166, 197] on span "x" at bounding box center [167, 195] width 4 height 13
click at [455, 197] on span "–" at bounding box center [456, 195] width 5 height 13
click at [327, 199] on button "7" at bounding box center [321, 195] width 32 height 16
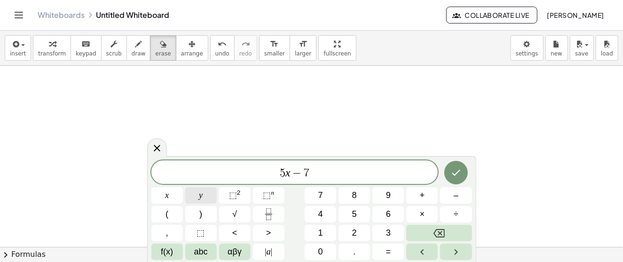
click at [205, 201] on button "y" at bounding box center [201, 195] width 32 height 16
click at [390, 252] on span "=" at bounding box center [388, 251] width 5 height 13
click at [320, 215] on span "4" at bounding box center [320, 214] width 5 height 13
click at [458, 171] on icon "Done" at bounding box center [455, 172] width 11 height 11
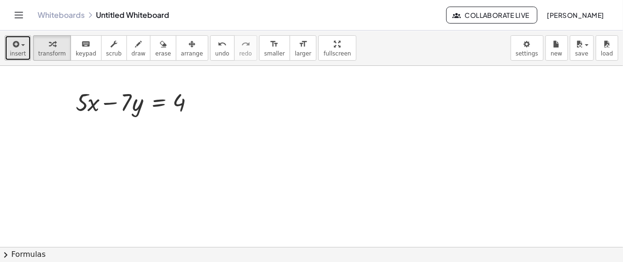
click at [19, 47] on span "button" at bounding box center [20, 45] width 2 height 7
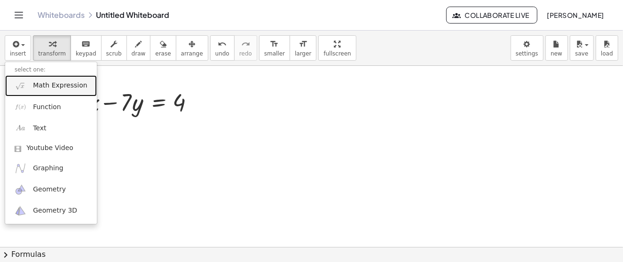
click at [57, 83] on span "Math Expression" at bounding box center [60, 85] width 54 height 9
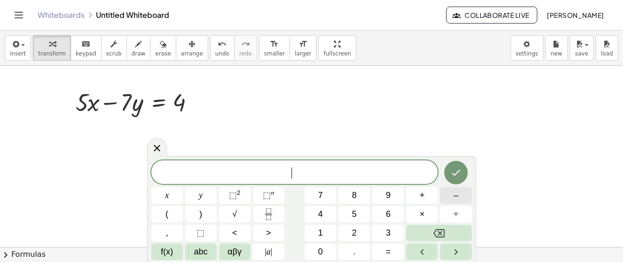
click at [452, 198] on button "–" at bounding box center [456, 195] width 32 height 16
click at [174, 199] on button "x" at bounding box center [167, 195] width 32 height 16
click at [422, 193] on span "+" at bounding box center [422, 195] width 5 height 13
click at [358, 232] on button "2" at bounding box center [355, 233] width 32 height 16
click at [198, 201] on button "y" at bounding box center [201, 195] width 32 height 16
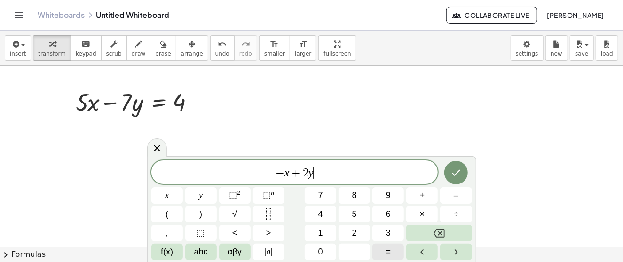
click at [390, 250] on span "=" at bounding box center [388, 251] width 5 height 13
click at [450, 195] on button "–" at bounding box center [456, 195] width 32 height 16
click at [393, 230] on button "3" at bounding box center [388, 233] width 32 height 16
click at [451, 181] on button "Done" at bounding box center [456, 173] width 24 height 24
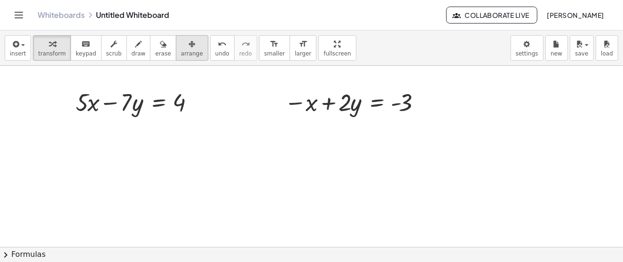
click at [189, 47] on icon "button" at bounding box center [192, 44] width 7 height 11
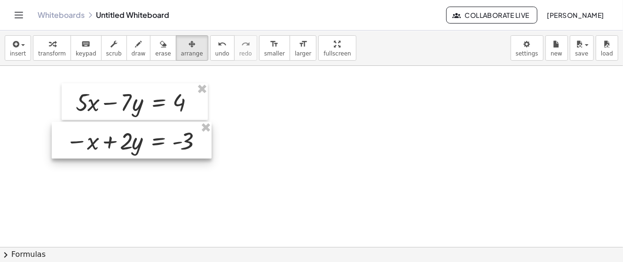
drag, startPoint x: 331, startPoint y: 105, endPoint x: 112, endPoint y: 143, distance: 222.4
click at [112, 143] on div at bounding box center [132, 140] width 160 height 37
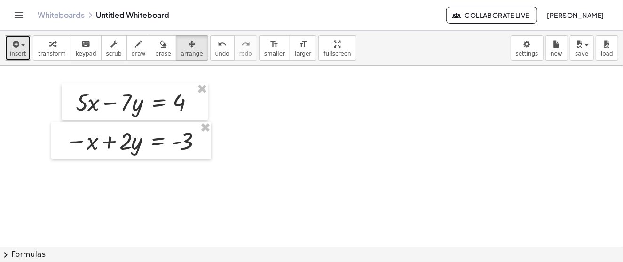
click at [14, 44] on icon "button" at bounding box center [15, 44] width 8 height 11
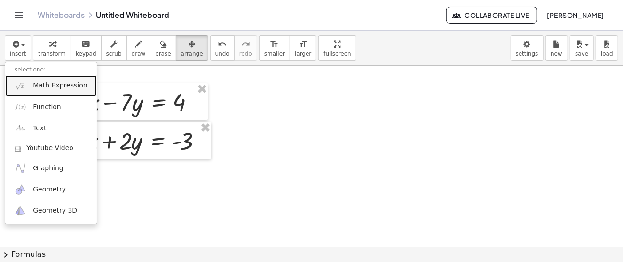
click at [59, 87] on span "Math Expression" at bounding box center [60, 85] width 54 height 9
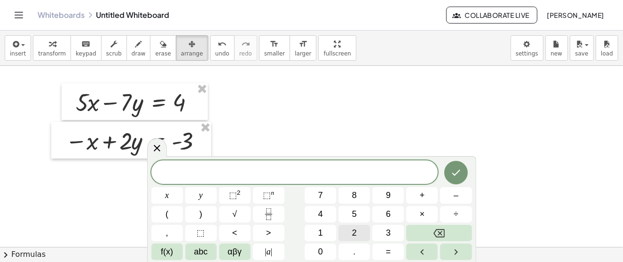
click at [358, 235] on button "2" at bounding box center [355, 233] width 32 height 16
click at [170, 197] on button "x" at bounding box center [167, 195] width 32 height 16
click at [457, 196] on span "–" at bounding box center [456, 195] width 5 height 13
click at [196, 194] on button "y" at bounding box center [201, 195] width 32 height 16
